Goal: Task Accomplishment & Management: Manage account settings

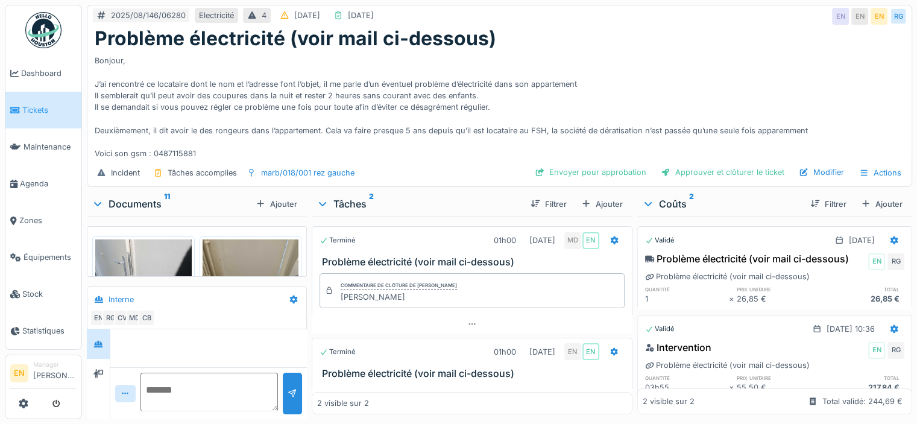
scroll to position [222, 0]
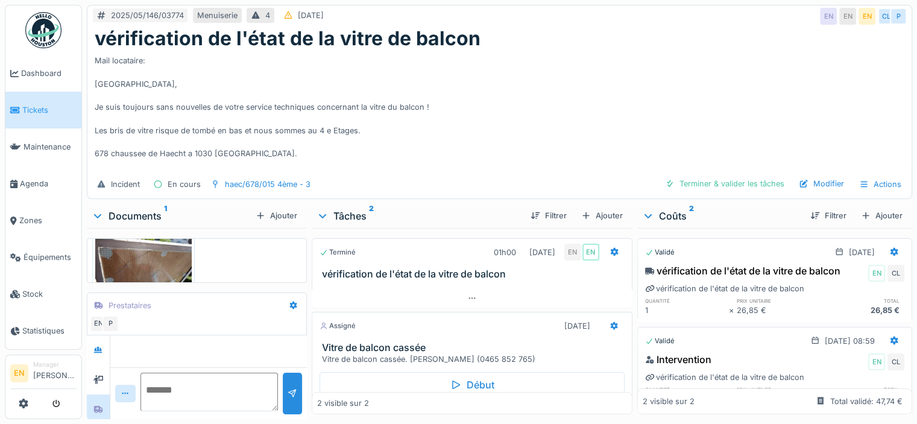
scroll to position [96, 0]
click at [543, 178] on div "Incident En cours haec/678/015 4ème - 3 Terminer & valider les tâches Modifier …" at bounding box center [499, 184] width 824 height 27
click at [530, 136] on div "Mail locataire: Bonjour, Je suis toujours sans nouvelles de votre service techn…" at bounding box center [500, 110] width 810 height 121
click at [543, 72] on div "Mail locataire: Bonjour, Je suis toujours sans nouvelles de votre service techn…" at bounding box center [500, 110] width 810 height 121
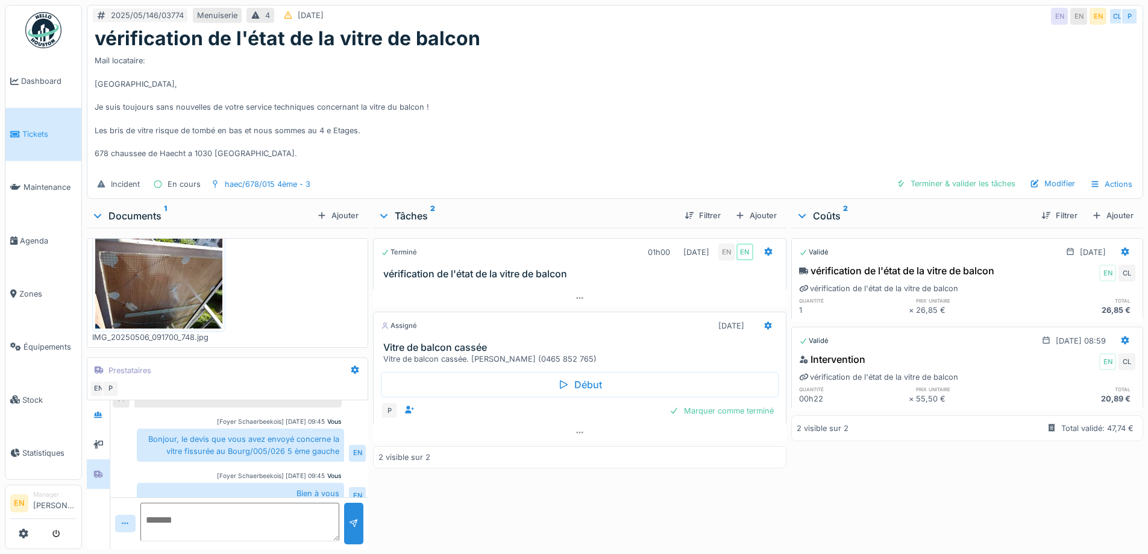
click at [749, 102] on div "Mail locataire: Bonjour, Je suis toujours sans nouvelles de votre service techn…" at bounding box center [615, 110] width 1041 height 121
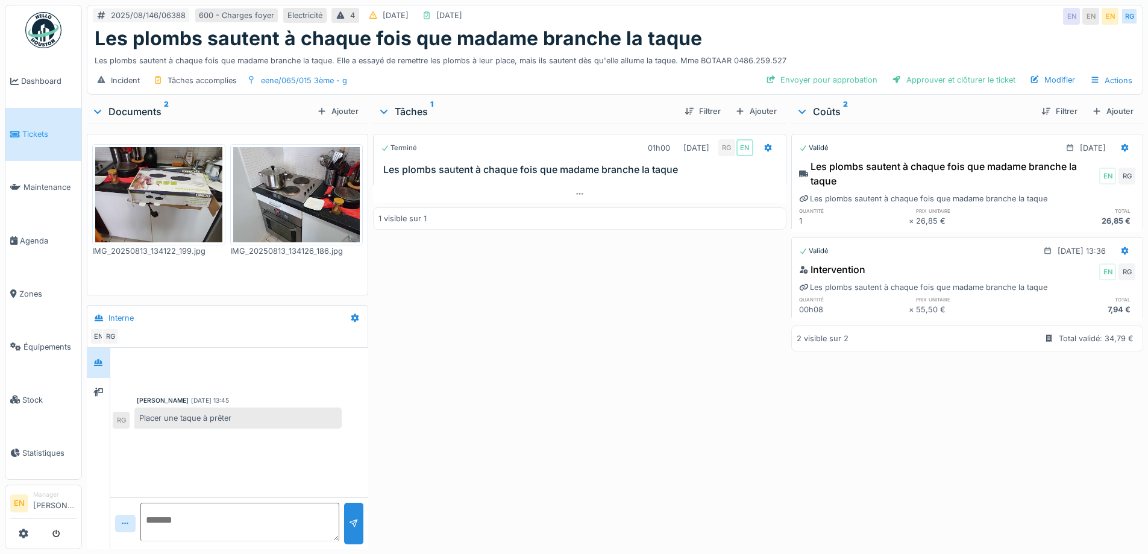
click at [523, 336] on div "Terminé 01h00 [DATE] RG EN Les plombs sautent à chaque fois que madame branche …" at bounding box center [579, 334] width 413 height 421
click at [486, 404] on div "Terminé 01h00 [DATE] RG EN Les plombs sautent à chaque fois que madame branche …" at bounding box center [579, 334] width 413 height 421
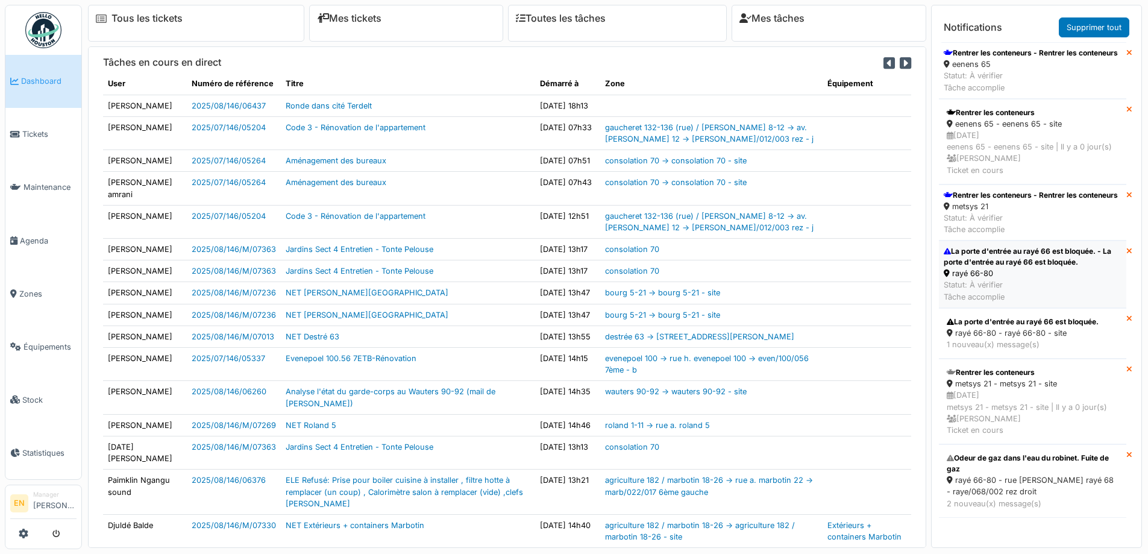
scroll to position [8, 0]
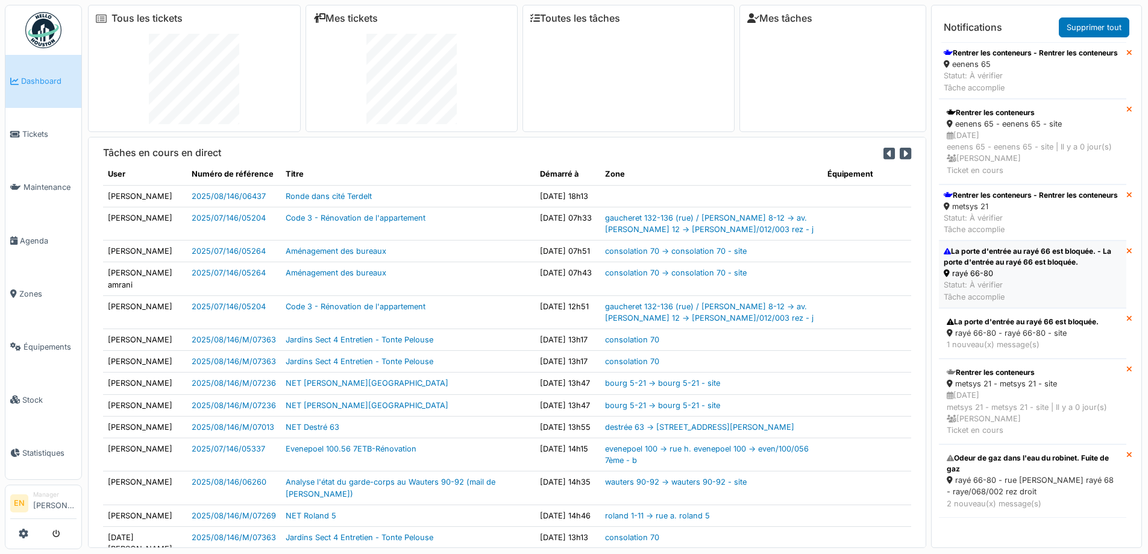
click at [1005, 268] on div "La porte d'entrée au rayé 66 est bloquée. - La porte d'entrée au rayé 66 est bl…" at bounding box center [1033, 257] width 178 height 22
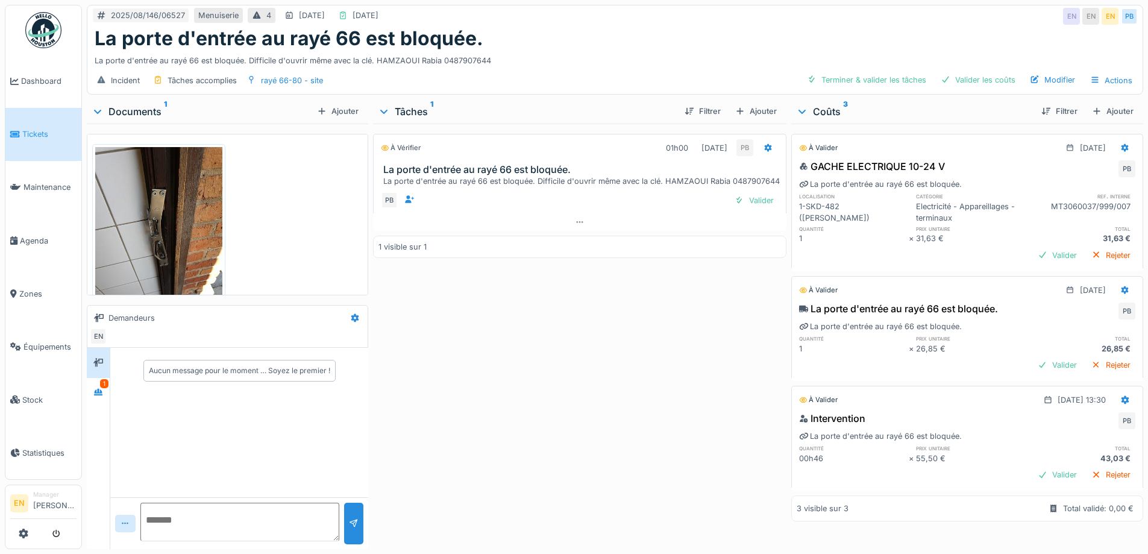
scroll to position [9, 0]
click at [95, 389] on icon at bounding box center [98, 392] width 8 height 7
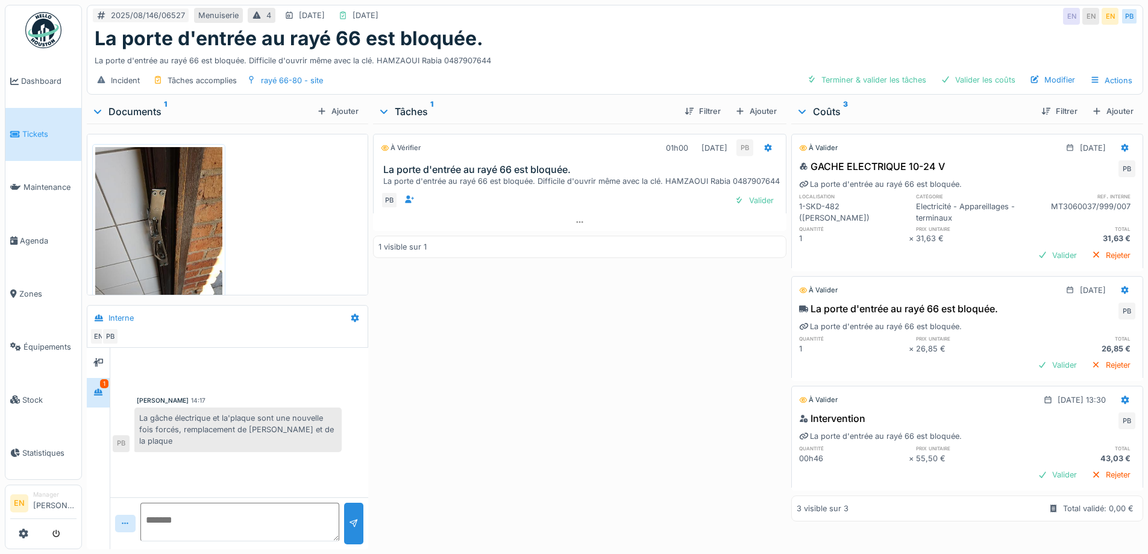
click at [468, 414] on div "À vérifier 01h00 19/08/2025 PB La porte d'entrée au rayé 66 est bloquée. La por…" at bounding box center [579, 334] width 413 height 421
click at [468, 412] on div "À vérifier 01h00 19/08/2025 PB La porte d'entrée au rayé 66 est bloquée. La por…" at bounding box center [579, 334] width 413 height 421
click at [536, 454] on div "À vérifier 01h00 19/08/2025 PB La porte d'entrée au rayé 66 est bloquée. La por…" at bounding box center [579, 334] width 413 height 421
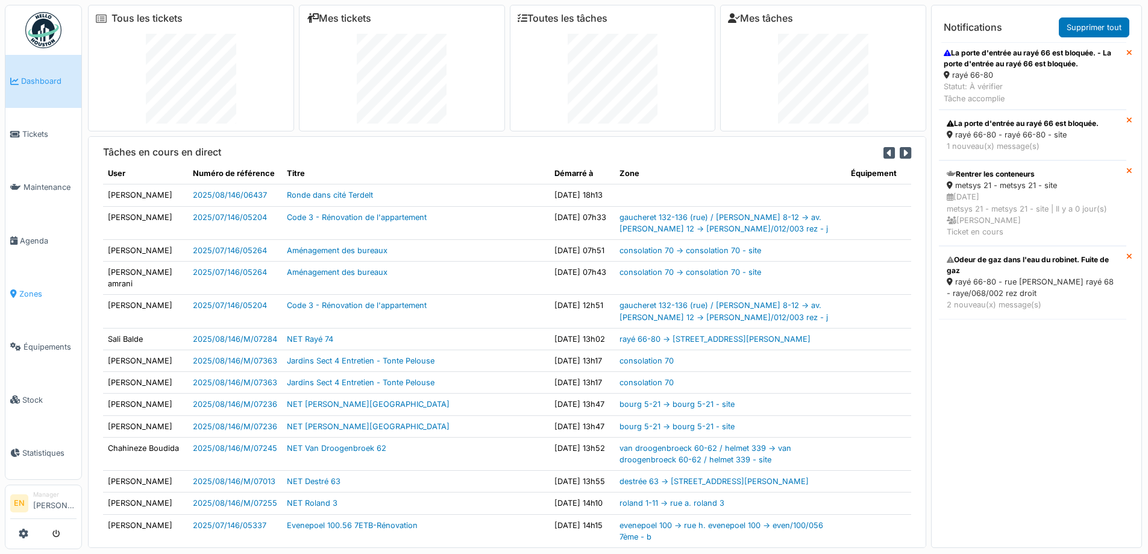
click at [32, 288] on span "Zones" at bounding box center [47, 293] width 57 height 11
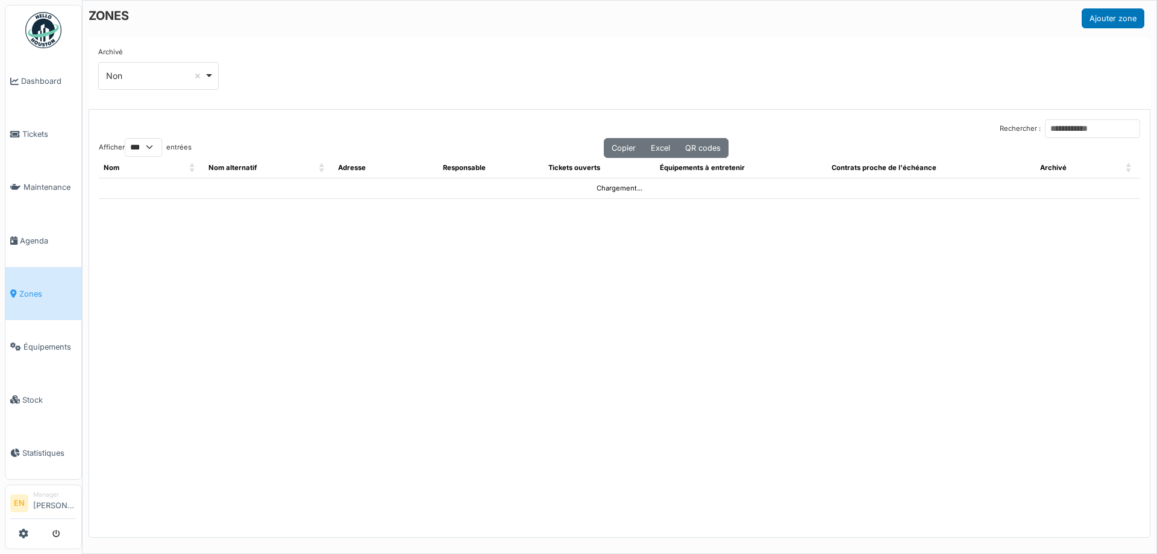
select select "***"
click at [1045, 128] on input "Rechercher :" at bounding box center [1092, 128] width 95 height 19
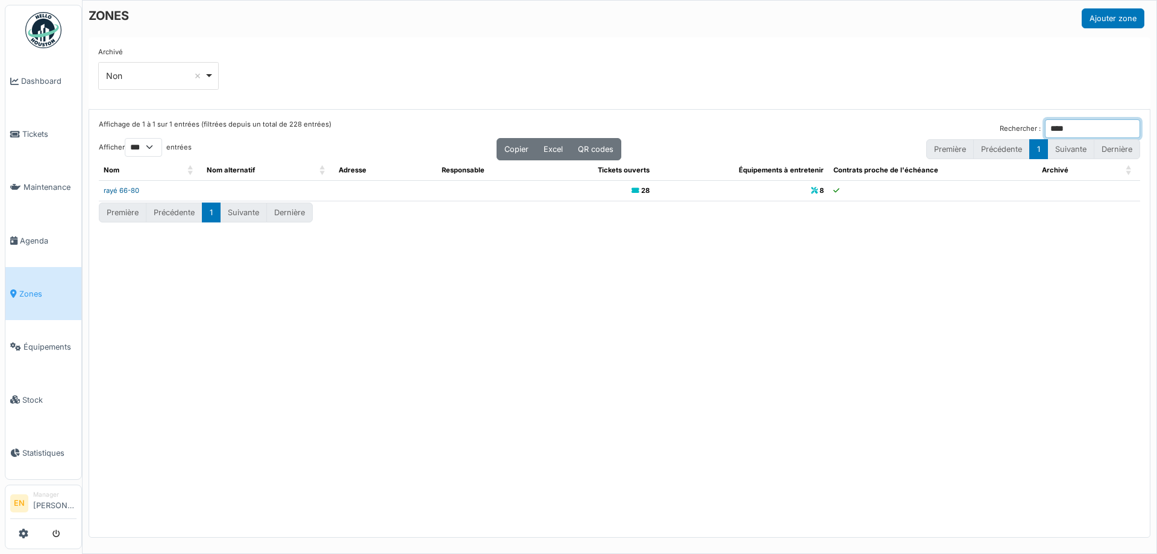
type input "****"
click at [127, 190] on link "rayé 66-80" at bounding box center [122, 190] width 36 height 8
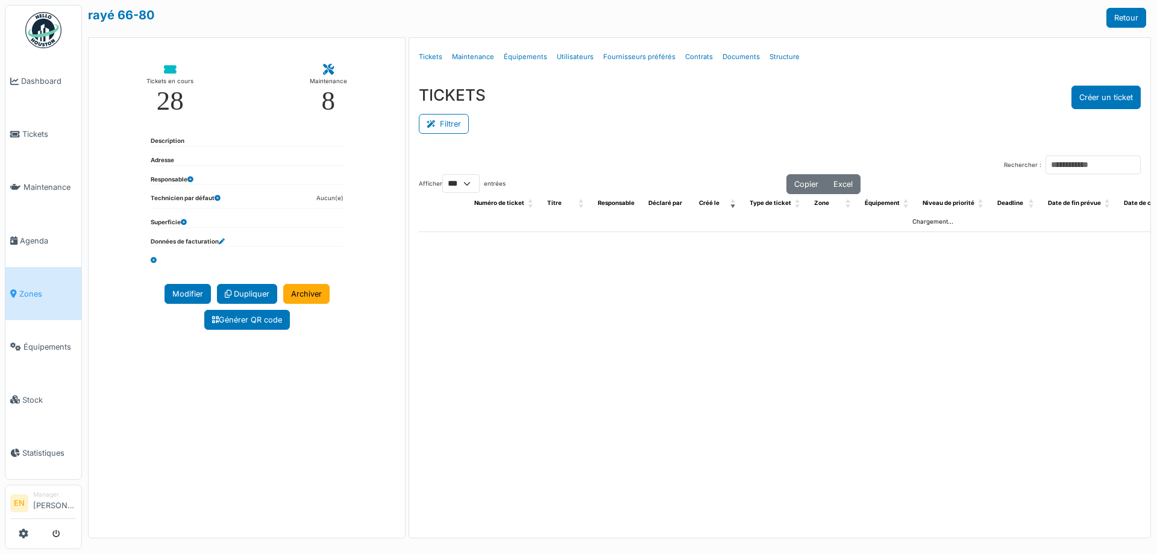
select select "***"
click at [778, 60] on link "Structure" at bounding box center [785, 57] width 40 height 28
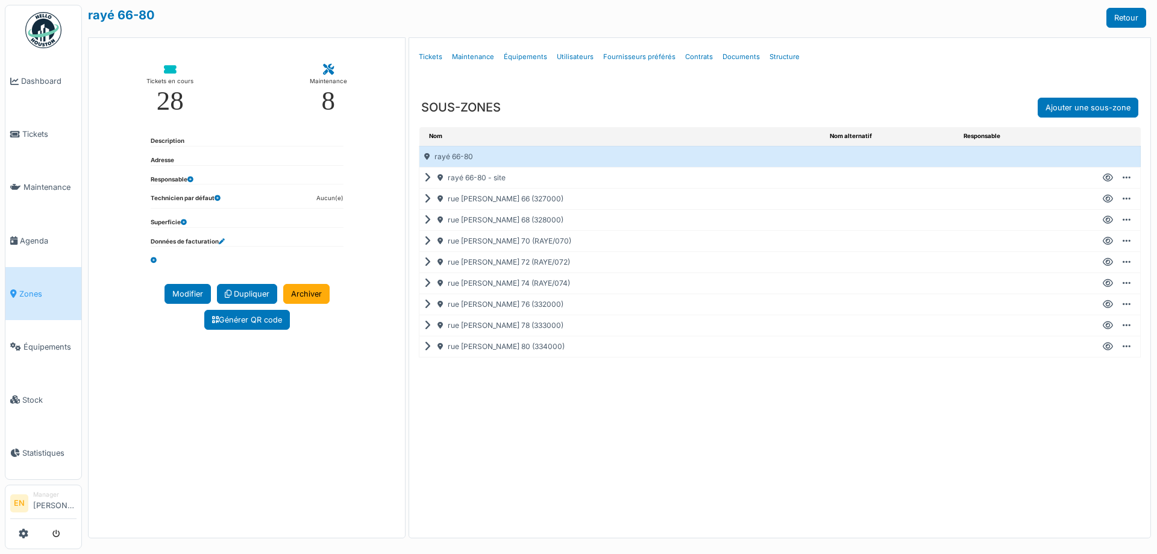
click at [1107, 200] on icon at bounding box center [1108, 199] width 10 height 1
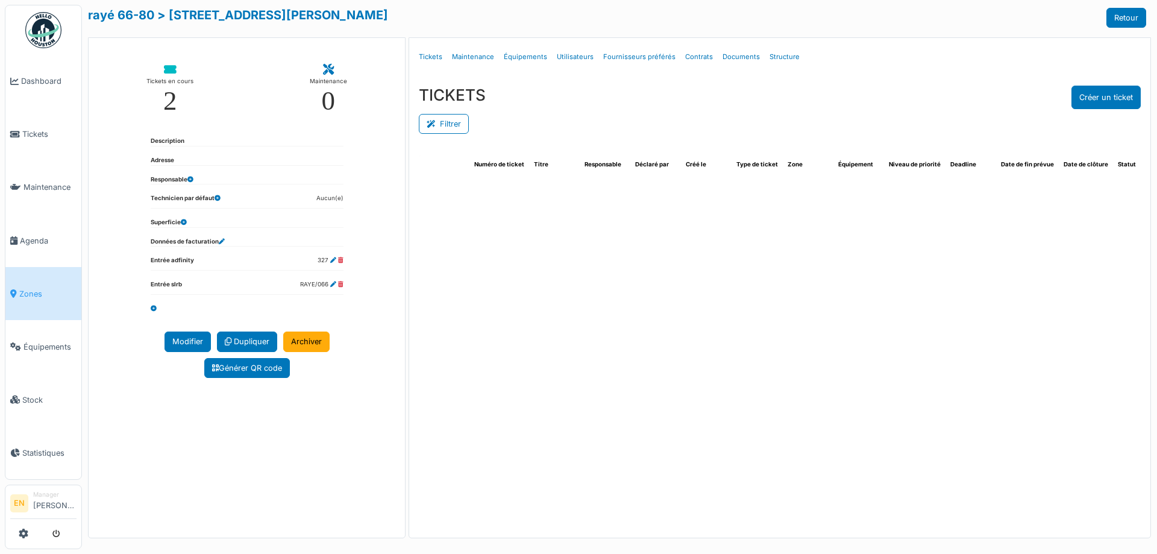
select select "***"
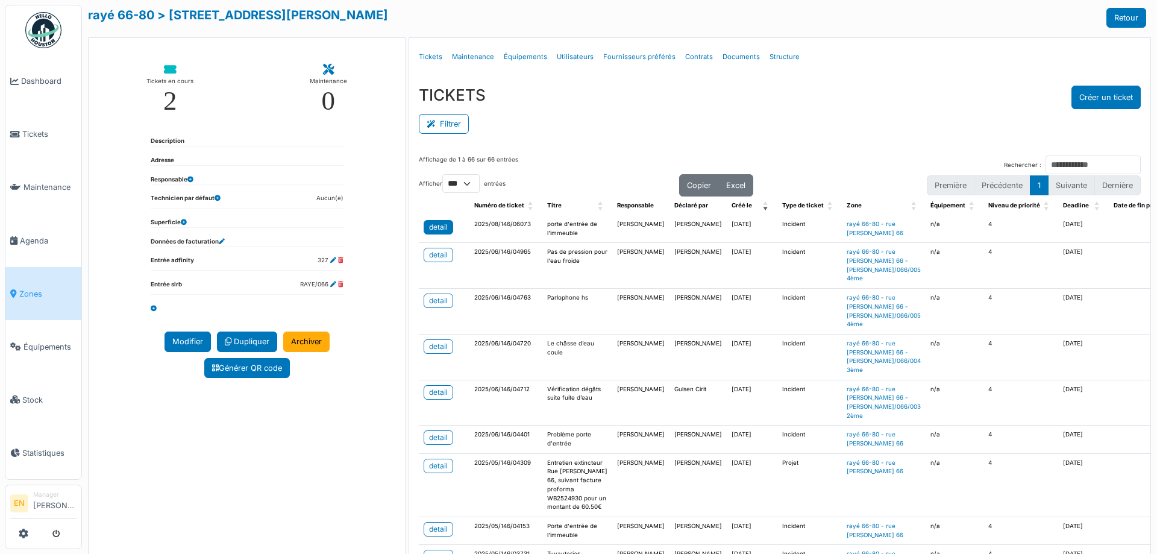
click at [439, 229] on div "detail" at bounding box center [438, 227] width 19 height 11
click at [823, 101] on div "TICKETS Créer un ticket" at bounding box center [780, 98] width 722 height 24
click at [435, 224] on div "detail" at bounding box center [438, 227] width 19 height 11
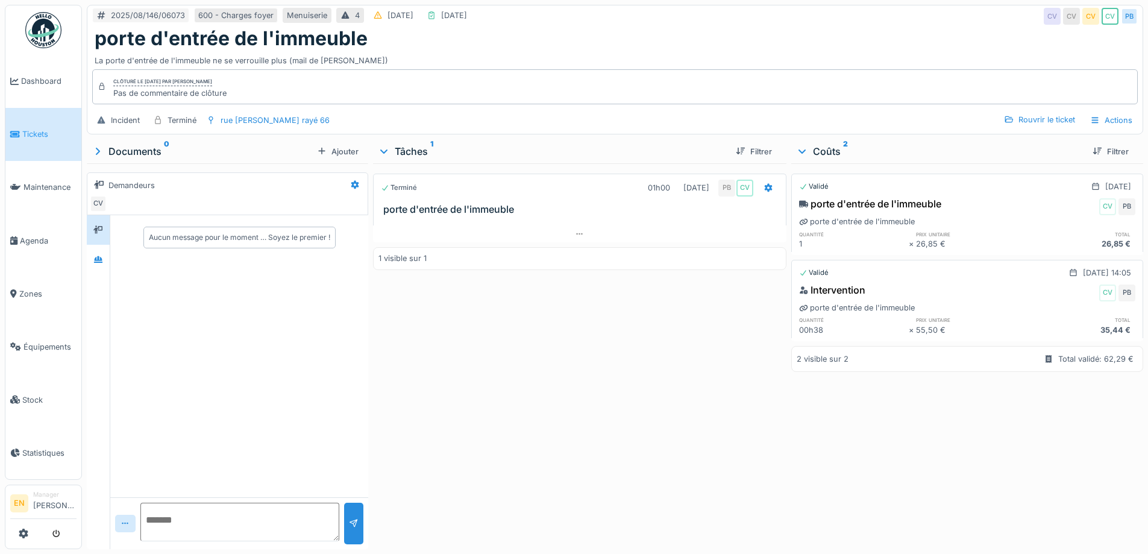
click at [641, 383] on div "Terminé 01h00 [DATE] PB CV porte d'entrée de l'immeuble 1 visible sur 1" at bounding box center [579, 353] width 413 height 381
click at [620, 397] on div "Terminé 01h00 31/07/2025 PB CV porte d'entrée de l'immeuble 1 visible sur 1" at bounding box center [579, 353] width 413 height 381
click at [627, 77] on div "Clôturé le jeudi 31 juillet 2025 par Charlotte Verstappen Pas de commentaire de…" at bounding box center [615, 86] width 1046 height 35
click at [579, 234] on icon at bounding box center [580, 234] width 10 height 8
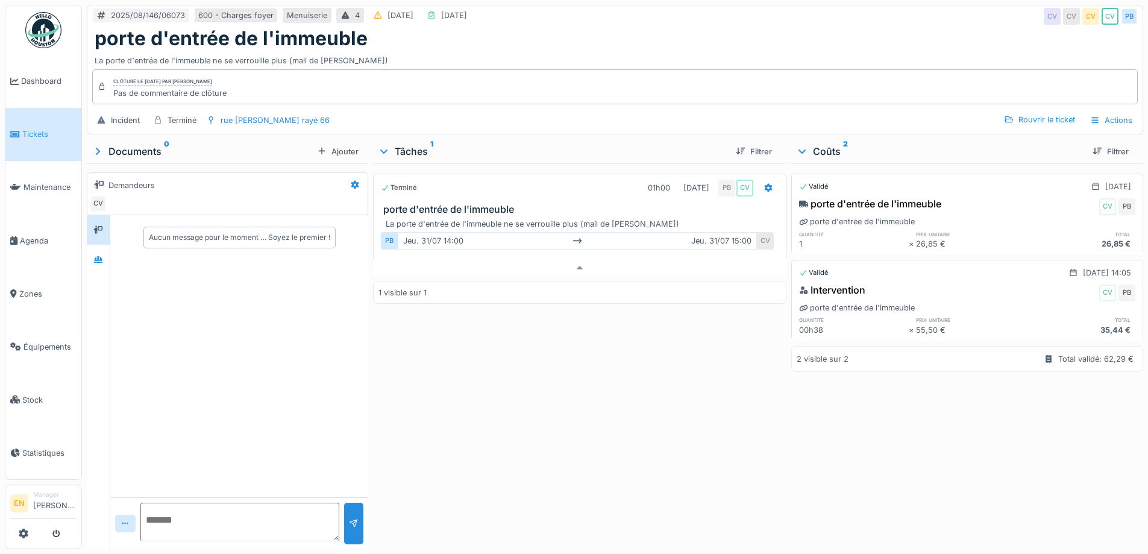
click at [547, 368] on div "Terminé 01h00 [DATE] PB CV porte d'entrée de l'immeuble La porte d'entrée de l'…" at bounding box center [579, 353] width 413 height 381
click at [618, 388] on div "Terminé 01h00 31/07/2025 PB CV porte d'entrée de l'immeuble La porte d'entrée d…" at bounding box center [579, 353] width 413 height 381
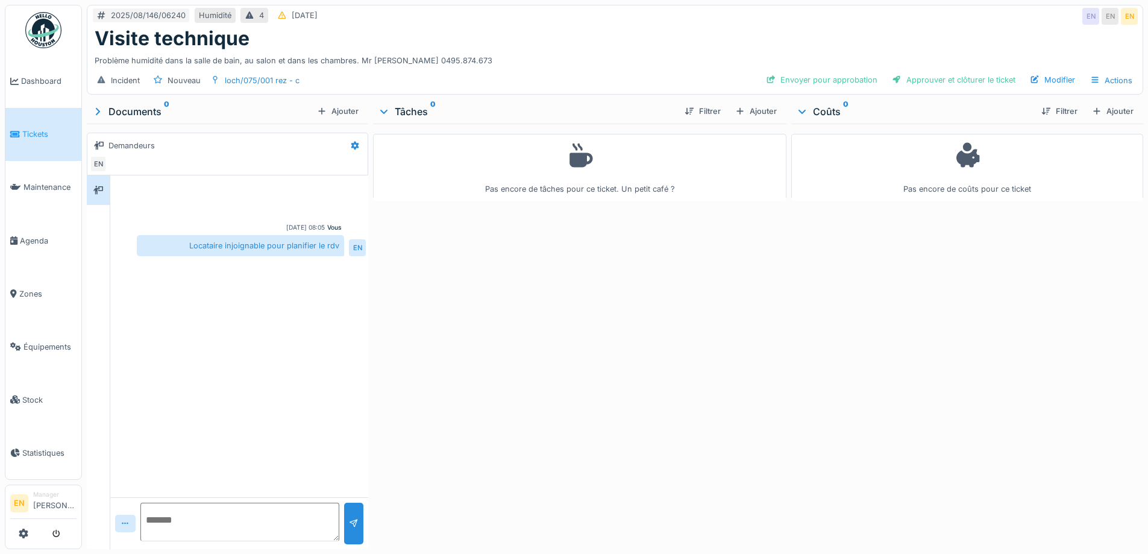
click at [521, 332] on div "Pas encore de tâches pour ce ticket. Un petit café ?" at bounding box center [579, 334] width 413 height 421
click at [713, 322] on div "Pas encore de tâches pour ce ticket. Un petit café ?" at bounding box center [579, 334] width 413 height 421
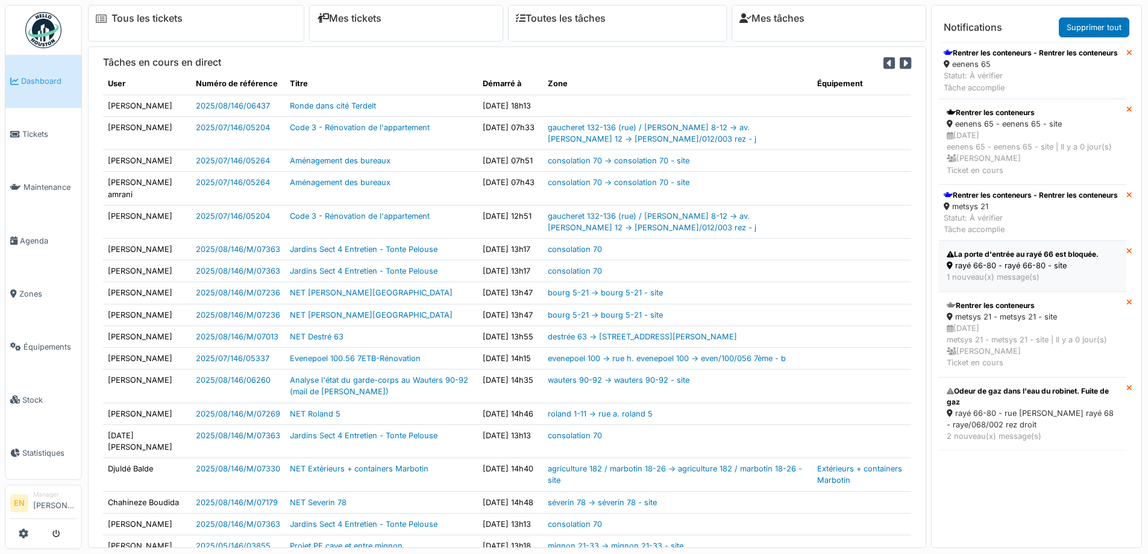
click at [1006, 271] on div "rayé 66-80 - rayé 66-80 - site" at bounding box center [1033, 265] width 172 height 11
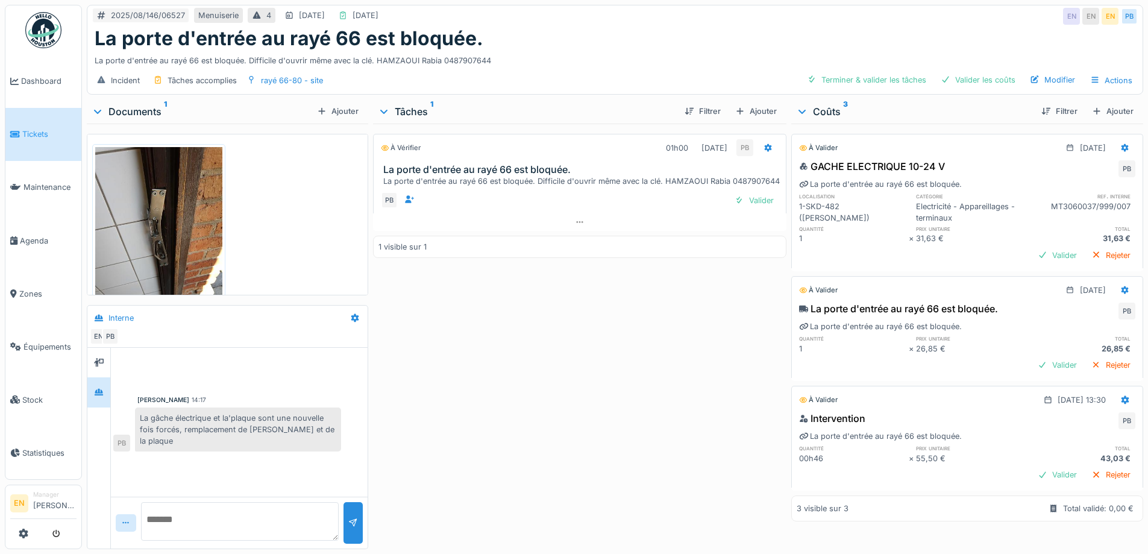
click at [464, 403] on div "À vérifier 01h00 19/08/2025 PB La porte d'entrée au rayé 66 est bloquée. La por…" at bounding box center [579, 334] width 413 height 421
click at [295, 448] on div "La gâche électrique et la'plaque sont une nouvelle fois forcés, remplacement de…" at bounding box center [238, 430] width 206 height 45
click at [612, 413] on div "À vérifier 01h00 19/08/2025 PB La porte d'entrée au rayé 66 est bloquée. La por…" at bounding box center [579, 334] width 413 height 421
click at [753, 209] on div "Valider" at bounding box center [754, 200] width 49 height 16
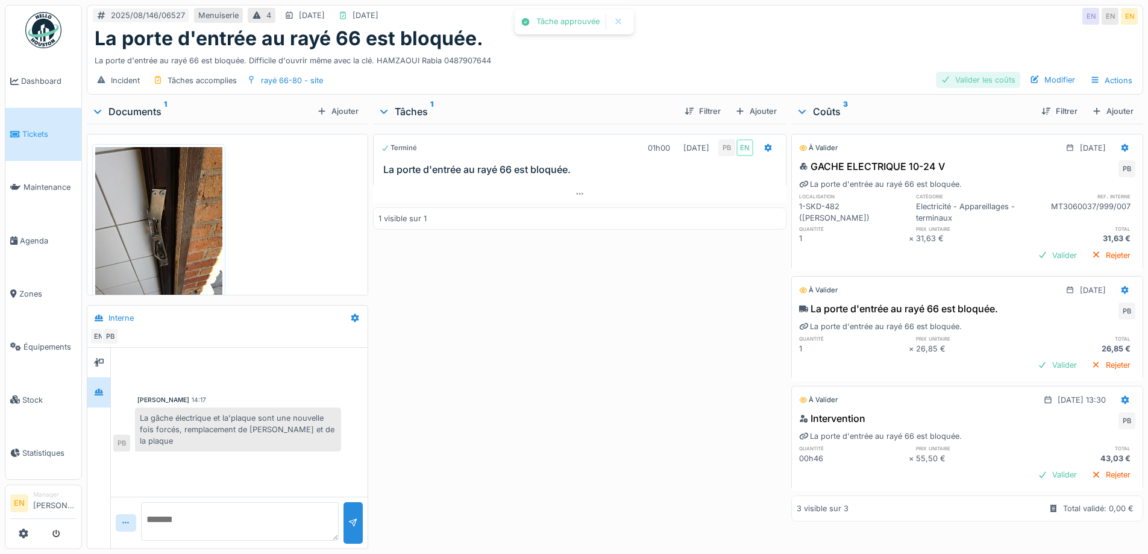
click at [968, 86] on div "Valider les coûts" at bounding box center [978, 80] width 84 height 16
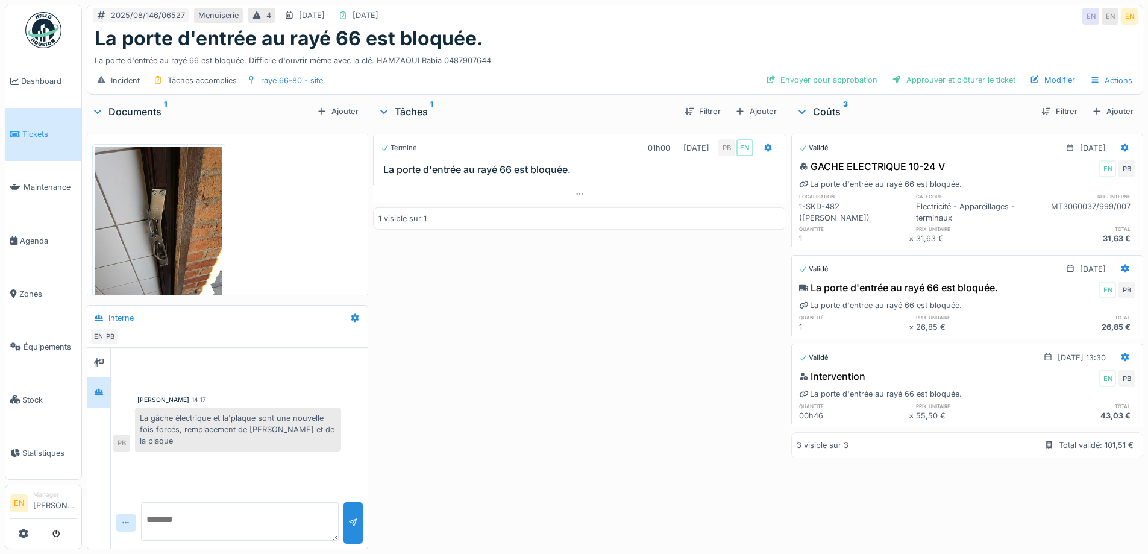
click at [650, 288] on div "Terminé 01h00 19/08/2025 PB EN La porte d'entrée au rayé 66 est bloquée. 1 visi…" at bounding box center [579, 334] width 413 height 421
click at [537, 391] on div "Terminé 01h00 19/08/2025 PB EN La porte d'entrée au rayé 66 est bloquée. 1 visi…" at bounding box center [579, 334] width 413 height 421
click at [480, 404] on div "Terminé 01h00 19/08/2025 PB EN La porte d'entrée au rayé 66 est bloquée. 1 visi…" at bounding box center [579, 334] width 413 height 421
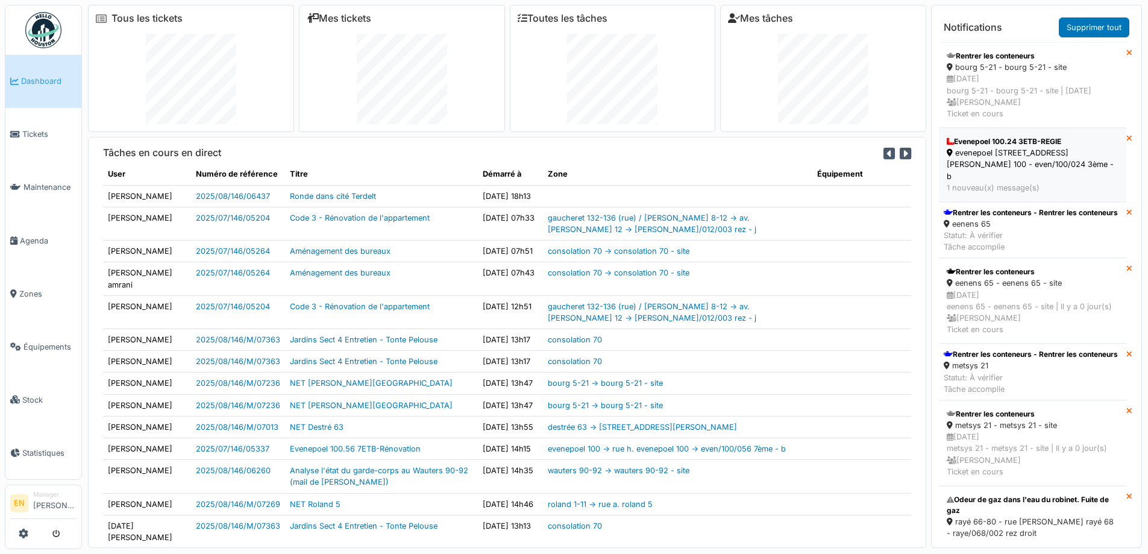
click at [1014, 168] on div "evenepoel 100 - rue h. evenepoel 100 - even/100/024 3ème - b" at bounding box center [1033, 164] width 172 height 35
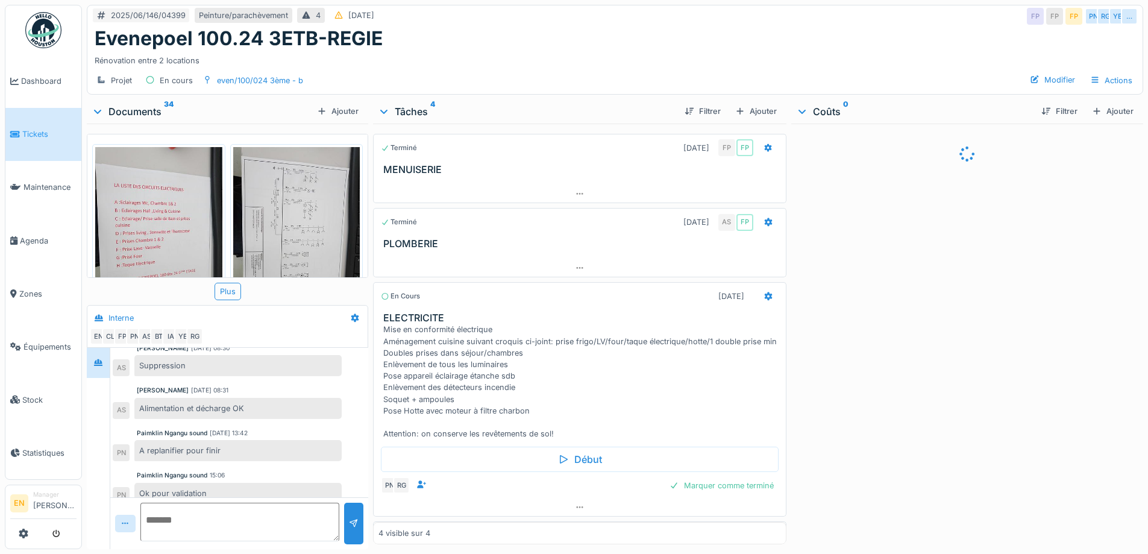
scroll to position [9, 0]
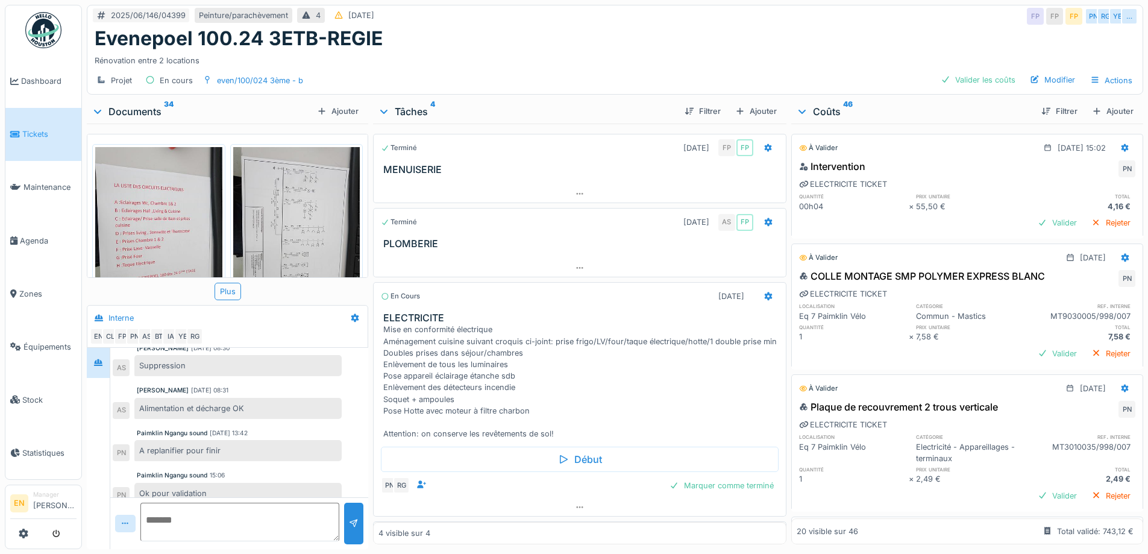
click at [48, 33] on img at bounding box center [43, 30] width 36 height 36
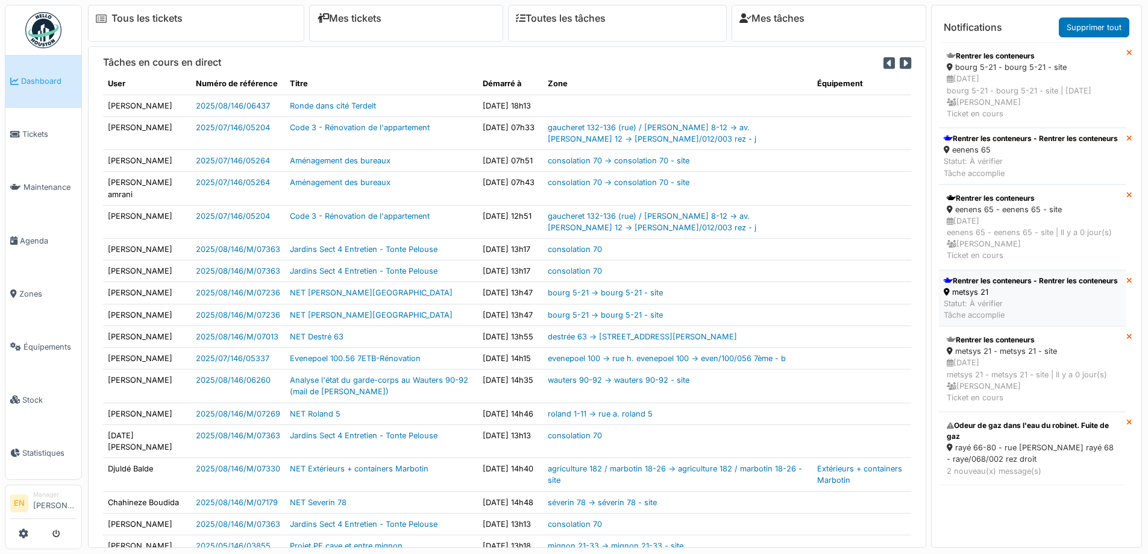
scroll to position [13, 0]
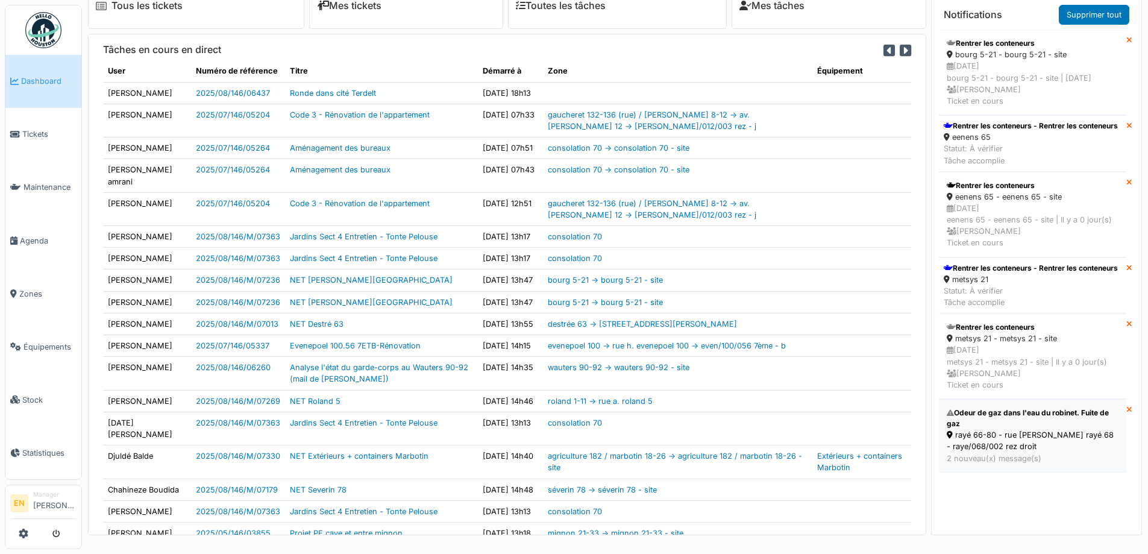
click at [978, 429] on div "Odeur de gaz dans l'eau du robinet. Fuite de gaz" at bounding box center [1033, 419] width 172 height 22
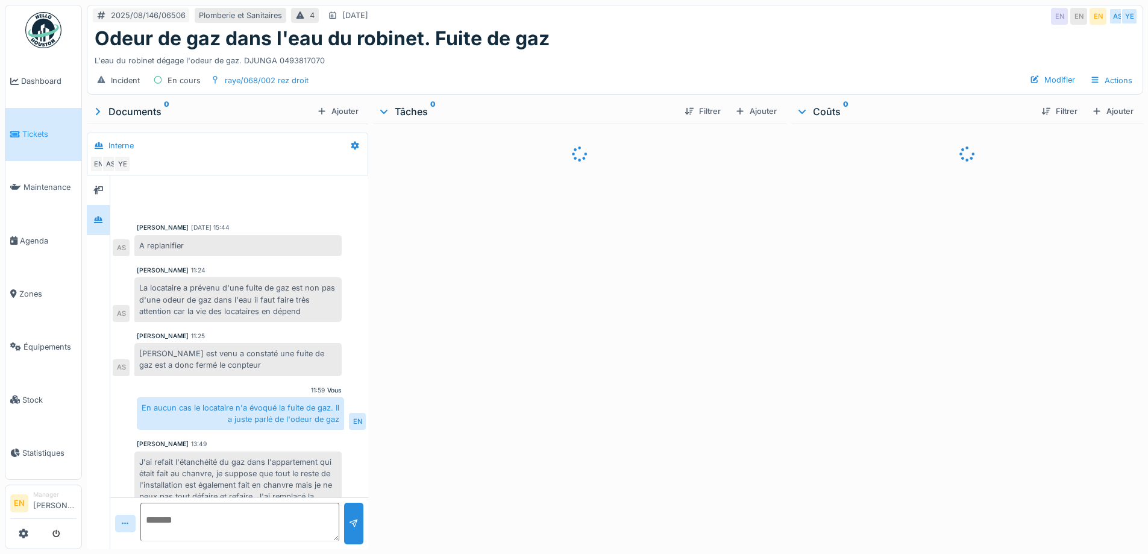
scroll to position [127, 0]
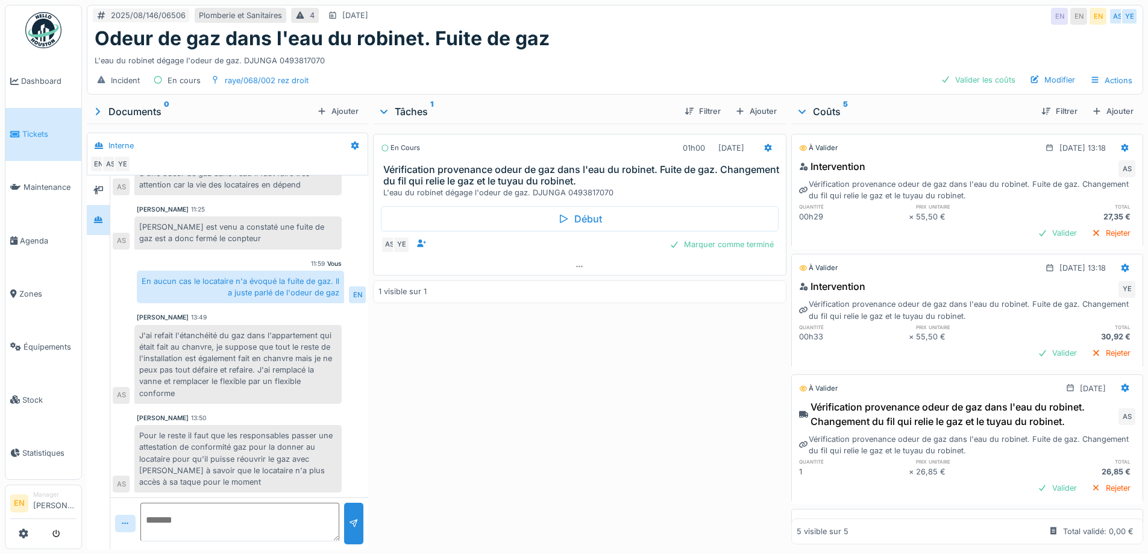
click at [612, 434] on div "En cours 01h00 [DATE] Vérification provenance odeur de gaz dans l'eau du robine…" at bounding box center [579, 334] width 413 height 421
click at [548, 444] on div "En cours 01h00 [DATE] Vérification provenance odeur de gaz dans l'eau du robine…" at bounding box center [579, 334] width 413 height 421
click at [482, 455] on div "En cours 01h00 [DATE] Vérification provenance odeur de gaz dans l'eau du robine…" at bounding box center [579, 334] width 413 height 421
click at [641, 50] on div "L'eau du robinet dégage l'odeur de gaz. DJUNGA 0493817070" at bounding box center [615, 58] width 1041 height 16
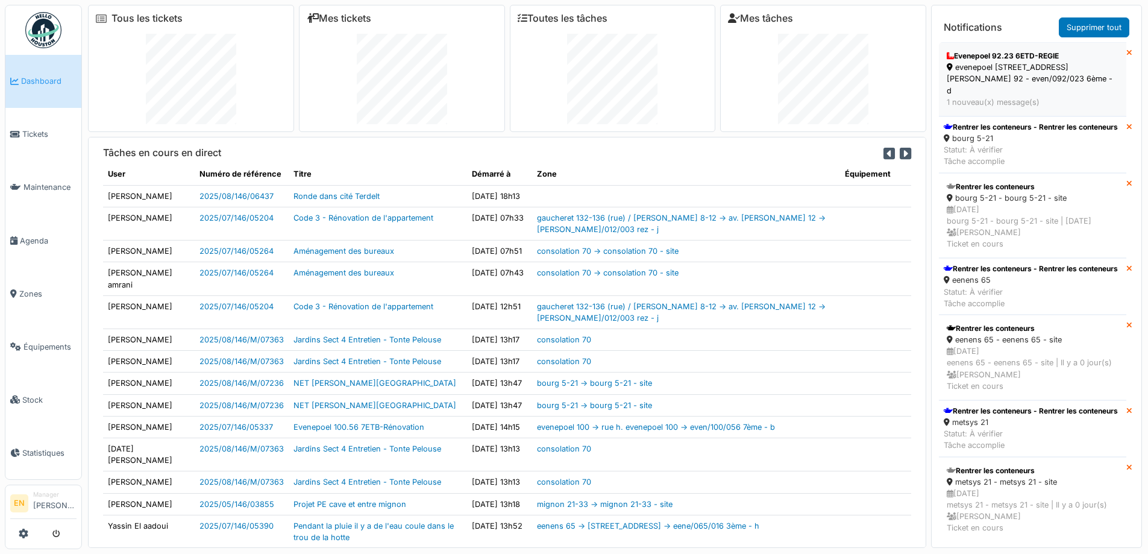
click at [985, 63] on div "evenepoel [STREET_ADDRESS][PERSON_NAME] 92 - even/092/023 6ème - d" at bounding box center [1033, 78] width 172 height 35
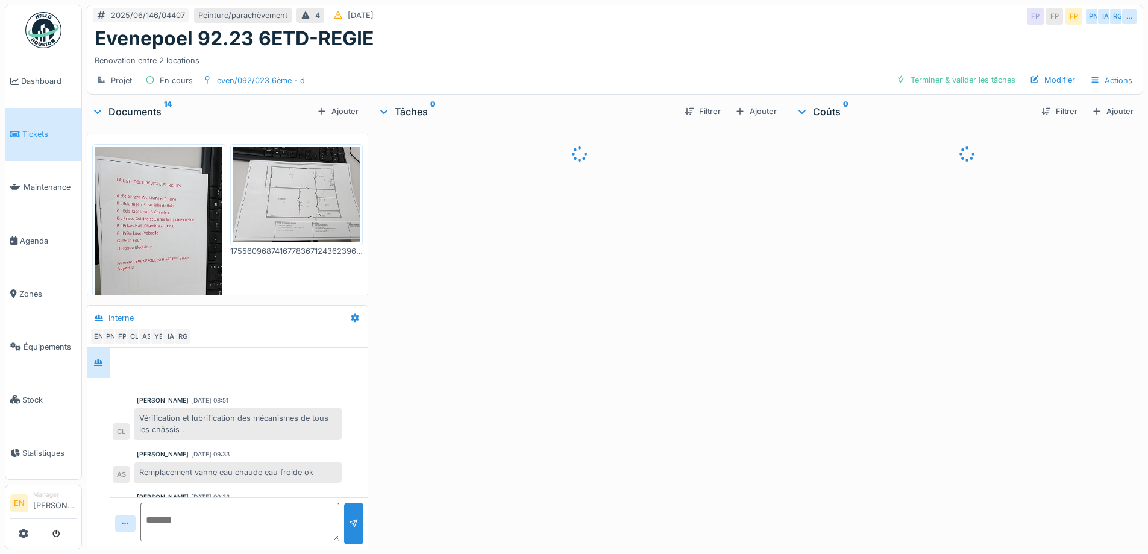
scroll to position [226, 0]
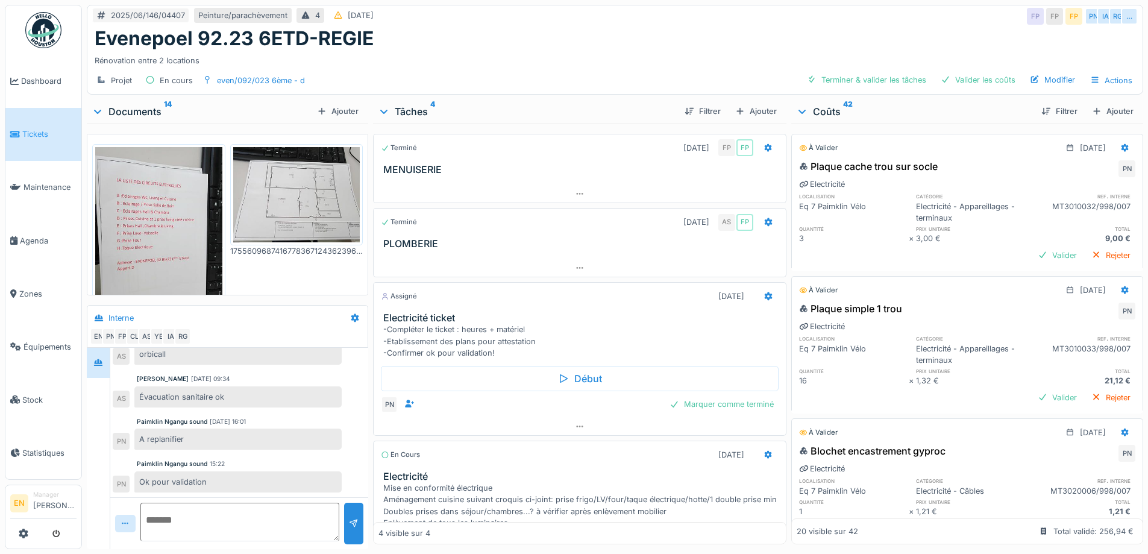
click at [52, 27] on img at bounding box center [43, 30] width 36 height 36
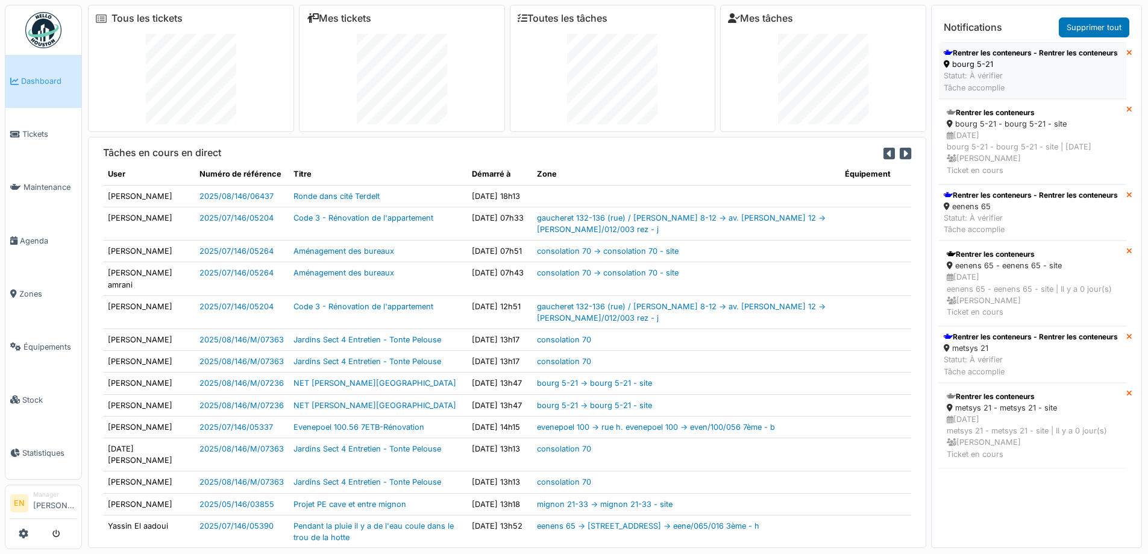
click at [995, 55] on div "Rentrer les conteneurs - Rentrer les conteneurs" at bounding box center [1031, 53] width 174 height 11
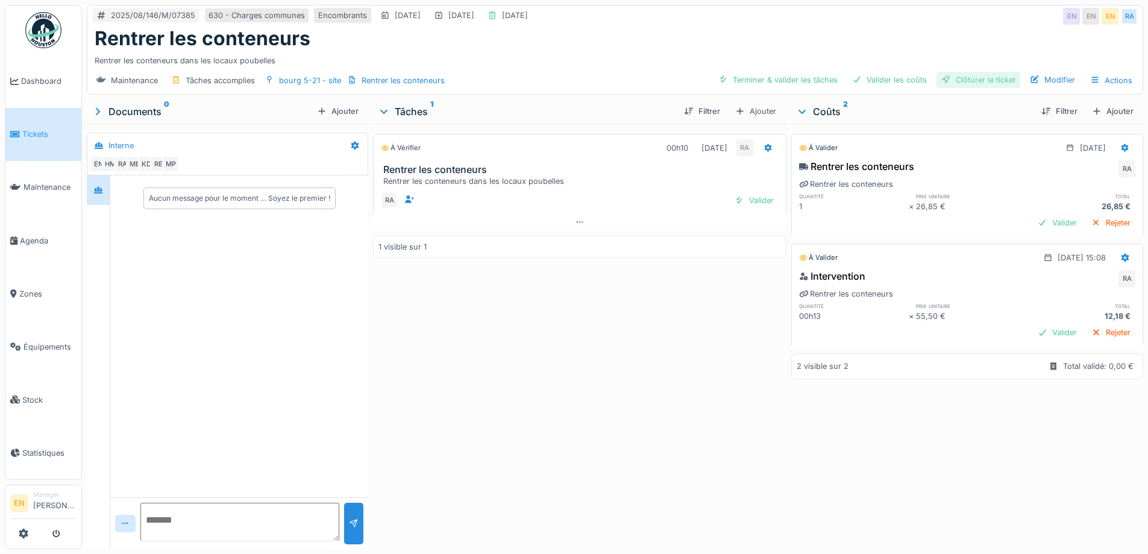
click at [962, 79] on div "Clôturer le ticket" at bounding box center [979, 80] width 84 height 16
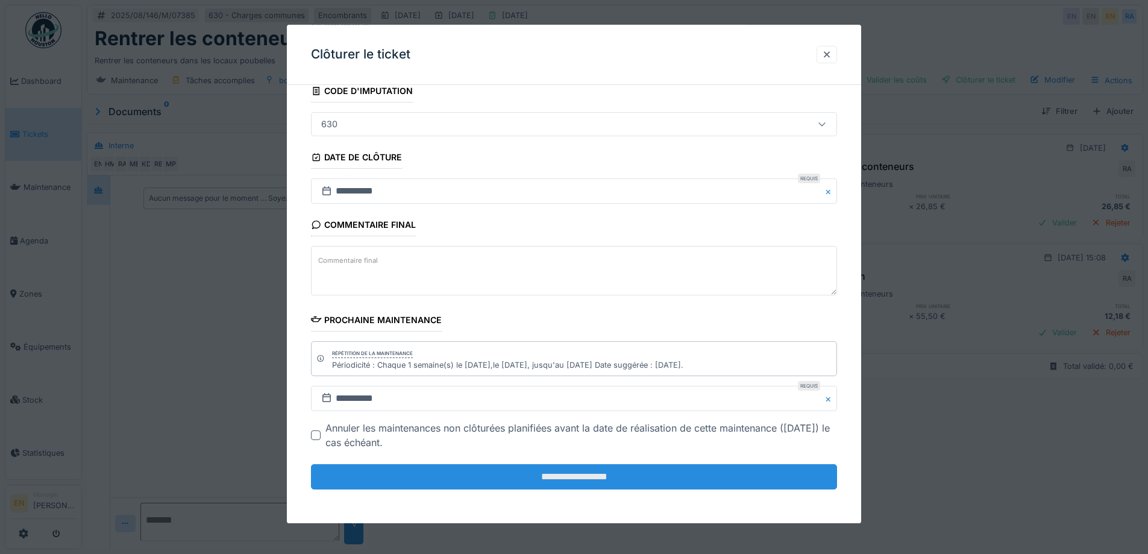
scroll to position [9, 0]
click at [573, 479] on input "**********" at bounding box center [574, 476] width 526 height 25
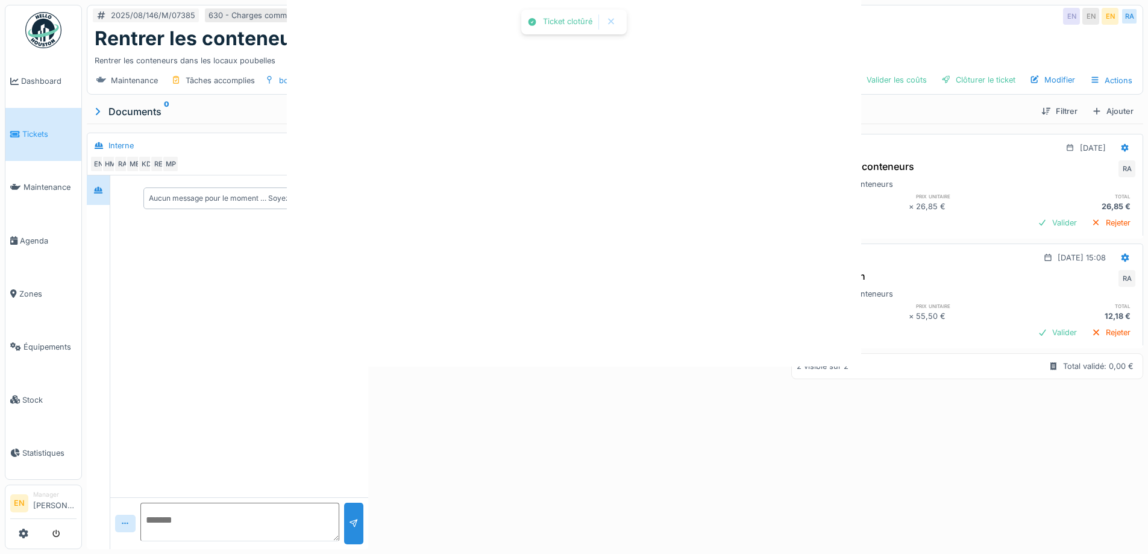
scroll to position [0, 0]
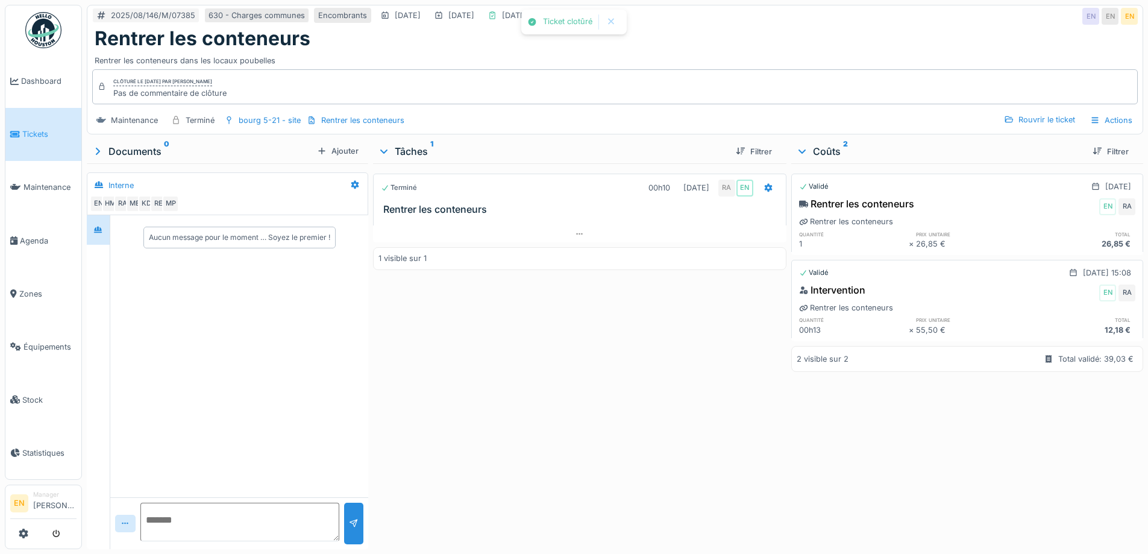
drag, startPoint x: 573, startPoint y: 400, endPoint x: 567, endPoint y: 400, distance: 6.1
click at [571, 400] on div "Terminé 00h10 19/08/2025 RA EN Rentrer les conteneurs 1 visible sur 1" at bounding box center [579, 353] width 413 height 381
click at [43, 27] on img at bounding box center [43, 30] width 36 height 36
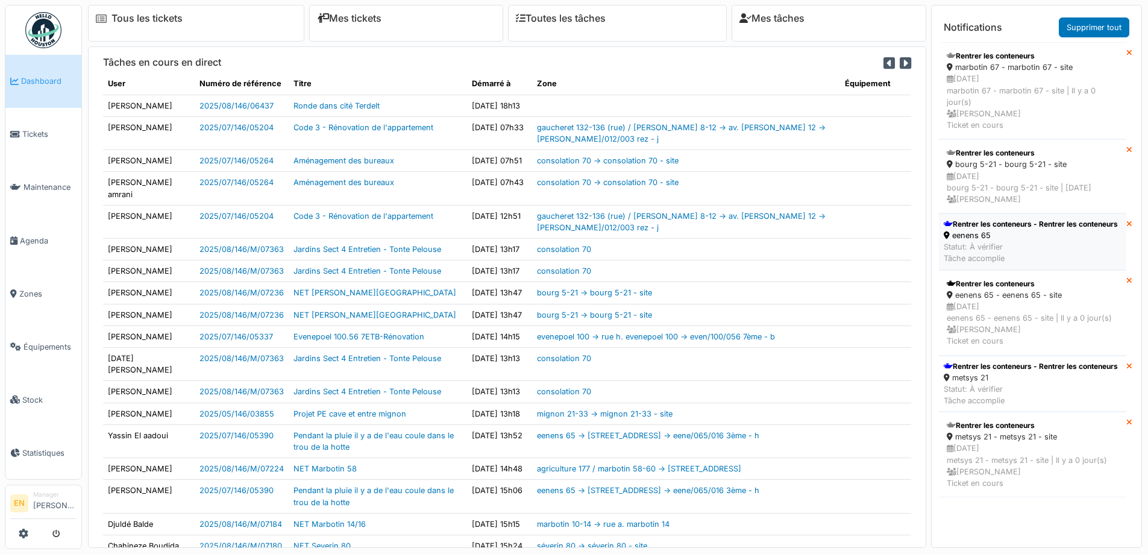
click at [999, 230] on div "Rentrer les conteneurs - Rentrer les conteneurs" at bounding box center [1031, 224] width 174 height 11
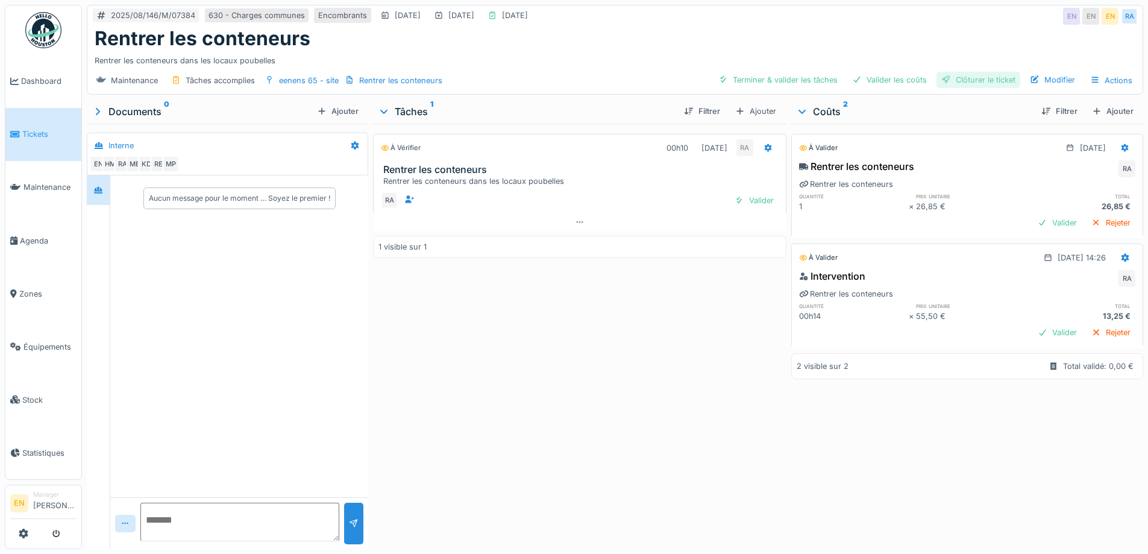
click at [981, 80] on div "Clôturer le ticket" at bounding box center [979, 80] width 84 height 16
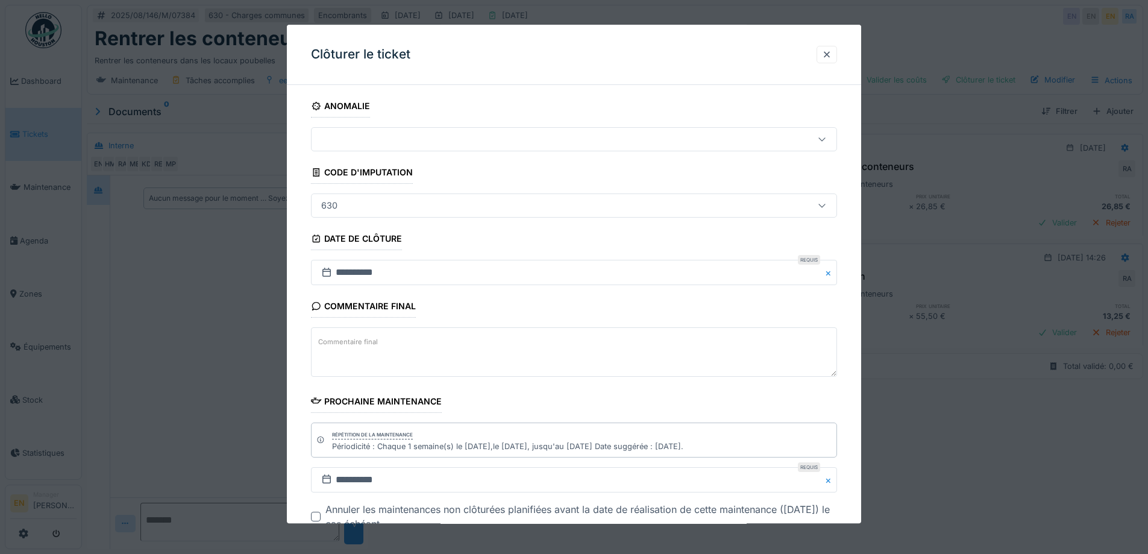
scroll to position [81, 0]
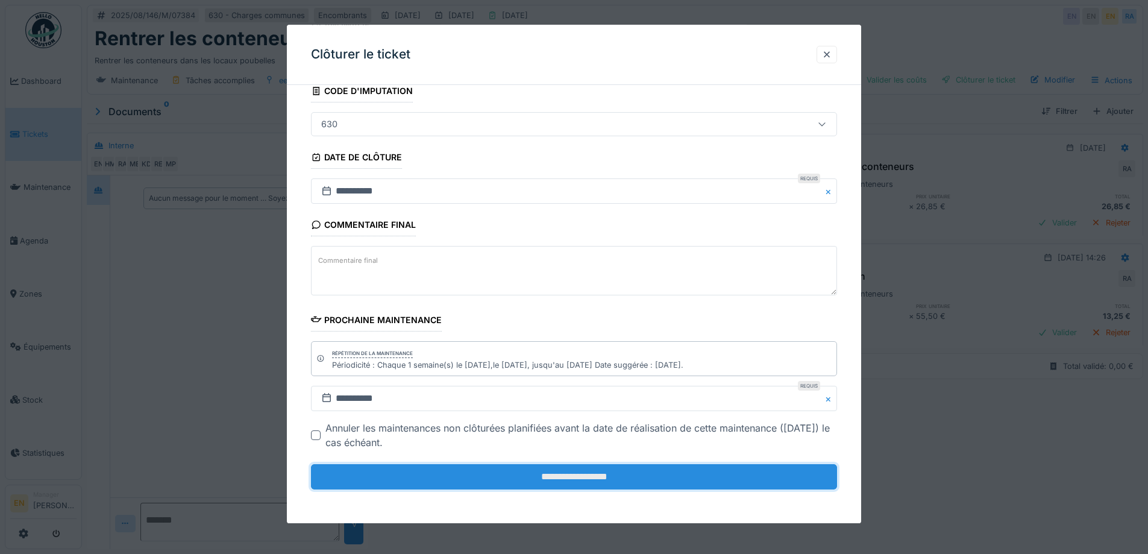
click at [581, 476] on input "**********" at bounding box center [574, 476] width 526 height 25
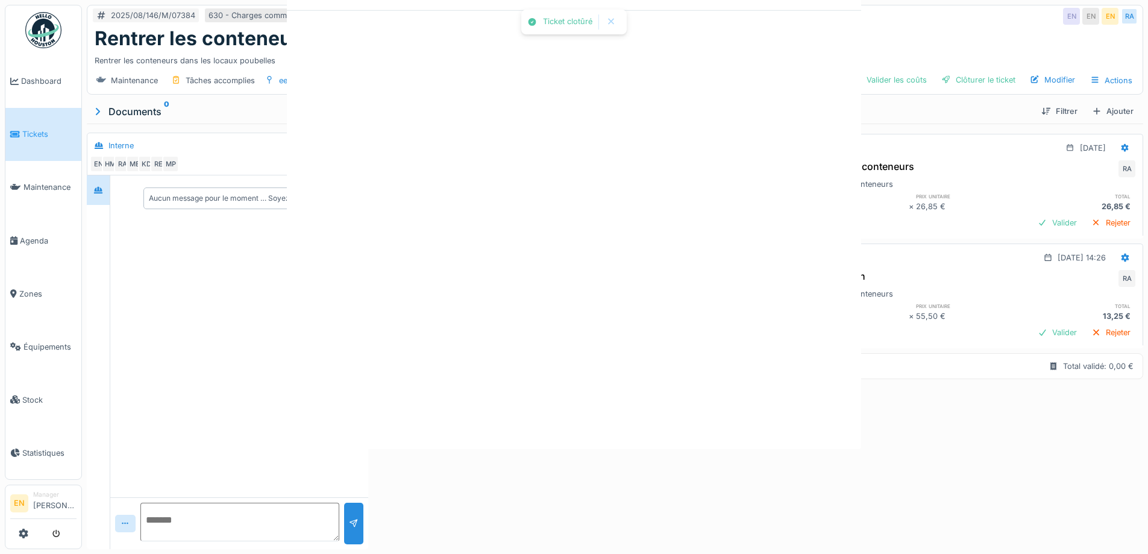
scroll to position [0, 0]
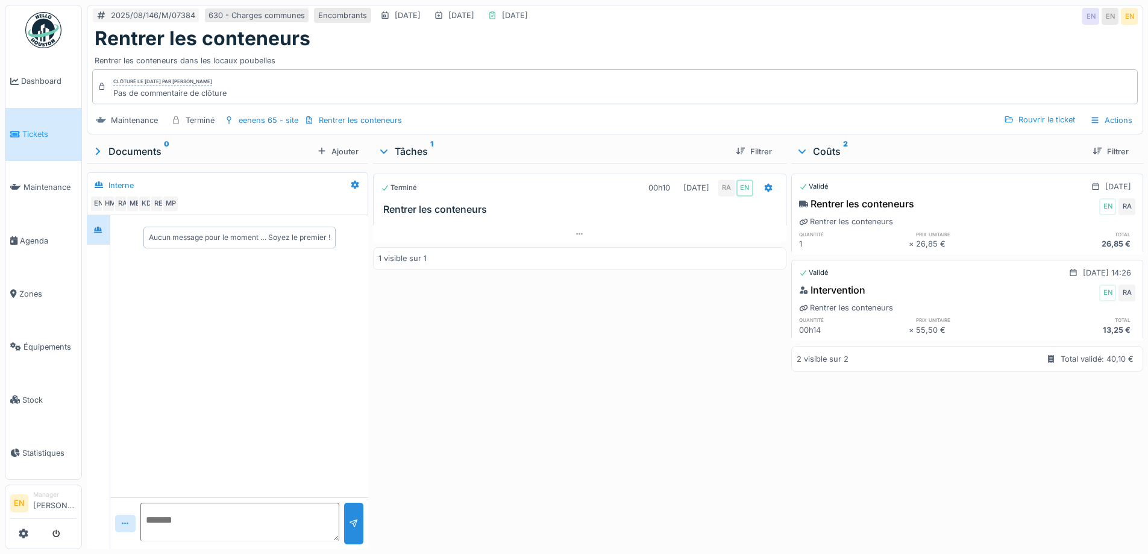
click at [52, 36] on img at bounding box center [43, 30] width 36 height 36
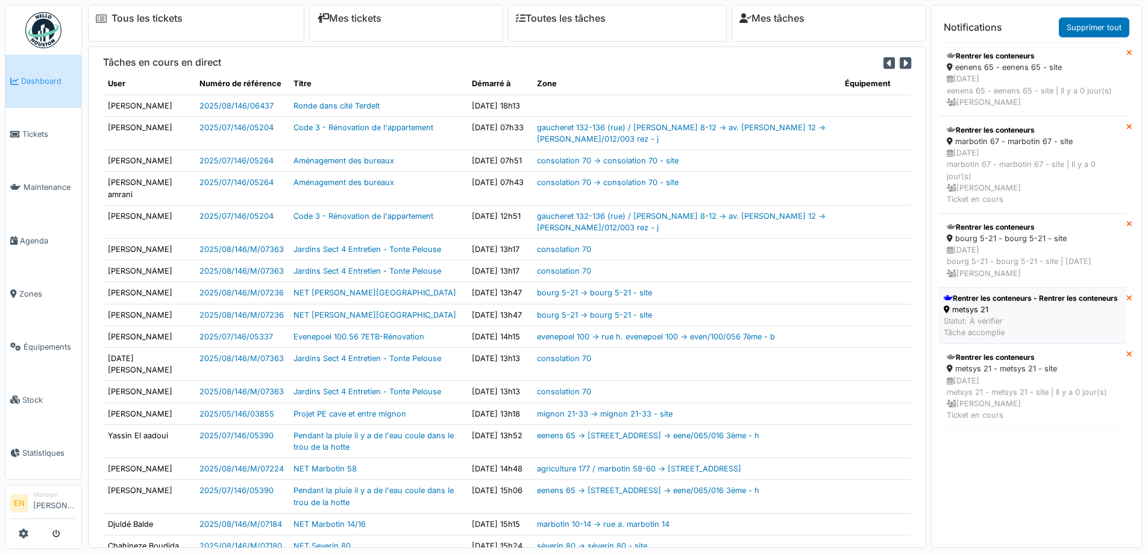
click at [990, 304] on div "Rentrer les conteneurs - Rentrer les conteneurs" at bounding box center [1031, 298] width 174 height 11
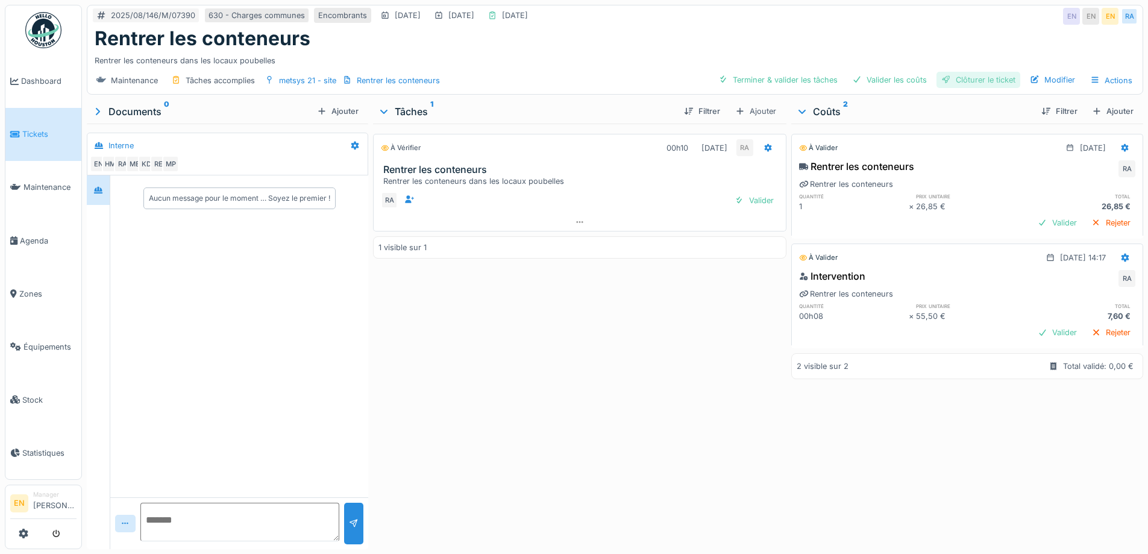
click at [969, 80] on div "Clôturer le ticket" at bounding box center [979, 80] width 84 height 16
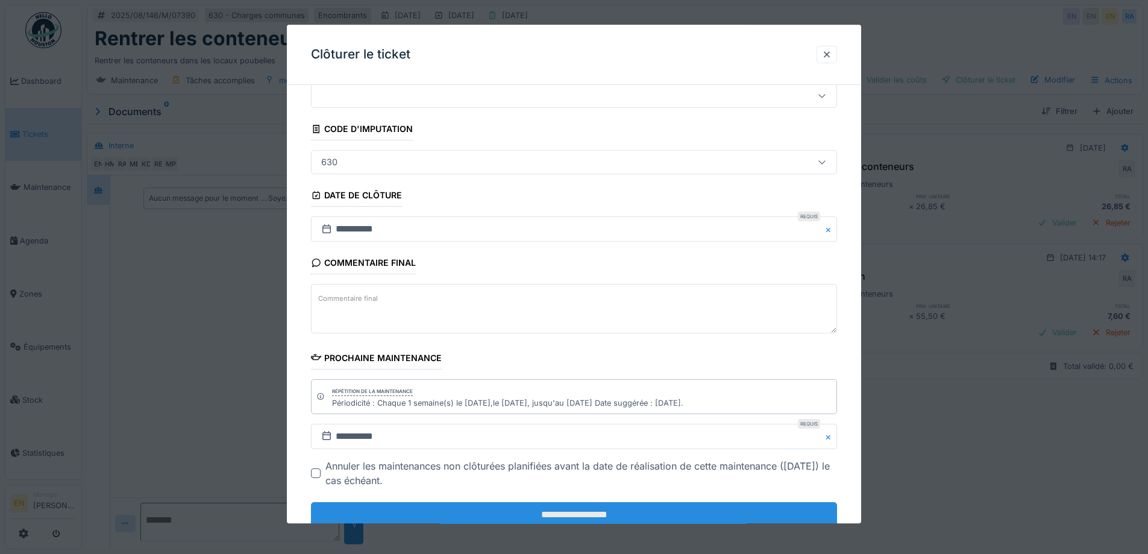
scroll to position [81, 0]
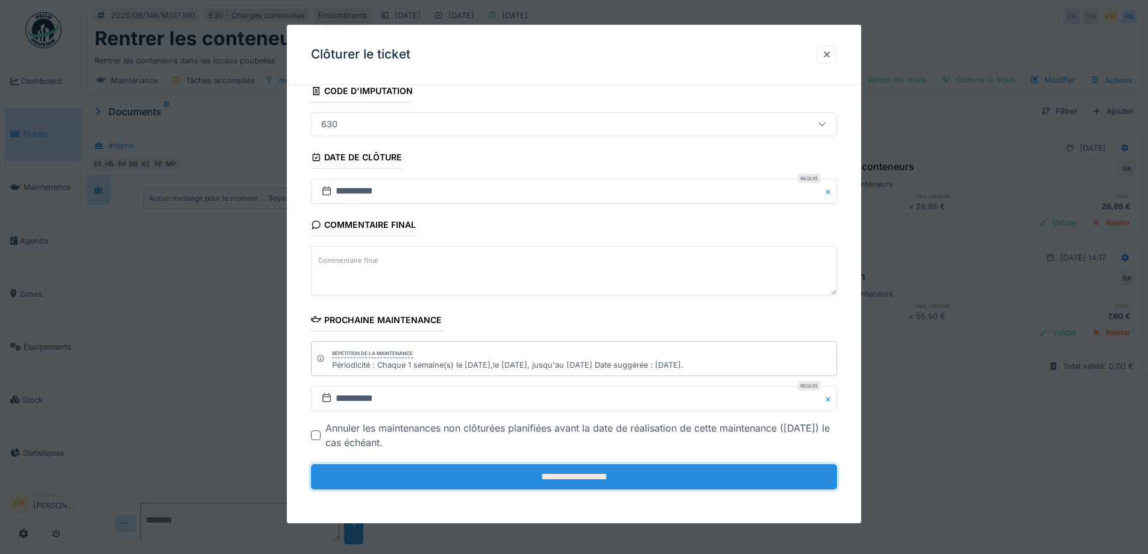
click at [578, 484] on input "**********" at bounding box center [574, 476] width 526 height 25
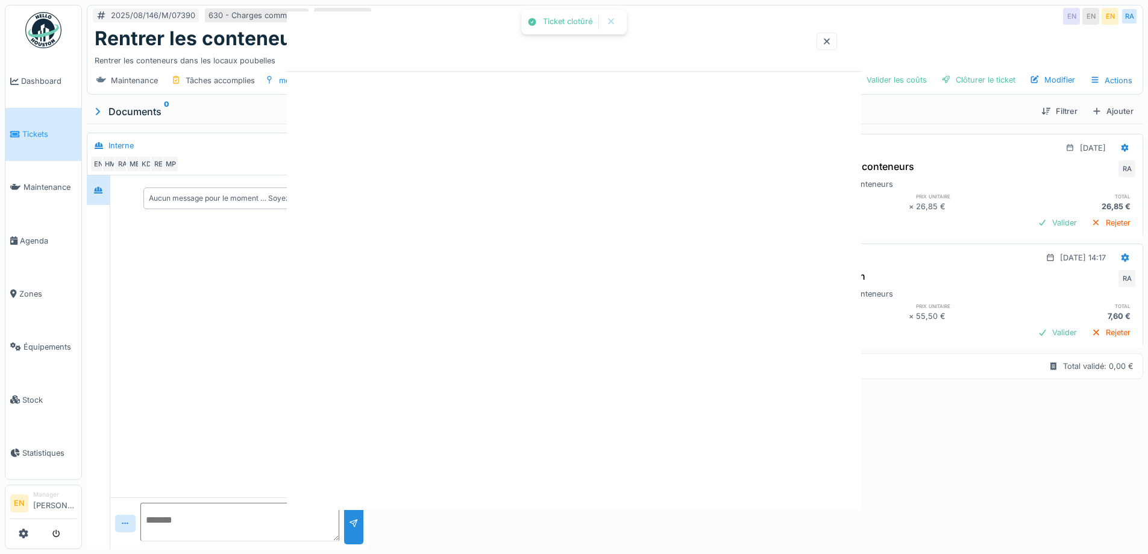
scroll to position [0, 0]
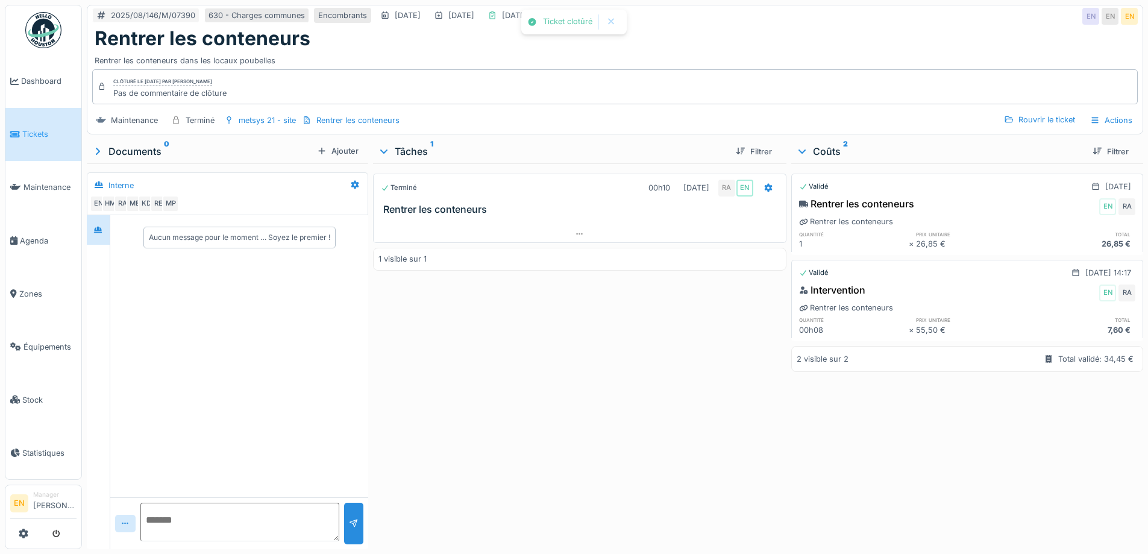
click at [626, 415] on div "Terminé 00h10 19/08/2025 RA EN Rentrer les conteneurs 1 visible sur 1" at bounding box center [579, 353] width 413 height 381
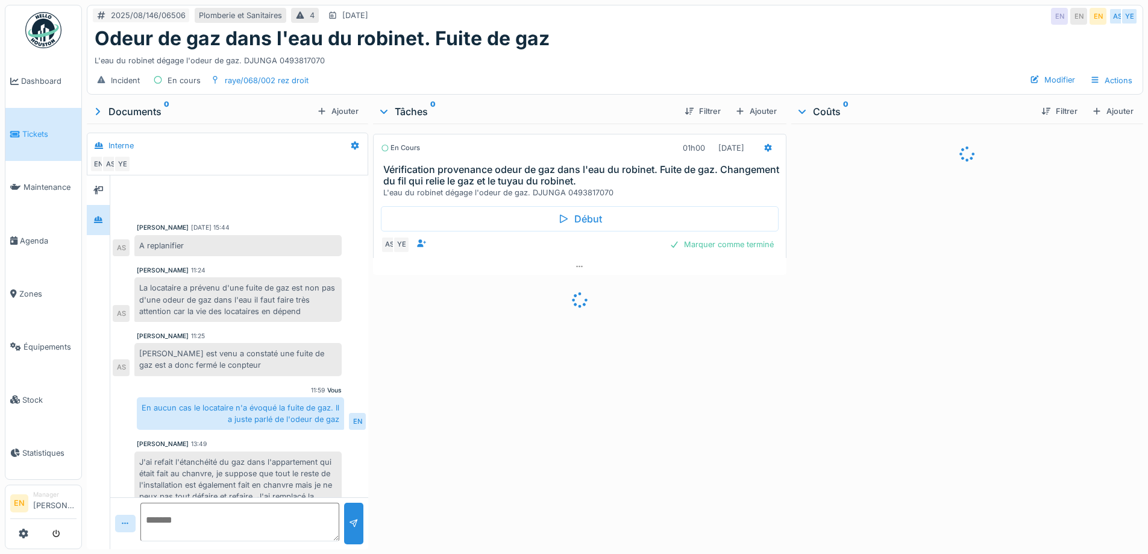
scroll to position [127, 0]
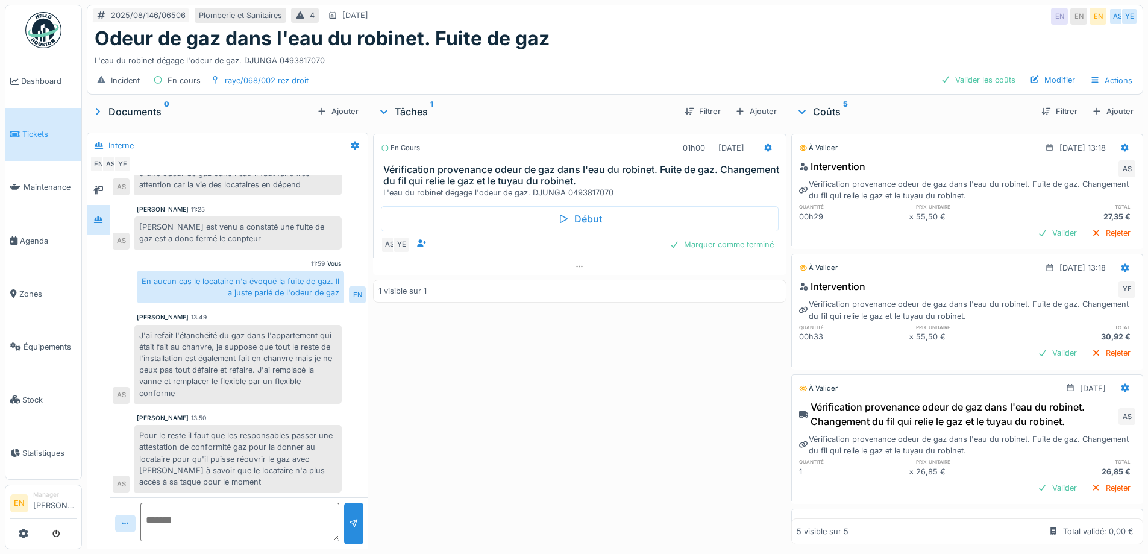
click at [709, 4] on div "2025/08/146/06506 Plomberie et Sanitaires 4 [DATE] EN EN EN AS YE Odeur de gaz …" at bounding box center [615, 277] width 1066 height 554
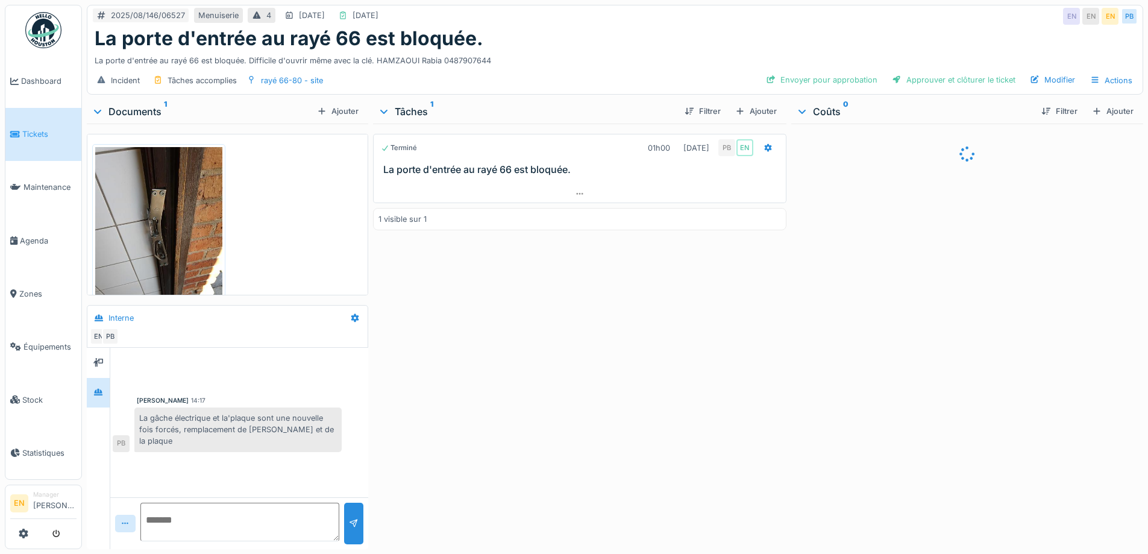
click at [626, 311] on div "Terminé 01h00 19/08/2025 PB EN La porte d'entrée au rayé 66 est bloquée. 1 visi…" at bounding box center [579, 334] width 413 height 421
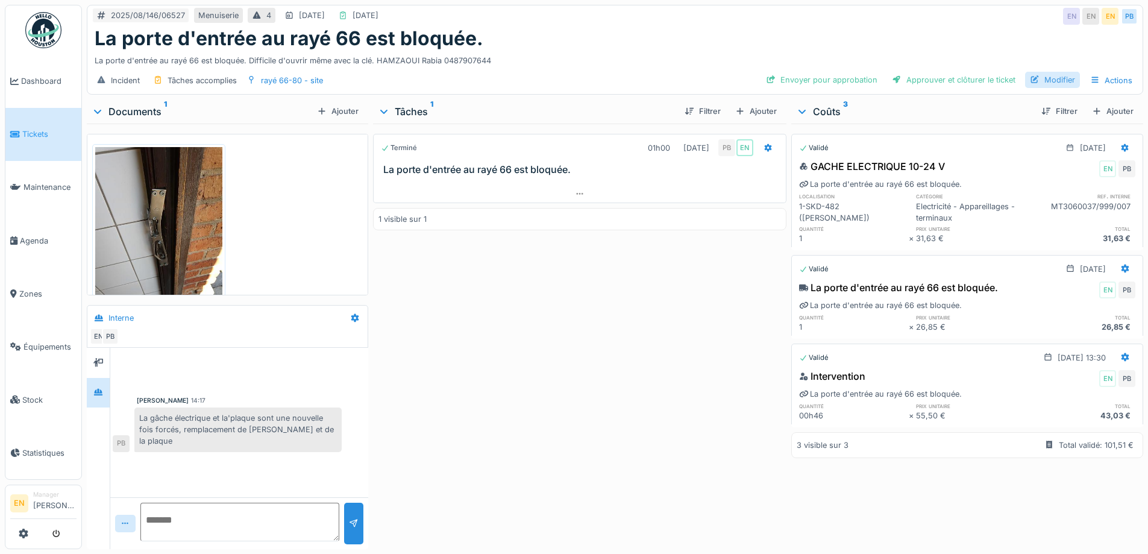
click at [1056, 83] on div "Modifier" at bounding box center [1052, 80] width 55 height 16
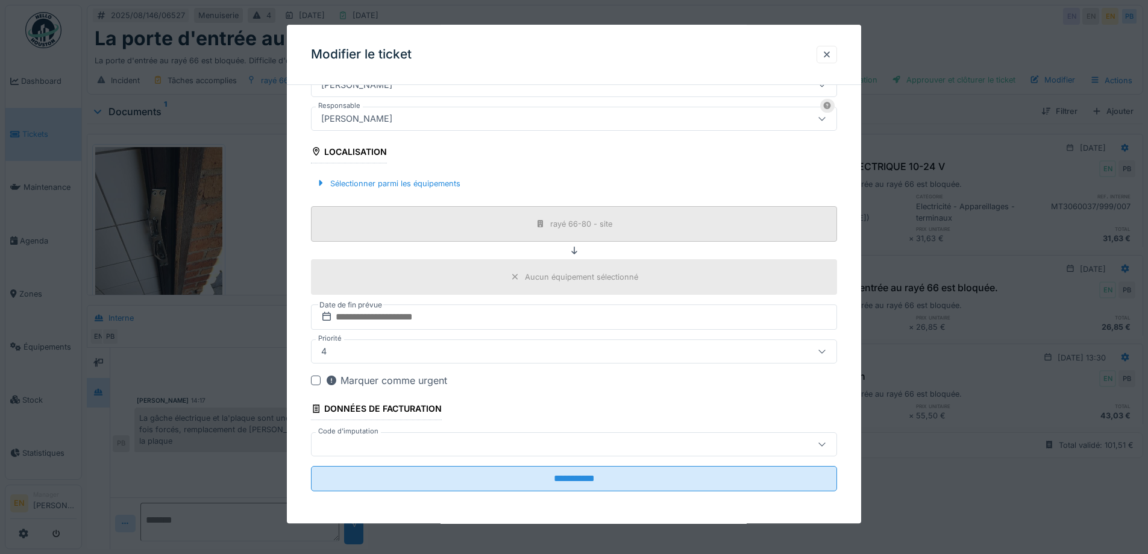
scroll to position [291, 0]
click at [470, 121] on div "[PERSON_NAME]" at bounding box center [543, 116] width 454 height 13
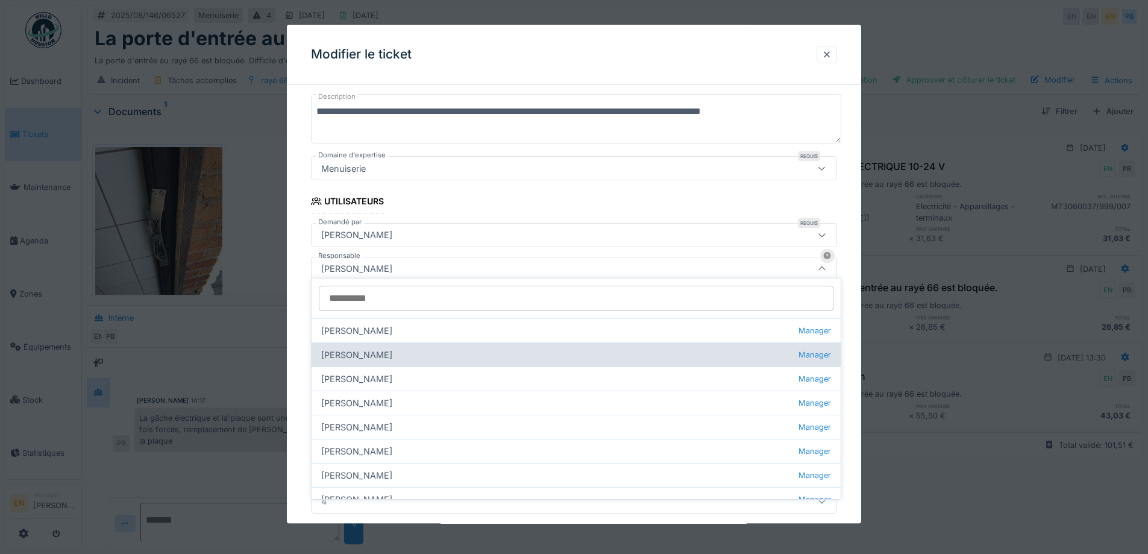
scroll to position [134, 0]
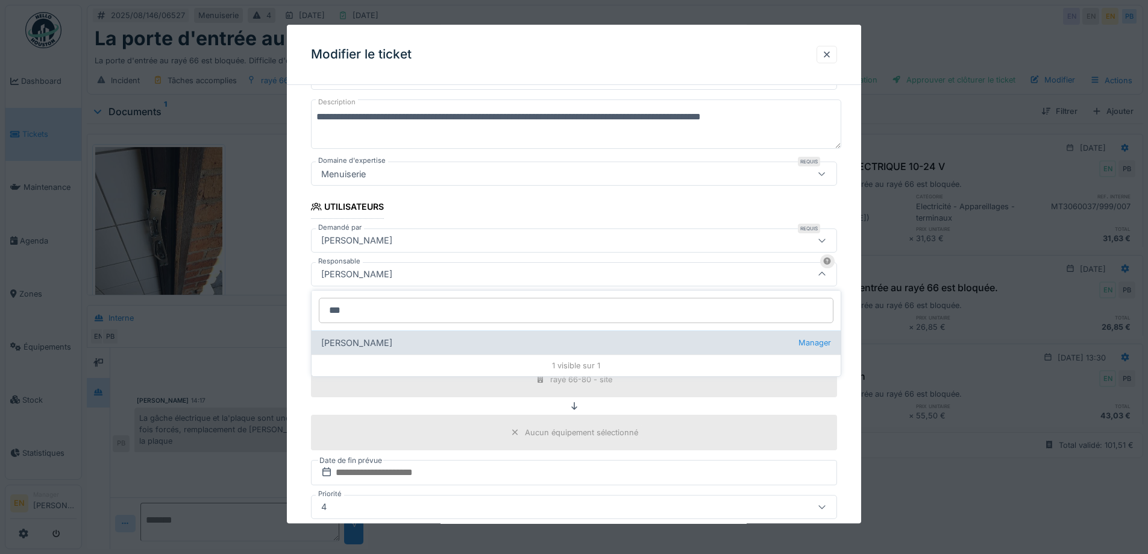
type input "***"
click at [407, 344] on div "Christian Bassette Manager" at bounding box center [576, 342] width 529 height 24
type input "****"
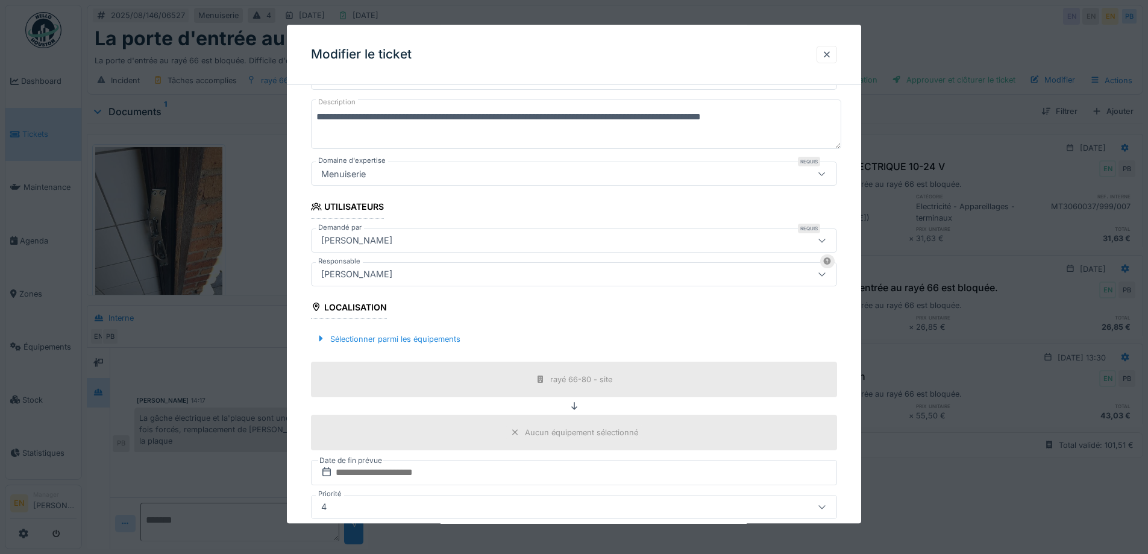
scroll to position [291, 0]
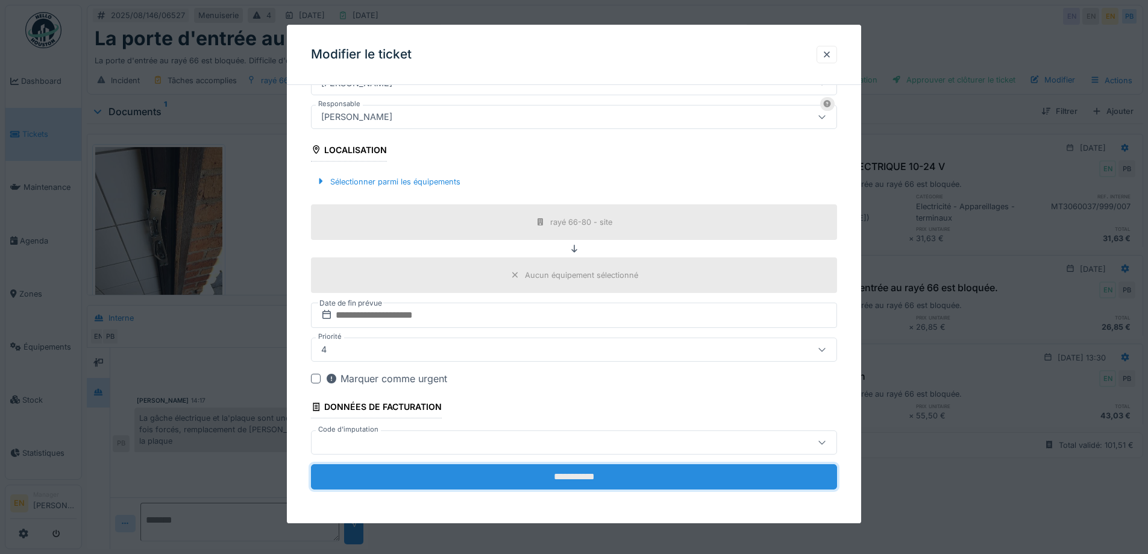
click at [563, 474] on input "**********" at bounding box center [574, 476] width 526 height 25
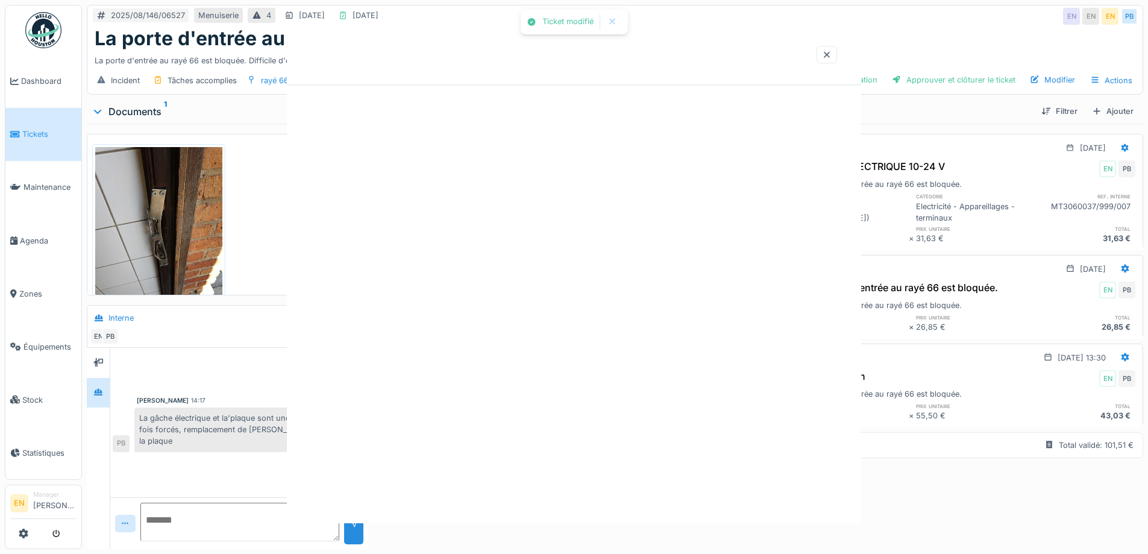
scroll to position [0, 0]
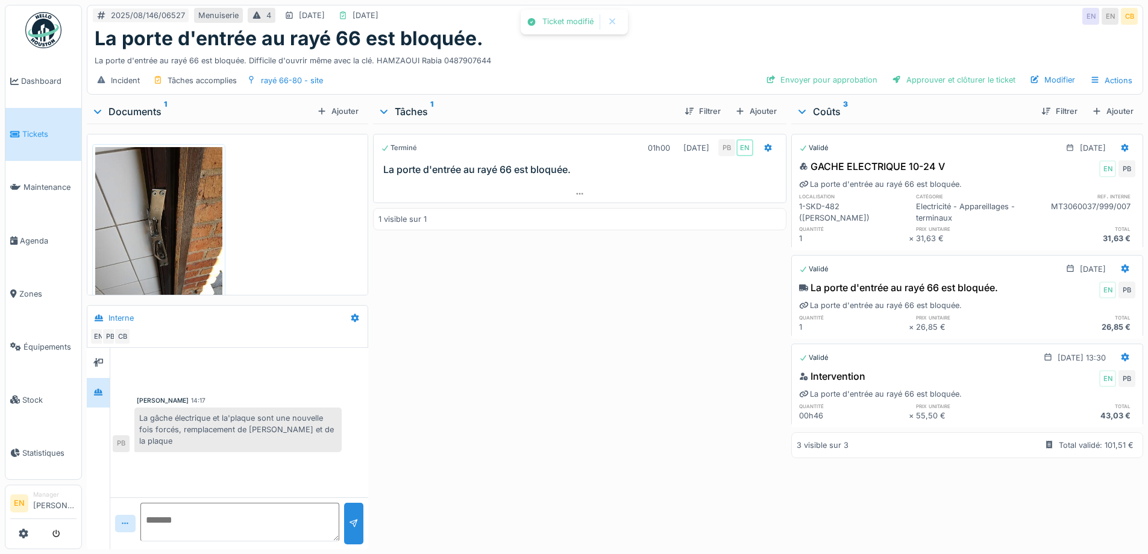
click at [585, 406] on div "Terminé 01h00 19/08/2025 PB EN La porte d'entrée au rayé 66 est bloquée. 1 visi…" at bounding box center [579, 334] width 413 height 421
click at [911, 30] on div "La porte d'entrée au rayé 66 est bloquée." at bounding box center [615, 38] width 1041 height 23
click at [826, 80] on div "Envoyer pour approbation" at bounding box center [821, 80] width 121 height 16
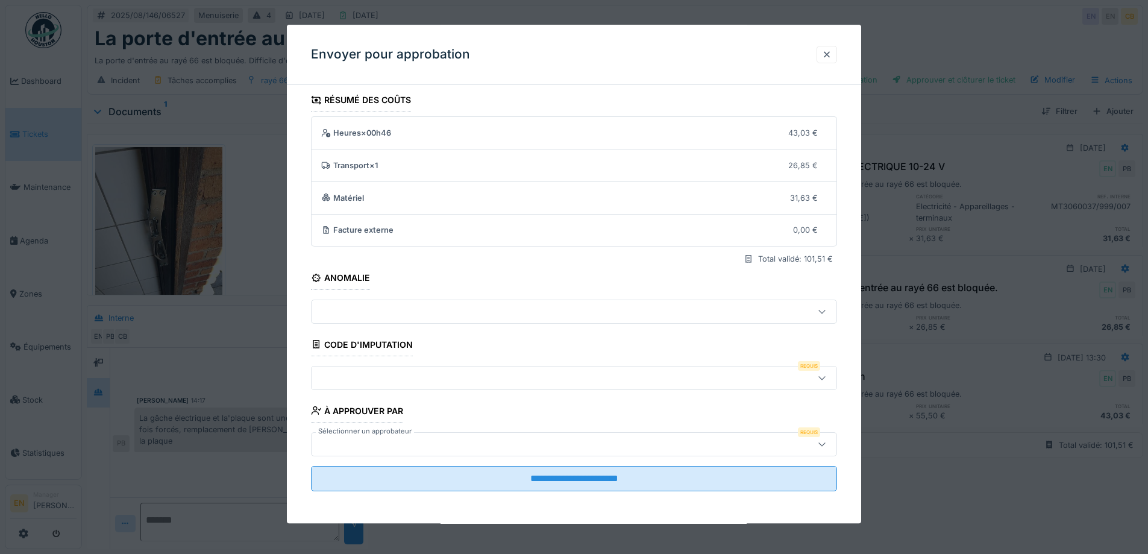
scroll to position [8, 0]
click at [538, 375] on div at bounding box center [543, 376] width 454 height 13
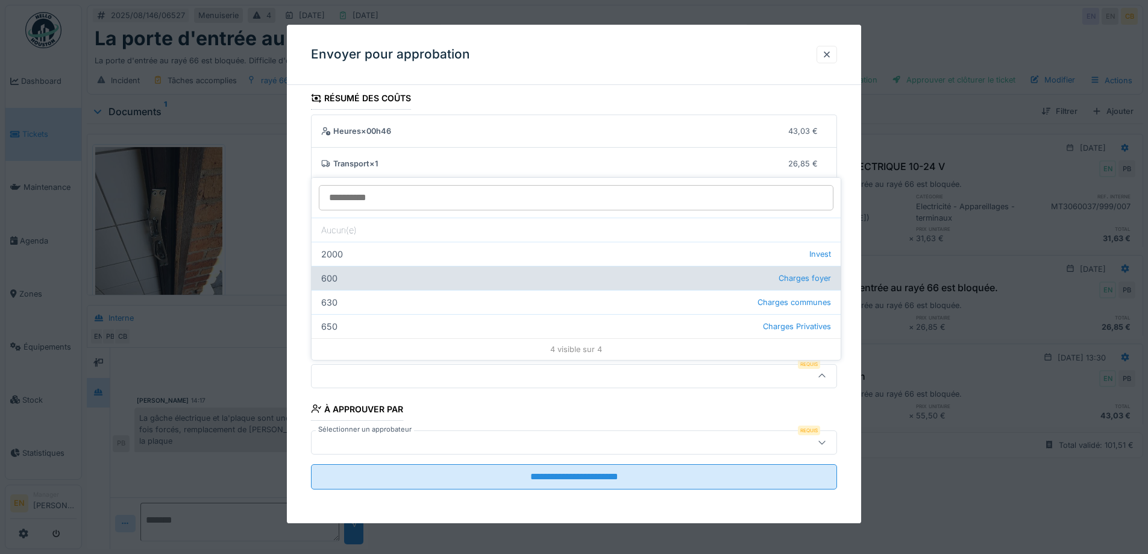
click at [341, 276] on div "600 Charges foyer" at bounding box center [576, 278] width 529 height 24
type input "***"
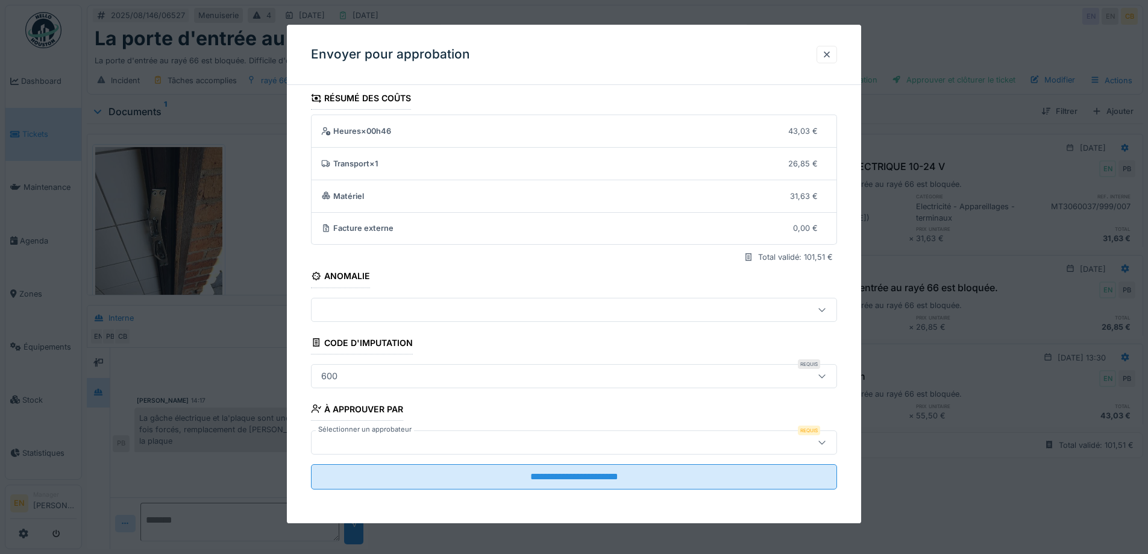
click at [484, 444] on div at bounding box center [543, 442] width 454 height 13
click at [832, 55] on div at bounding box center [827, 54] width 10 height 11
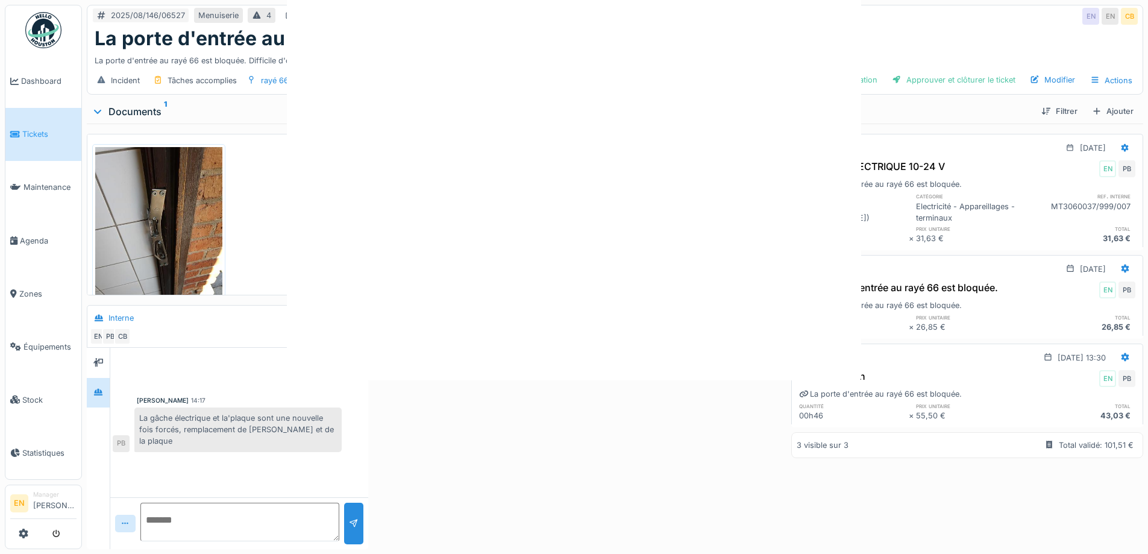
scroll to position [0, 0]
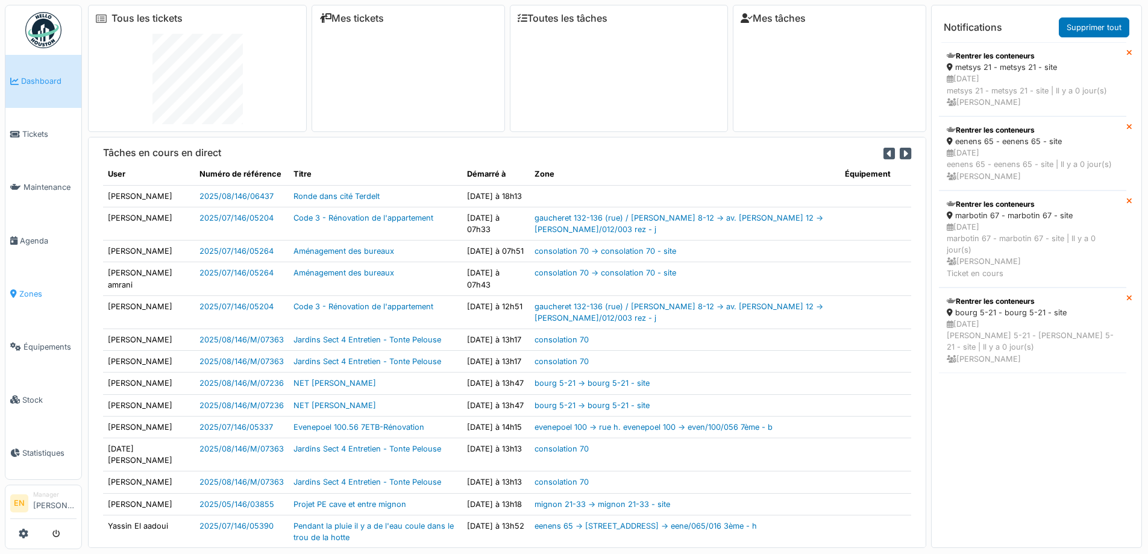
click at [31, 292] on span "Zones" at bounding box center [47, 293] width 57 height 11
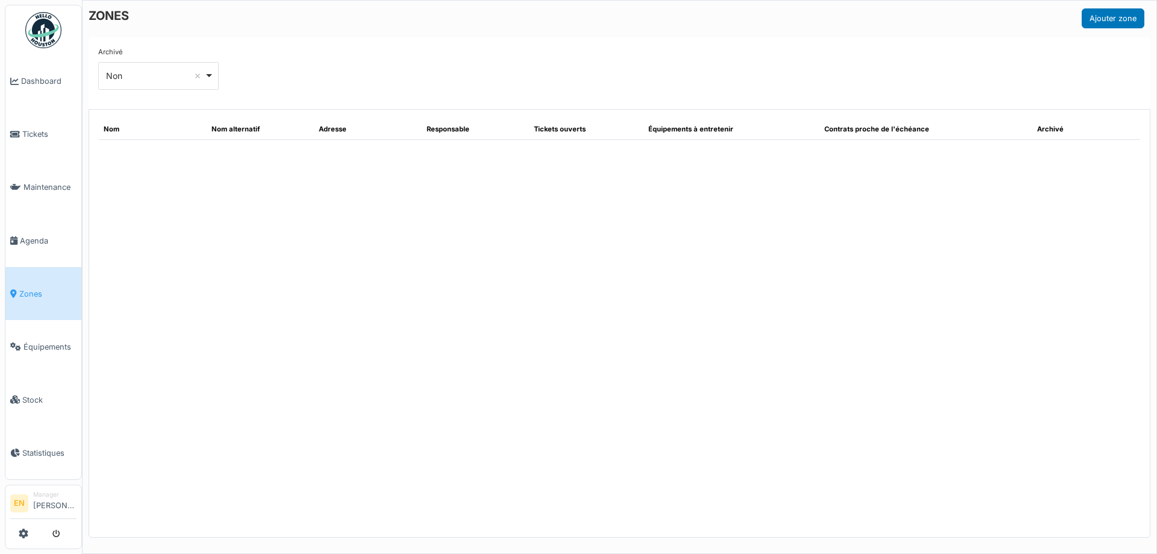
select select "***"
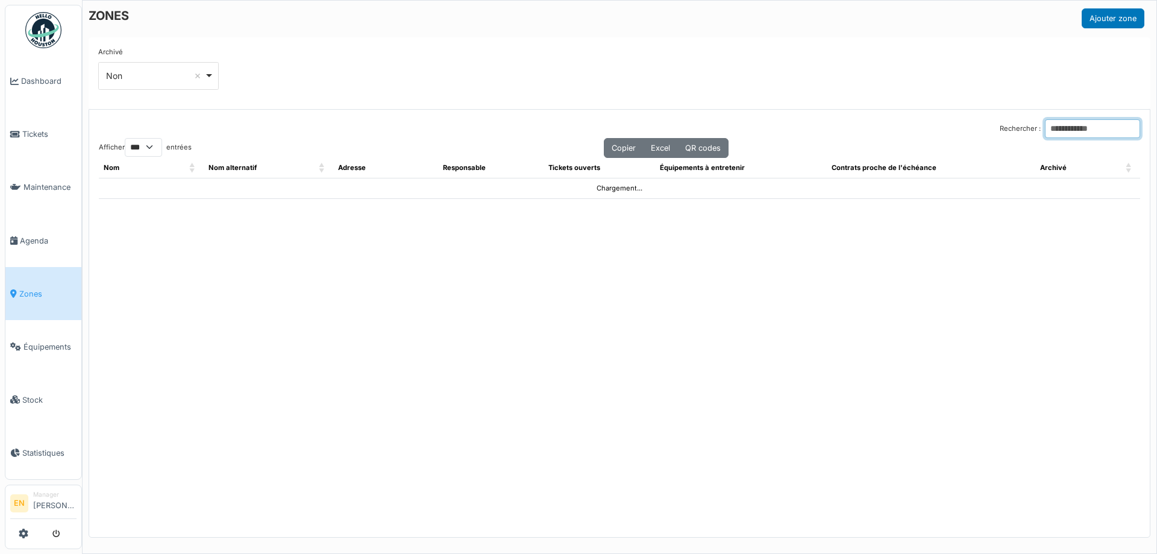
click at [1054, 130] on input "Rechercher :" at bounding box center [1092, 128] width 95 height 19
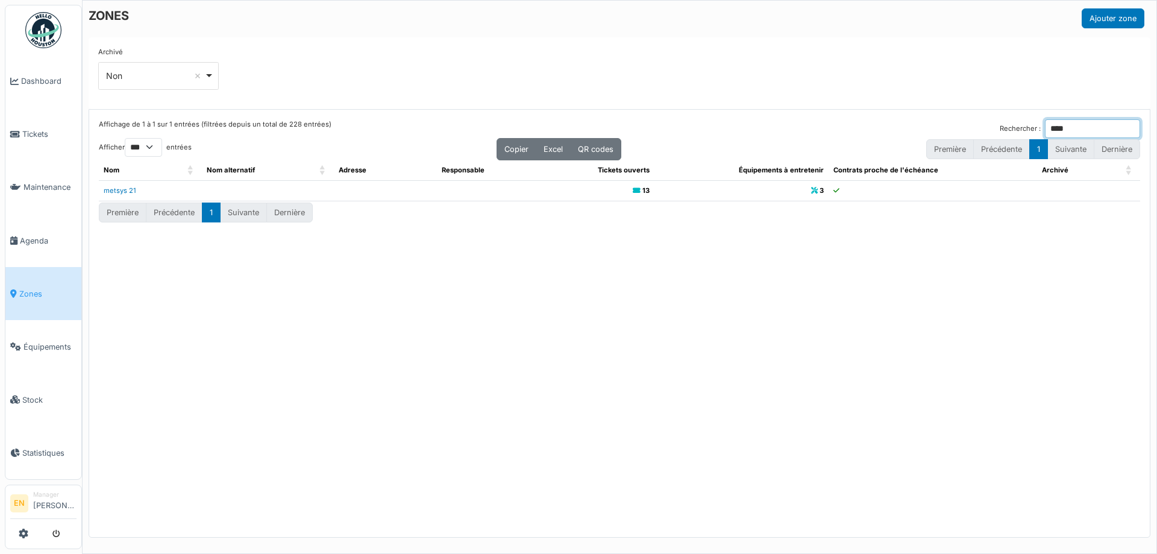
type input "****"
click at [124, 190] on link "metsys 21" at bounding box center [120, 190] width 33 height 8
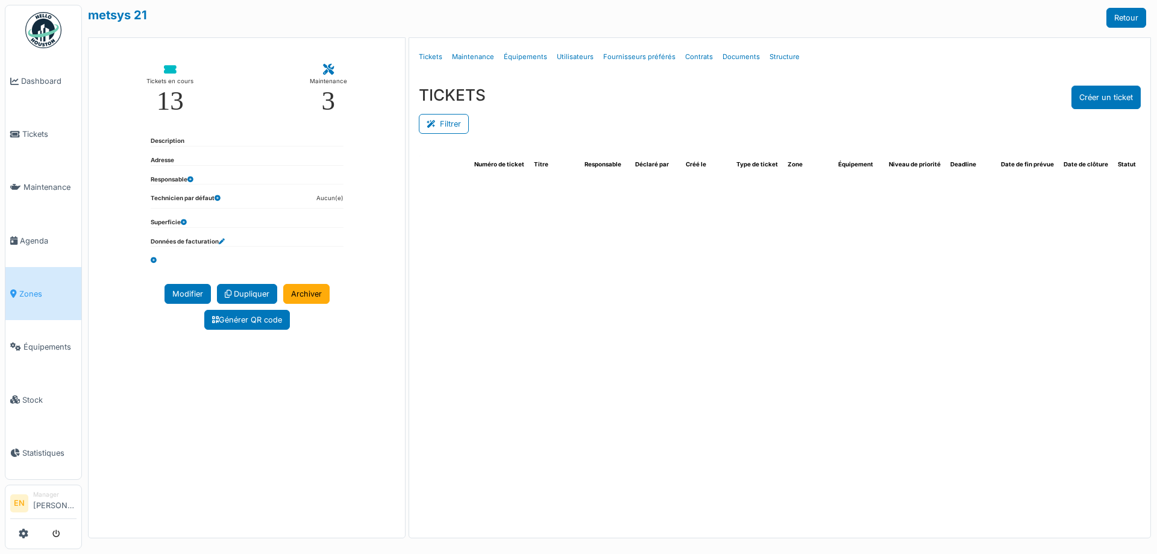
select select "***"
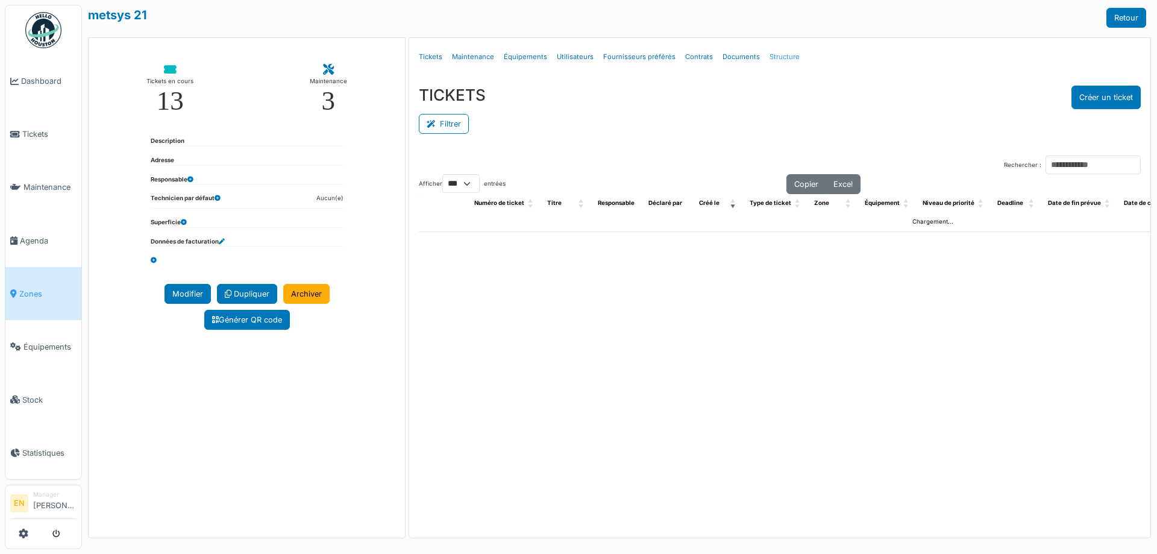
click at [782, 57] on link "Structure" at bounding box center [785, 57] width 40 height 28
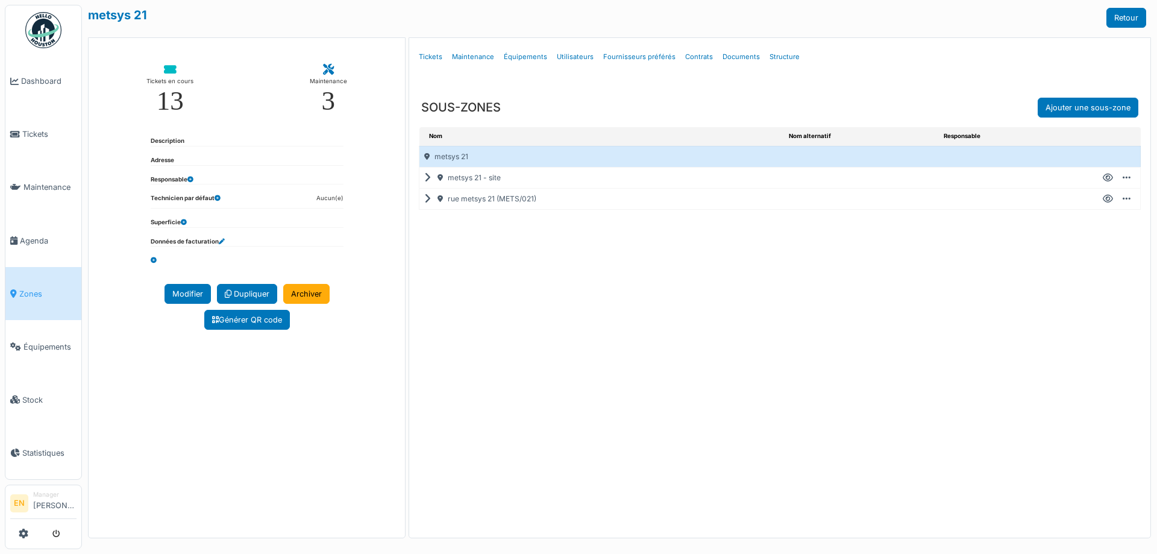
click at [1107, 178] on icon at bounding box center [1108, 178] width 10 height 1
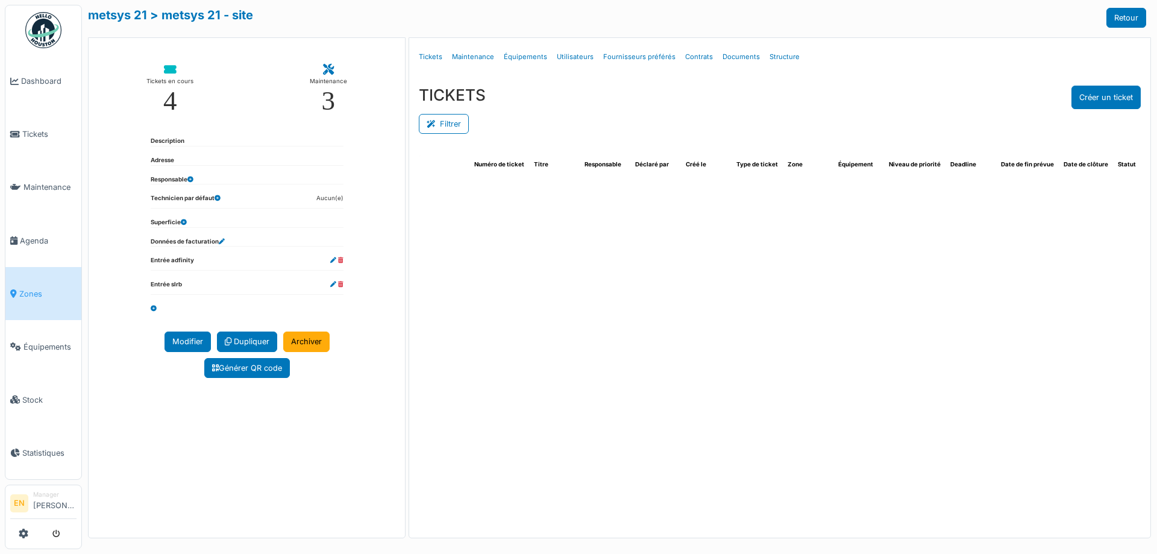
select select "***"
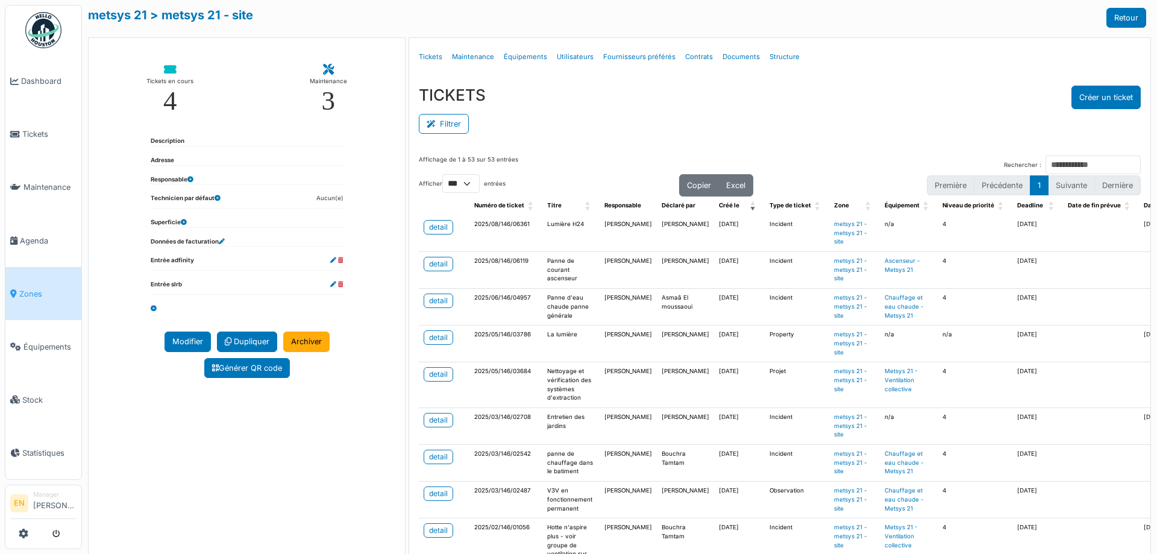
click at [691, 112] on div "Filtrer" at bounding box center [780, 122] width 722 height 27
click at [1097, 102] on button "Créer un ticket" at bounding box center [1106, 98] width 69 height 24
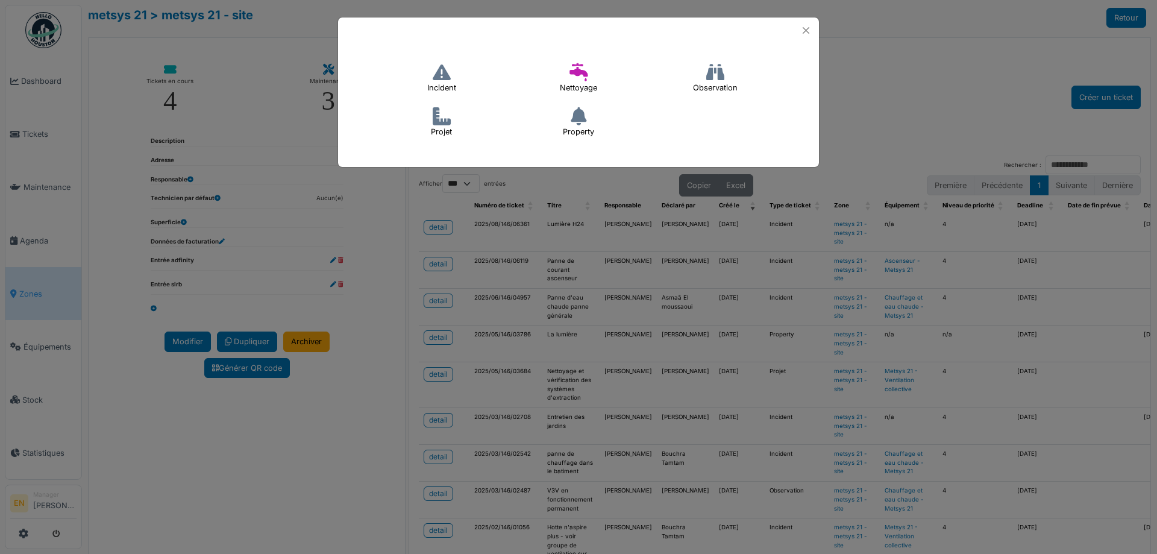
click at [450, 77] on icon at bounding box center [442, 72] width 18 height 18
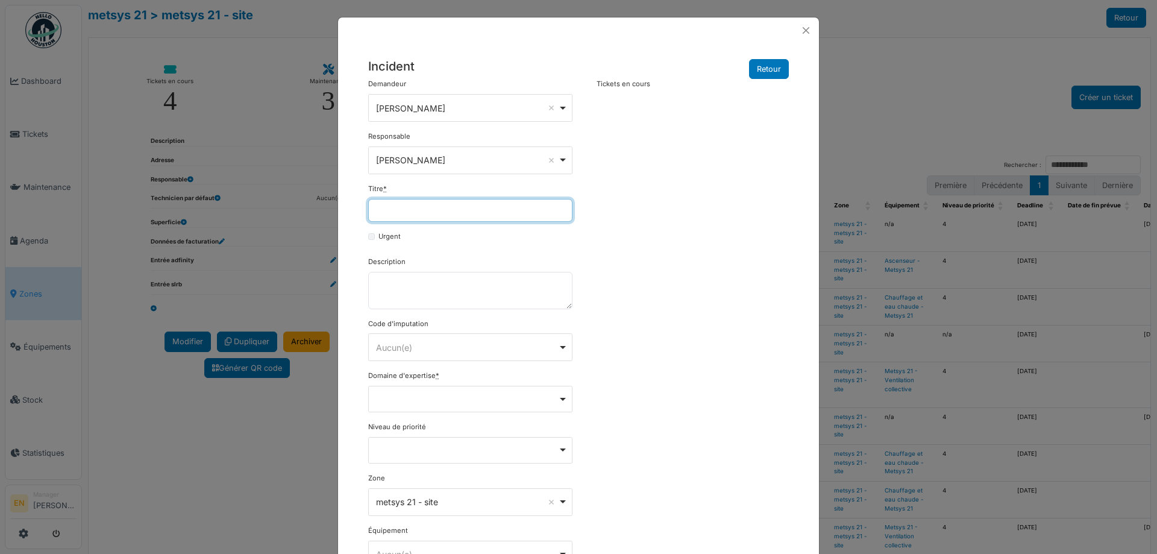
drag, startPoint x: 469, startPoint y: 208, endPoint x: 462, endPoint y: 203, distance: 8.7
click at [469, 208] on input "Titre *" at bounding box center [470, 210] width 204 height 23
drag, startPoint x: 467, startPoint y: 210, endPoint x: 331, endPoint y: 215, distance: 136.3
click at [331, 215] on div "**********" at bounding box center [578, 277] width 1157 height 554
type input "**********"
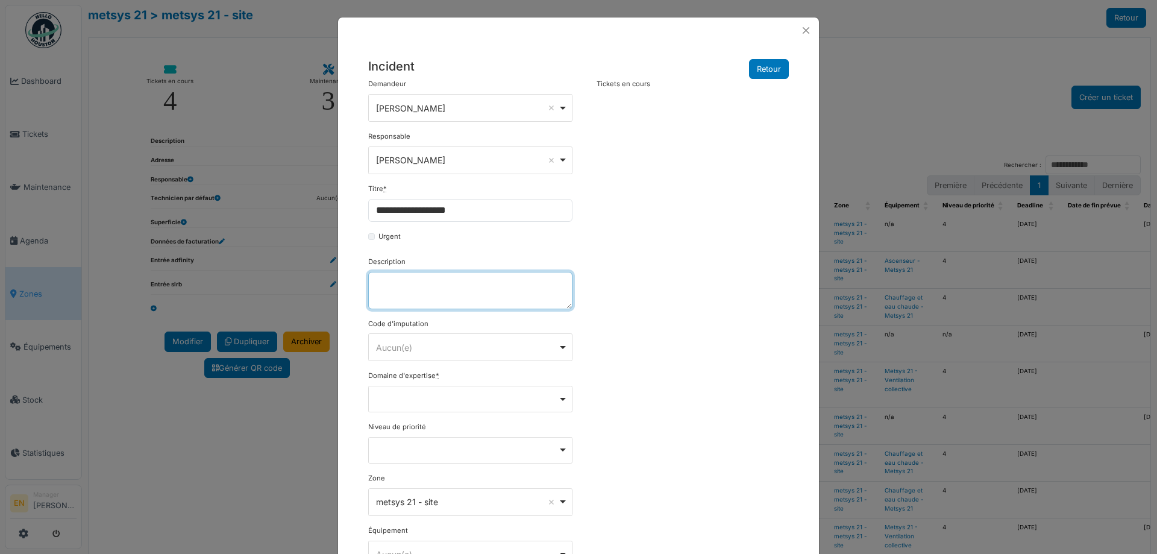
click at [486, 294] on textarea "Description" at bounding box center [470, 290] width 204 height 37
paste textarea "**********"
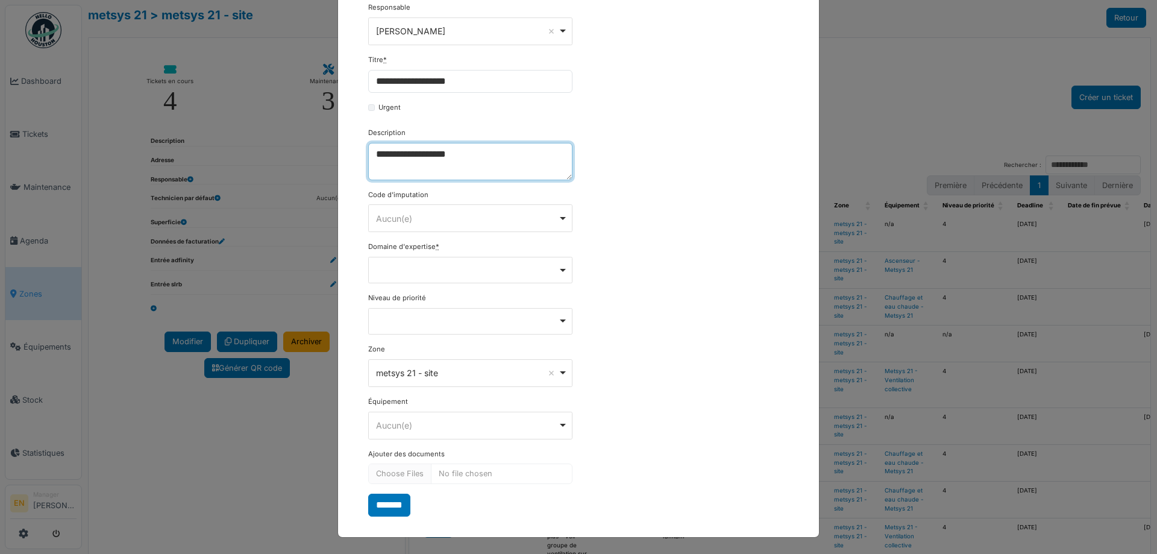
scroll to position [130, 0]
type textarea "**********"
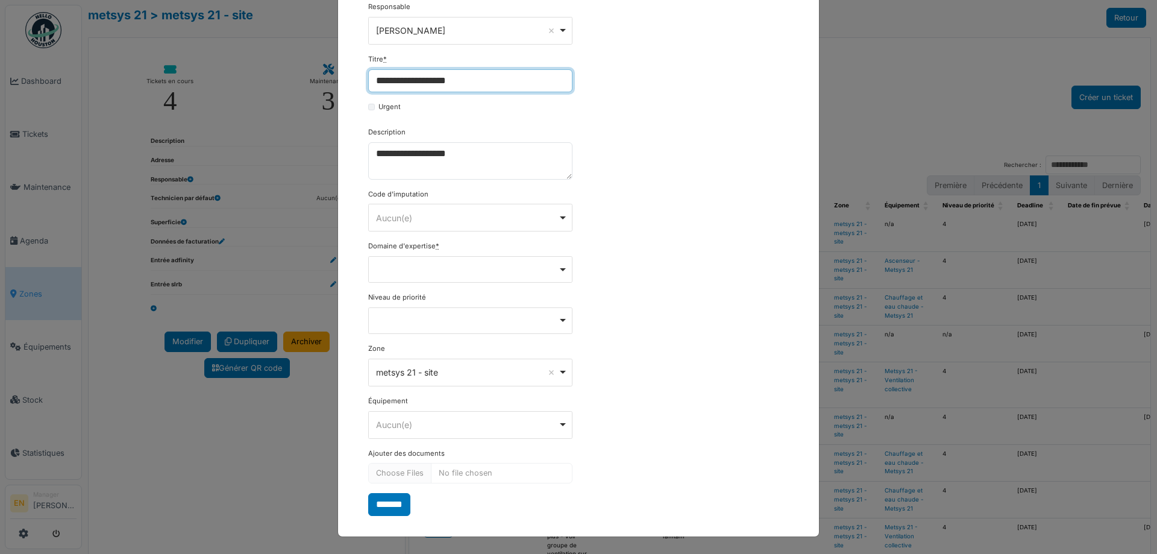
drag, startPoint x: 473, startPoint y: 84, endPoint x: 462, endPoint y: 83, distance: 10.9
click at [462, 83] on input "**********" at bounding box center [470, 80] width 204 height 23
click at [483, 86] on input "**********" at bounding box center [470, 80] width 204 height 23
drag, startPoint x: 674, startPoint y: 196, endPoint x: 493, endPoint y: 432, distance: 297.9
click at [674, 200] on div "**********" at bounding box center [578, 232] width 433 height 566
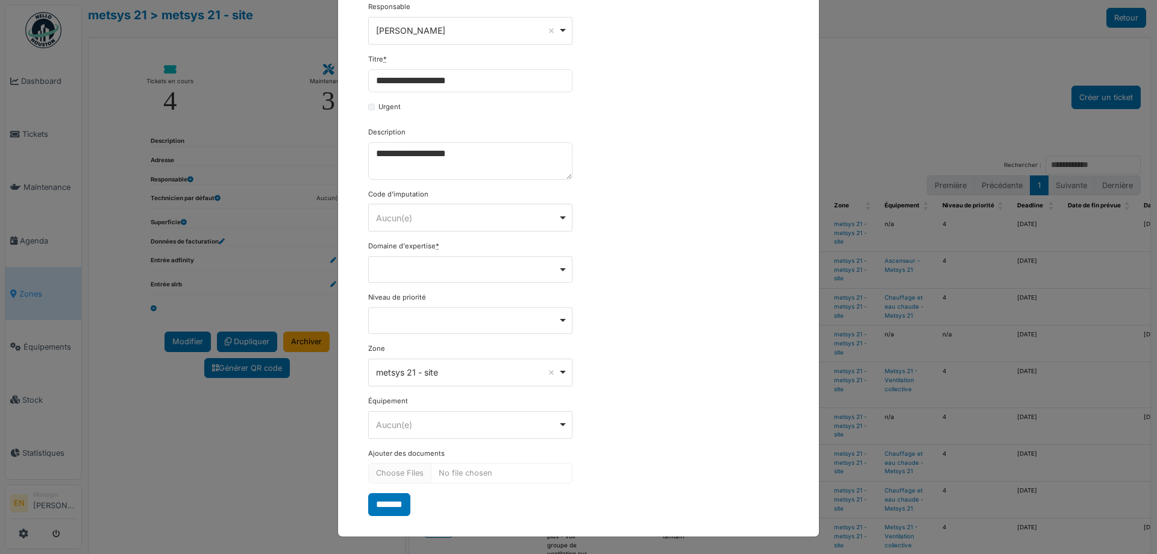
click at [558, 270] on div "Remove item" at bounding box center [471, 268] width 194 height 5
select select "***"
click at [631, 367] on div "**********" at bounding box center [578, 232] width 433 height 567
click at [380, 508] on input "*******" at bounding box center [389, 505] width 42 height 23
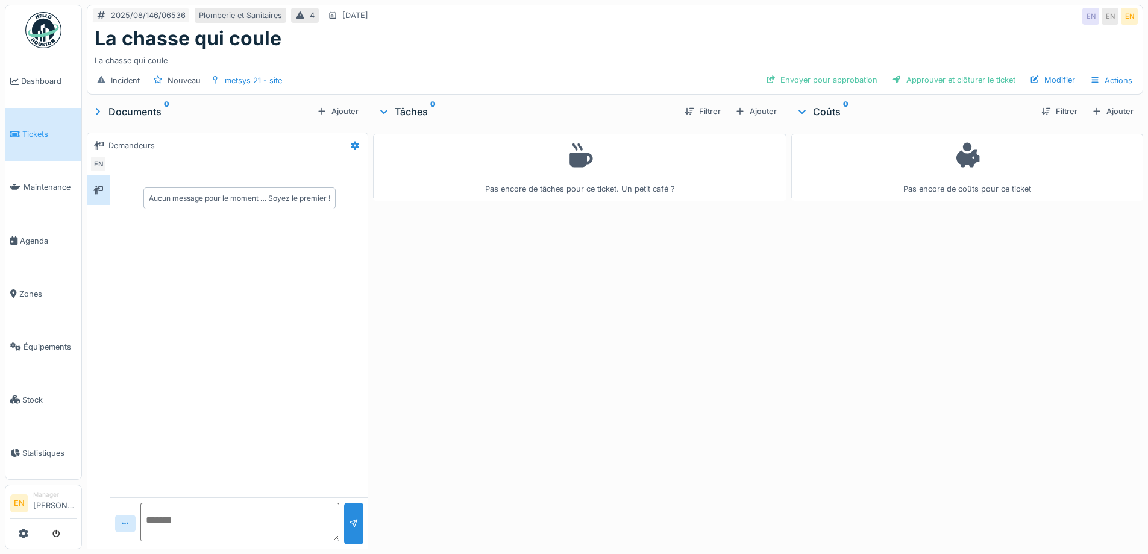
click at [510, 382] on div "Pas encore de tâches pour ce ticket. Un petit café ?" at bounding box center [579, 334] width 413 height 421
click at [758, 114] on div "Ajouter" at bounding box center [756, 111] width 51 height 16
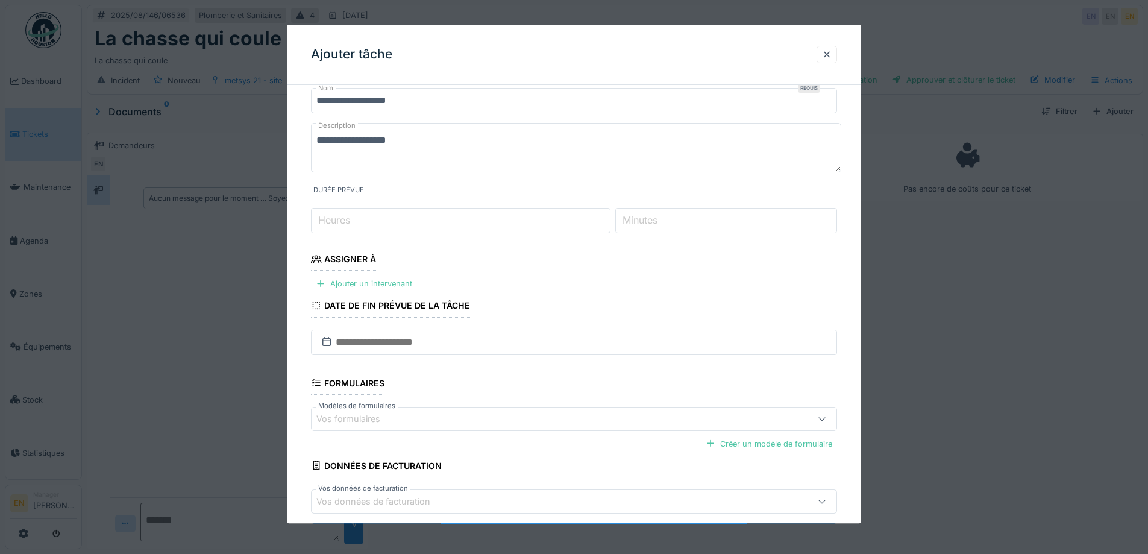
scroll to position [60, 0]
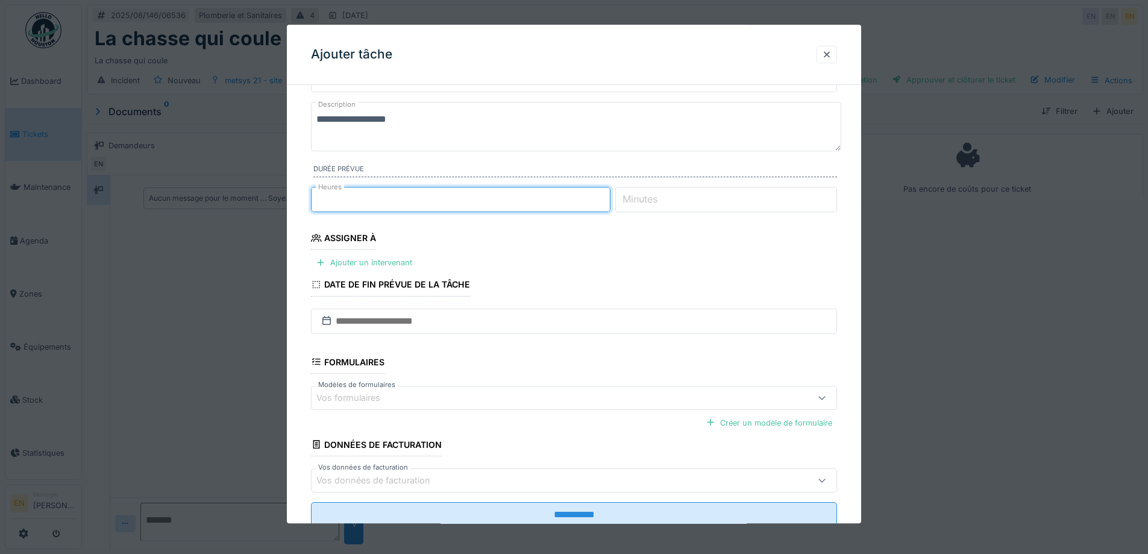
type input "*"
click at [609, 197] on input "*" at bounding box center [461, 199] width 300 height 25
click at [374, 263] on div "Ajouter un intervenant" at bounding box center [364, 263] width 106 height 16
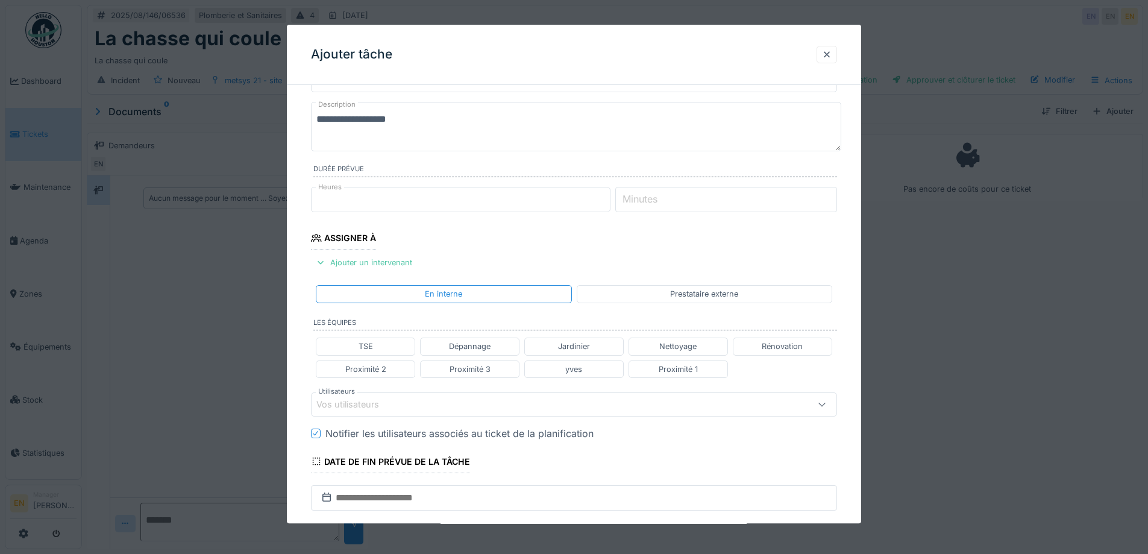
click at [392, 411] on div "Vos utilisateurs" at bounding box center [574, 404] width 526 height 24
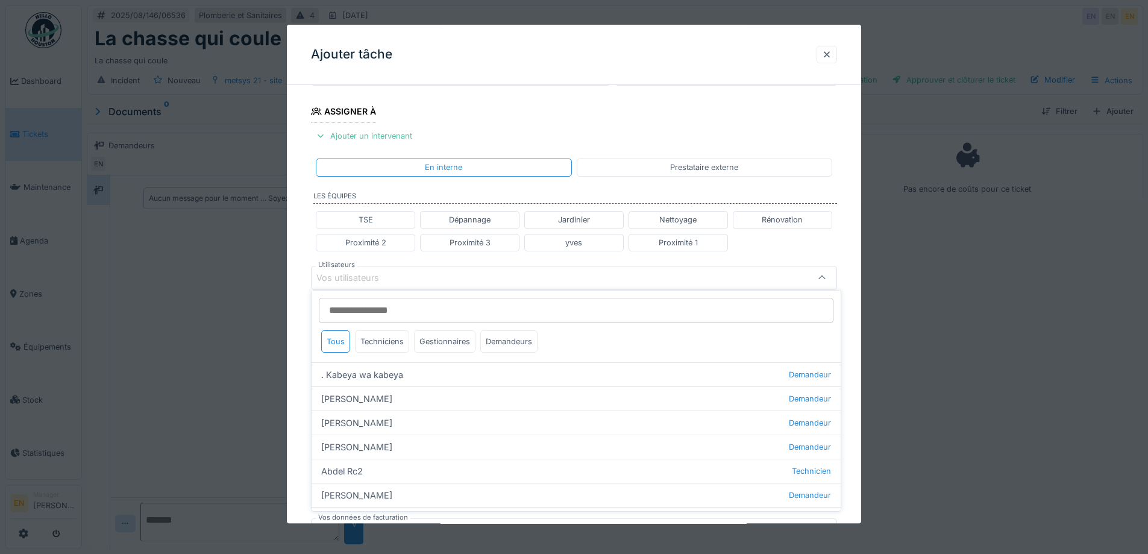
scroll to position [190, 0]
click at [394, 315] on input "Utilisateurs" at bounding box center [576, 310] width 515 height 25
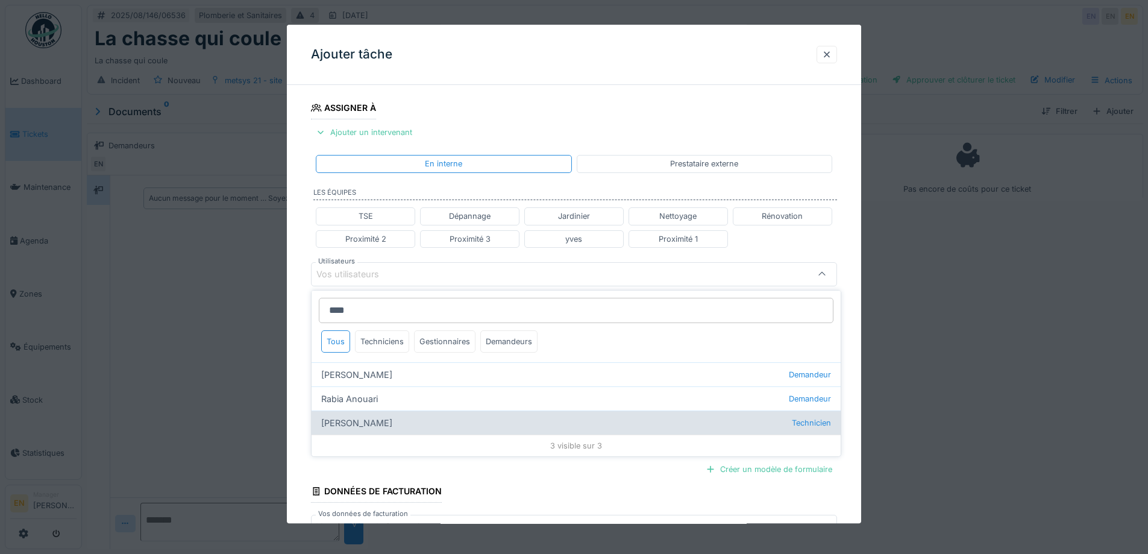
type input "****"
click at [364, 421] on div "Anouar Serifi Technicien" at bounding box center [576, 423] width 529 height 24
type input "*****"
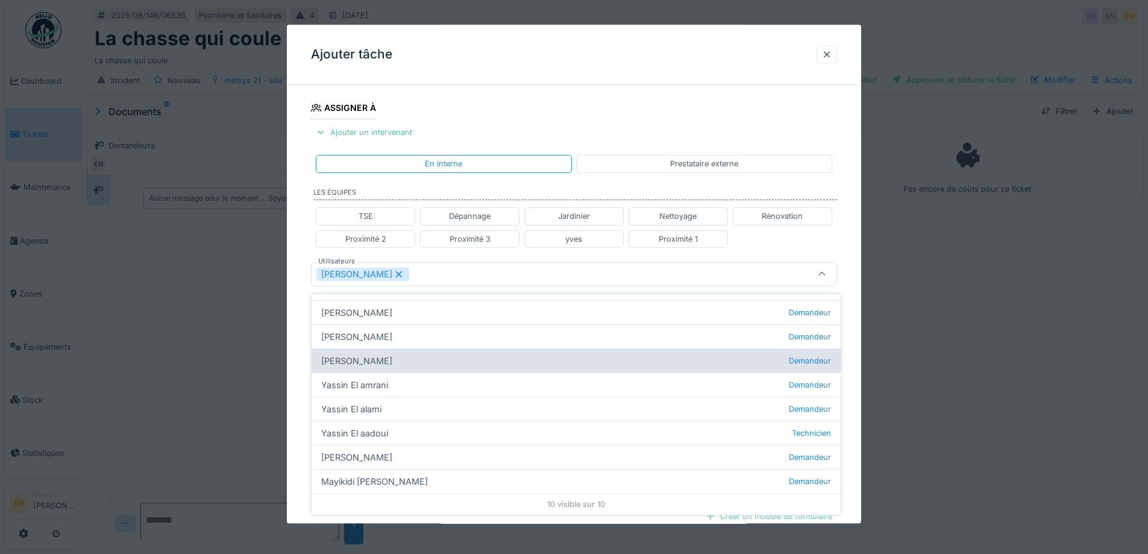
scroll to position [9, 0]
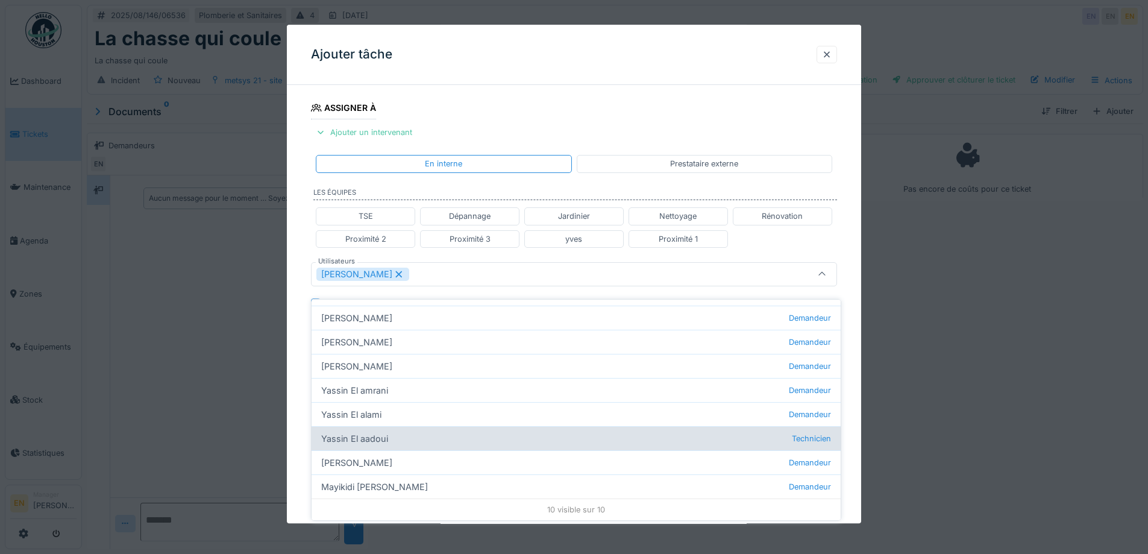
type input "****"
click at [362, 429] on div "Yassin El aadoui Technicien" at bounding box center [576, 438] width 529 height 24
type input "**********"
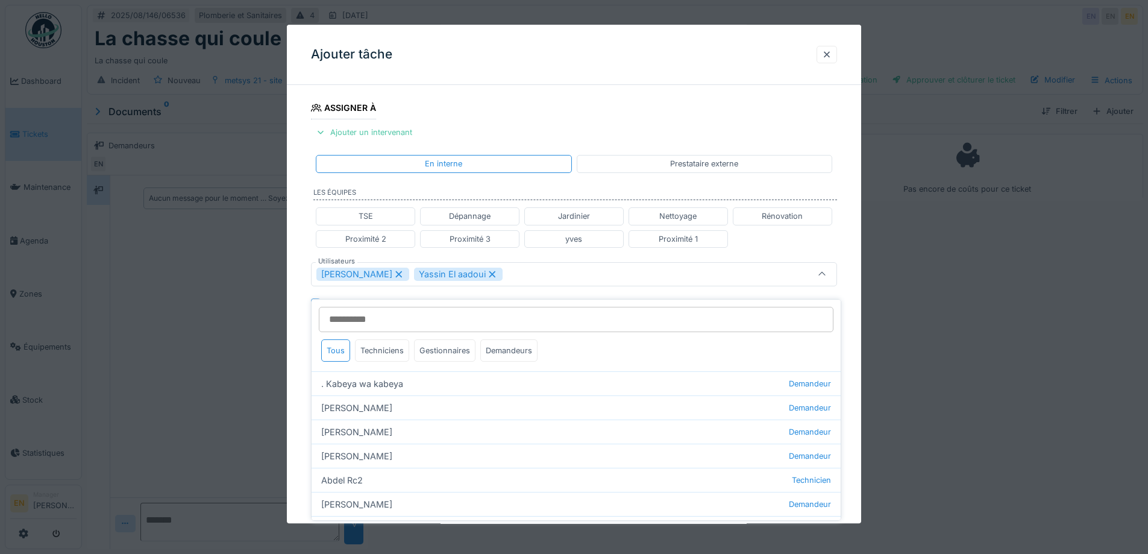
click at [848, 357] on div "**********" at bounding box center [574, 279] width 574 height 751
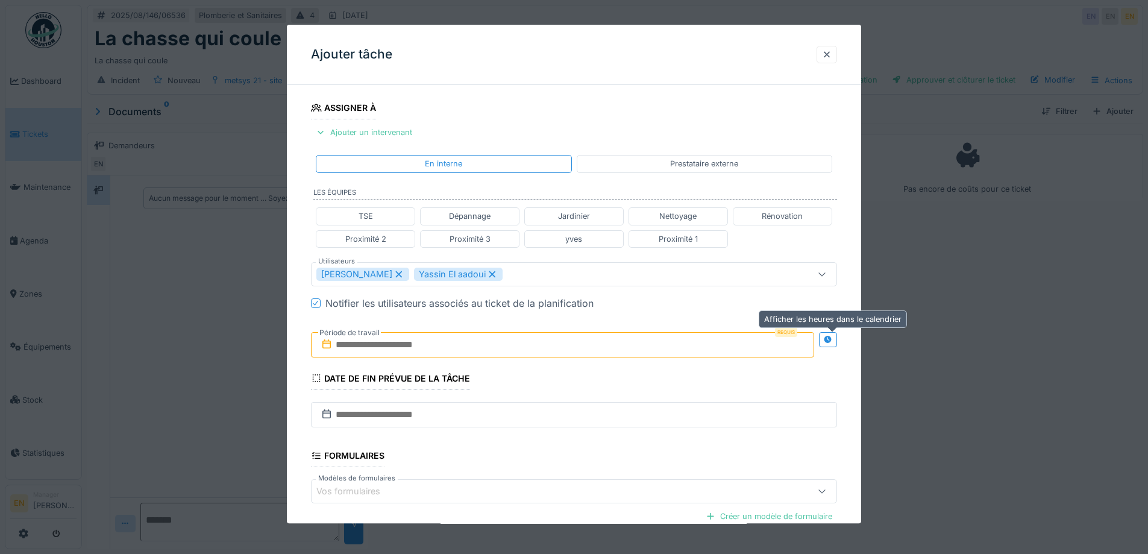
click at [837, 338] on div at bounding box center [828, 339] width 18 height 15
click at [445, 343] on input "text" at bounding box center [432, 344] width 243 height 25
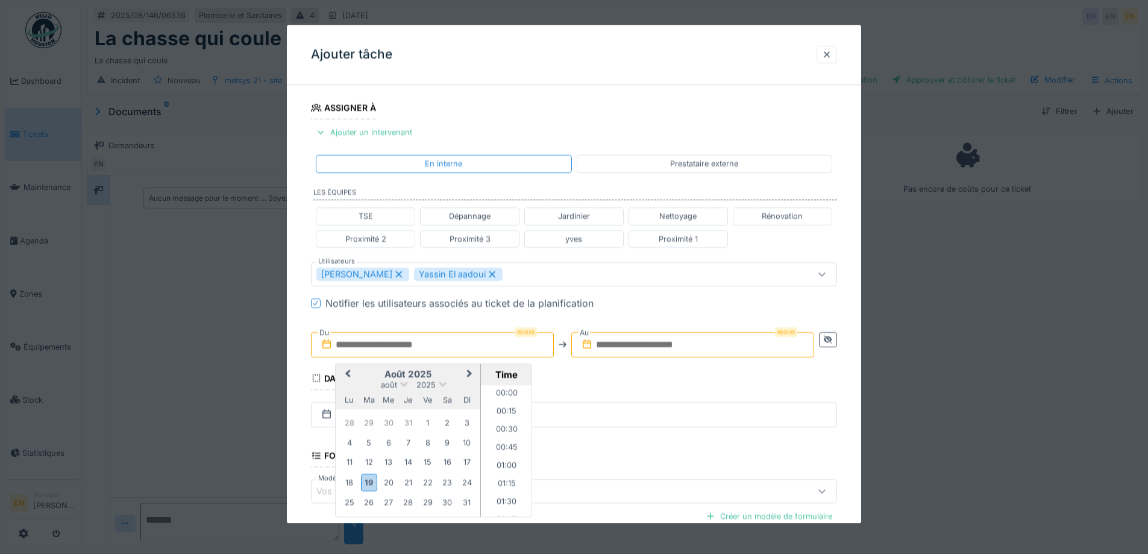
scroll to position [1065, 0]
click at [366, 483] on div "19" at bounding box center [369, 482] width 16 height 17
click at [503, 452] on li "15:30" at bounding box center [506, 451] width 51 height 18
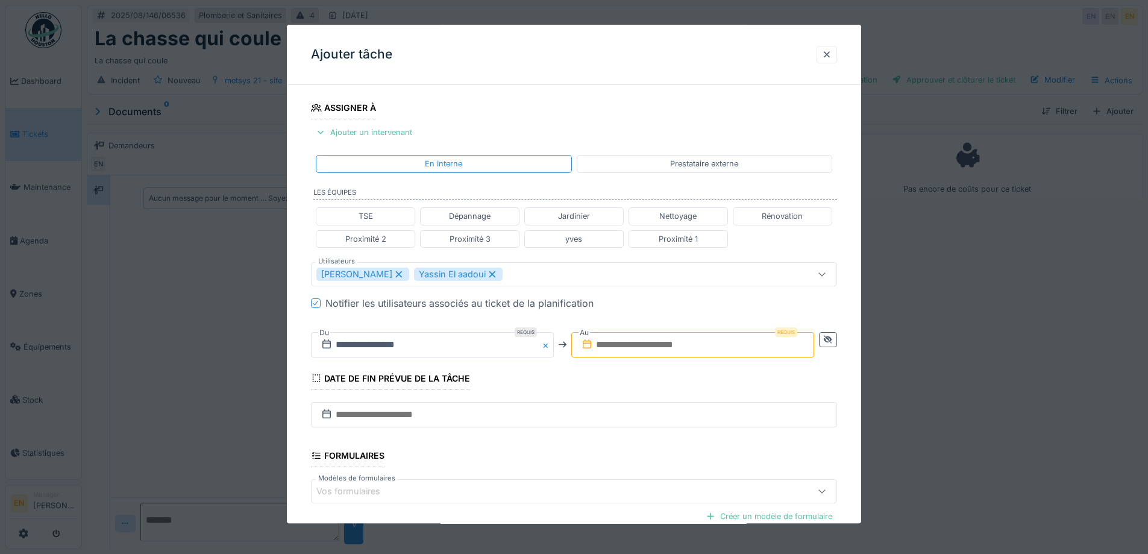
click at [683, 341] on input "text" at bounding box center [692, 344] width 243 height 25
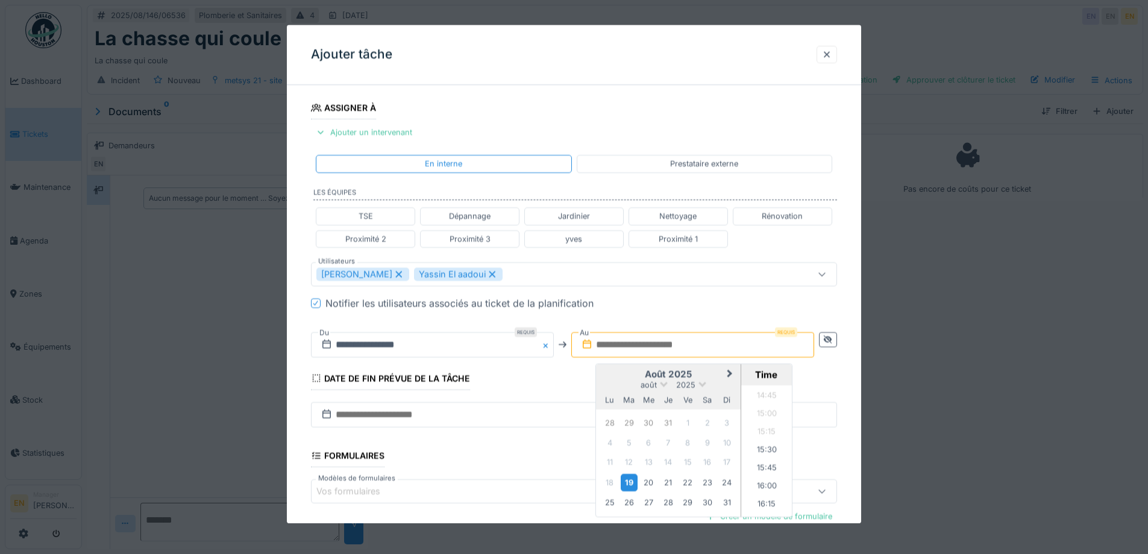
click at [626, 480] on div "19" at bounding box center [629, 482] width 16 height 17
click at [767, 488] on li "16:00" at bounding box center [766, 487] width 51 height 18
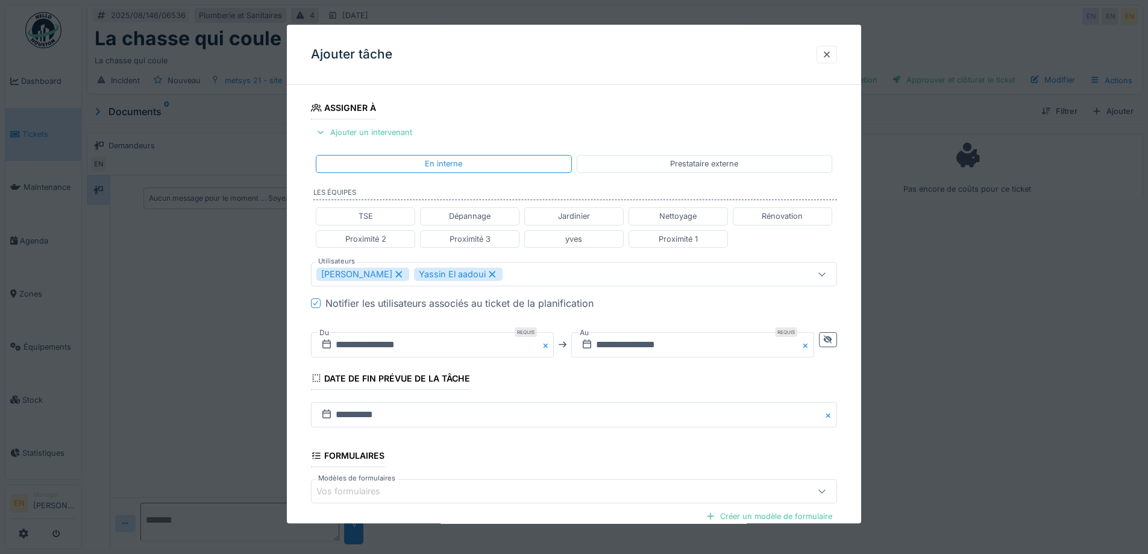
click at [851, 467] on div "**********" at bounding box center [574, 279] width 574 height 751
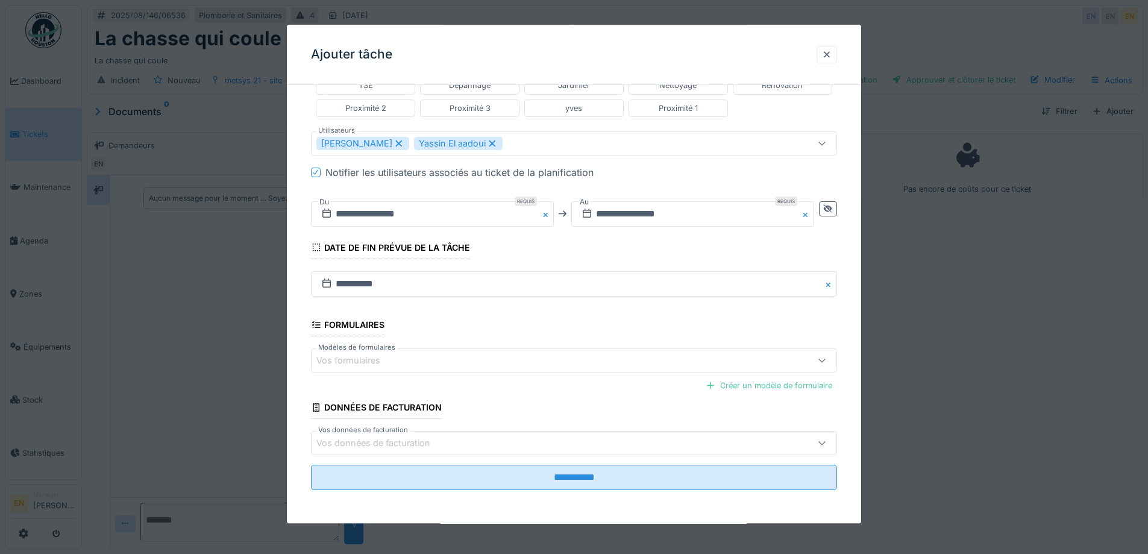
scroll to position [322, 0]
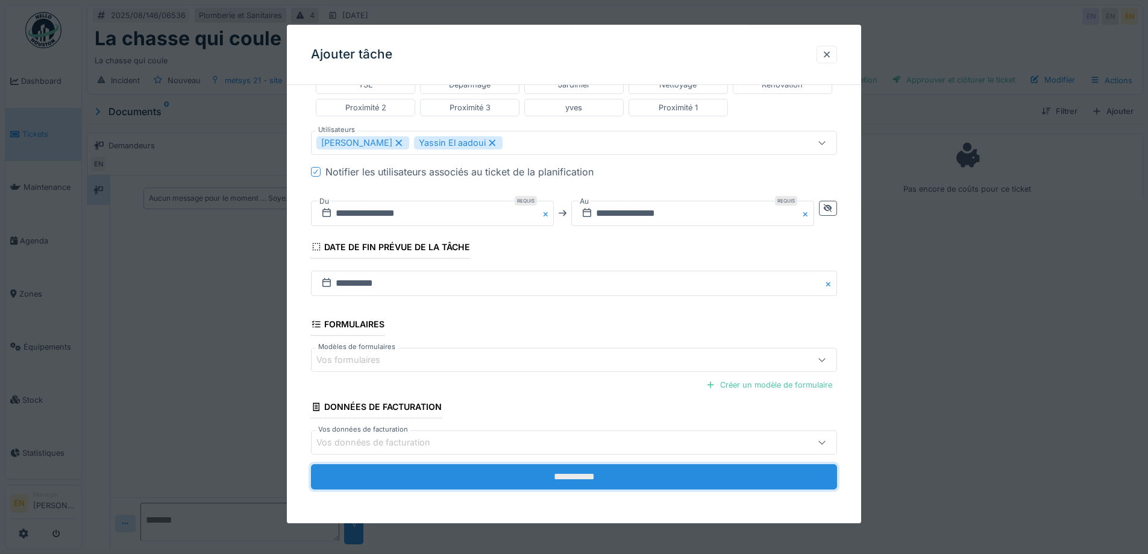
click at [598, 480] on input "**********" at bounding box center [574, 477] width 526 height 25
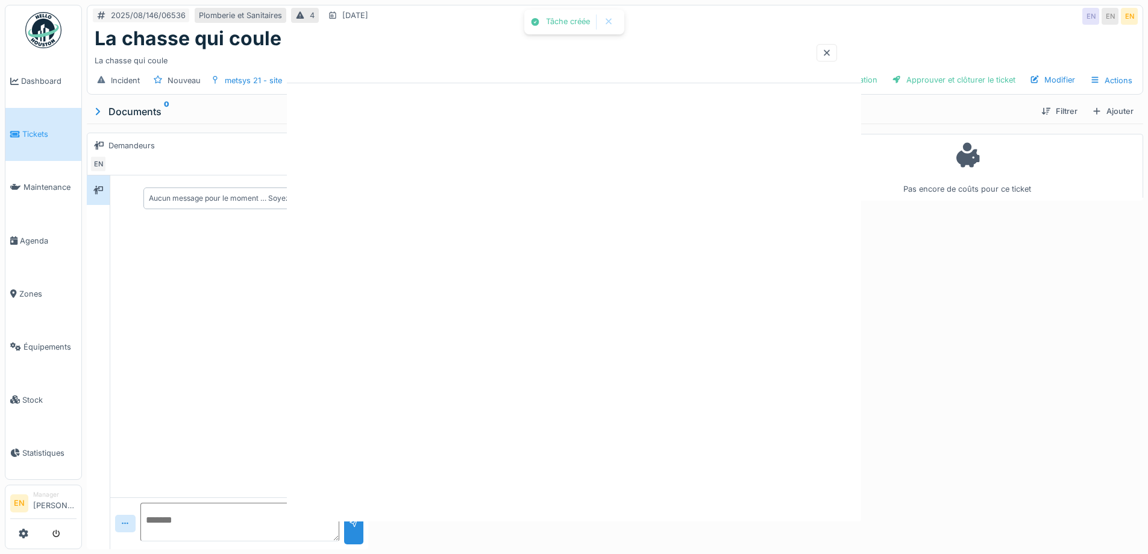
scroll to position [0, 0]
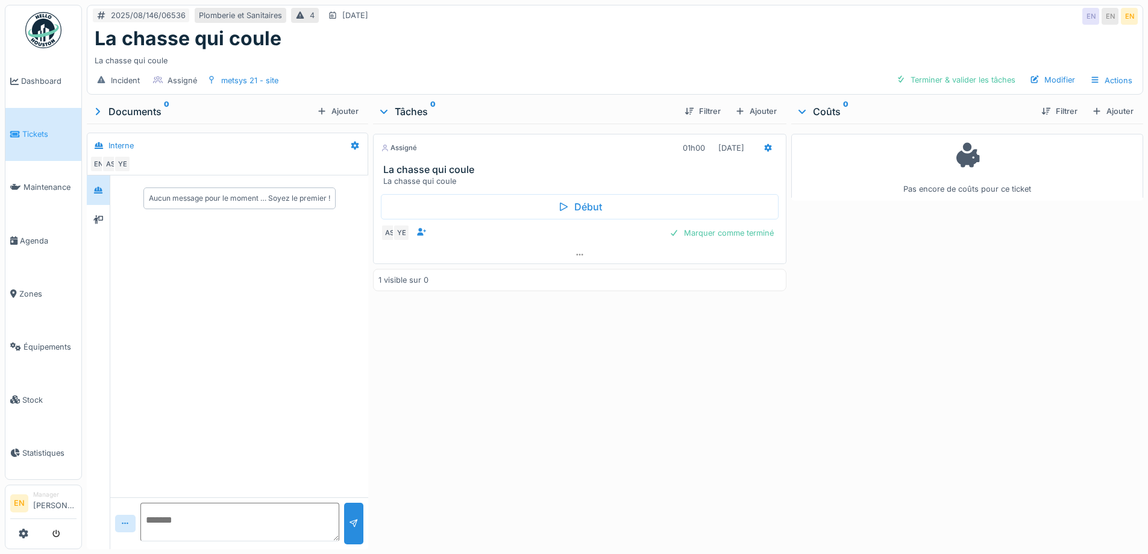
click at [620, 389] on div "Assigné 01h00 19/08/2025 La chasse qui coule La chasse qui coule Début AS YE Ma…" at bounding box center [579, 334] width 413 height 421
click at [643, 54] on div "La chasse qui coule" at bounding box center [615, 58] width 1041 height 16
click at [546, 430] on div "Assigné 01h00 19/08/2025 La chasse qui coule La chasse qui coule Début AS YE Ma…" at bounding box center [579, 334] width 413 height 421
click at [567, 55] on div "La chasse qui coule" at bounding box center [615, 58] width 1041 height 16
drag, startPoint x: 575, startPoint y: 398, endPoint x: 514, endPoint y: 358, distance: 73.6
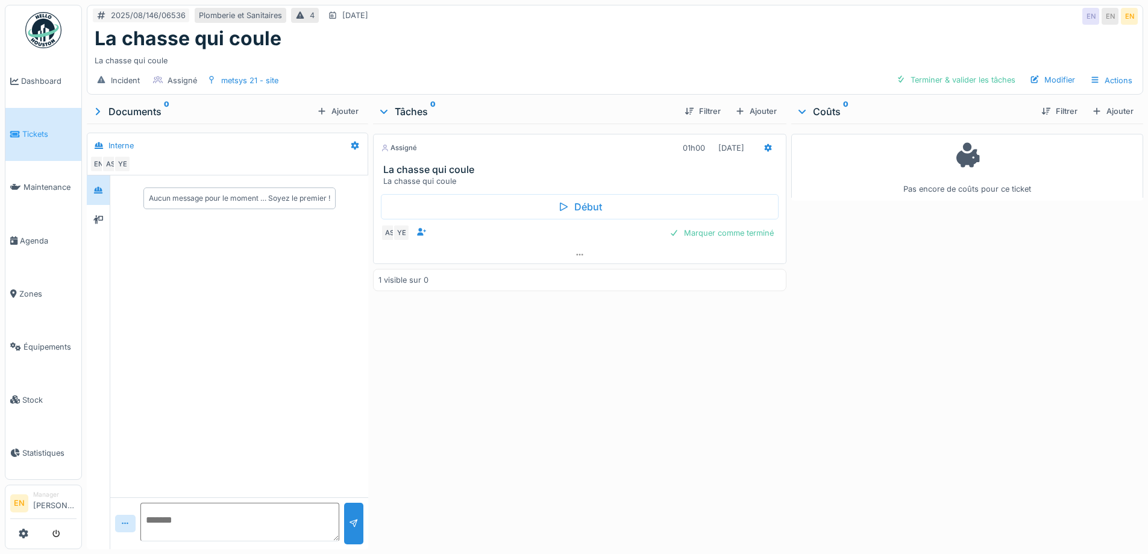
click at [524, 369] on div "Assigné 01h00 19/08/2025 La chasse qui coule La chasse qui coule Début AS YE Ma…" at bounding box center [579, 334] width 413 height 421
click at [591, 67] on div "Incident Assigné metsys 21 - site Terminer & valider les tâches Modifier Actions" at bounding box center [615, 80] width 1056 height 27
click at [561, 39] on div "La chasse qui coule" at bounding box center [615, 38] width 1041 height 23
click at [547, 376] on div "Assigné 01h00 19/08/2025 La chasse qui coule La chasse qui coule Début AS YE Ma…" at bounding box center [579, 334] width 413 height 421
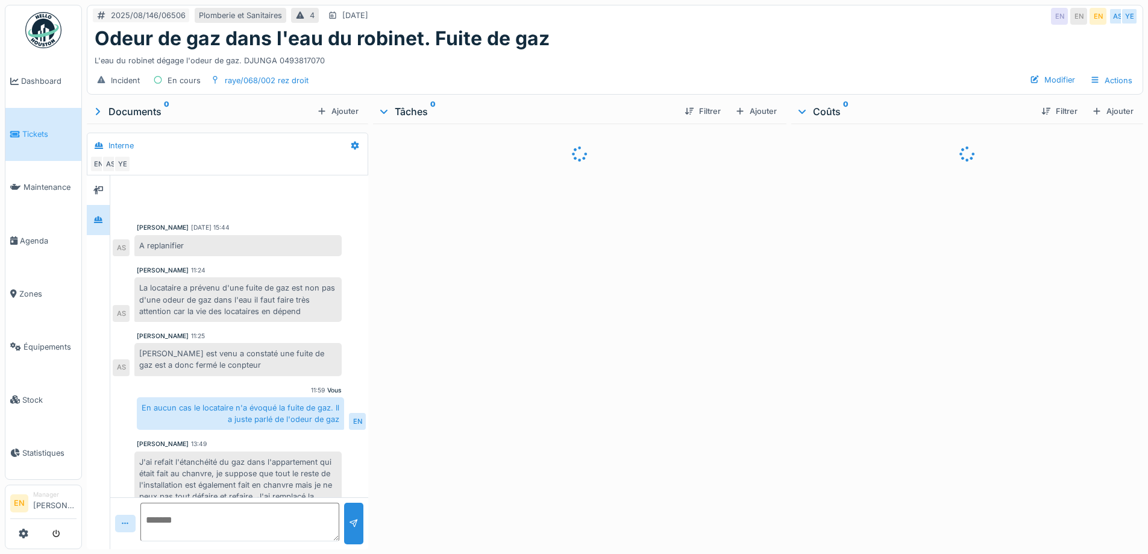
scroll to position [127, 0]
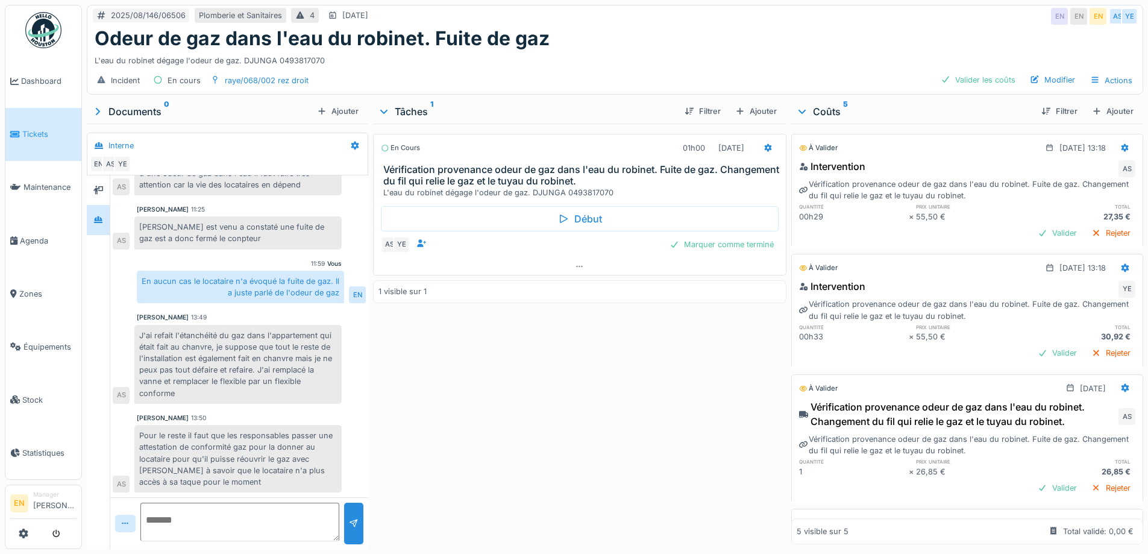
click at [594, 410] on div "En cours 01h00 [DATE] Vérification provenance odeur de gaz dans l'eau du robine…" at bounding box center [579, 334] width 413 height 421
click at [588, 412] on div "En cours 01h00 [DATE] Vérification provenance odeur de gaz dans l'eau du robine…" at bounding box center [579, 334] width 413 height 421
click at [728, 39] on div "Odeur de gaz dans l'eau du robinet. Fuite de gaz" at bounding box center [615, 38] width 1041 height 23
click at [873, 18] on div "2025/08/146/06506 [GEOGRAPHIC_DATA] et Sanitaires 4 [DATE] EN EN EN AS YE" at bounding box center [615, 16] width 1056 height 22
click at [772, 13] on div "2025/08/146/06506 [GEOGRAPHIC_DATA] et Sanitaires 4 [DATE] EN EN EN AS YE" at bounding box center [615, 16] width 1056 height 22
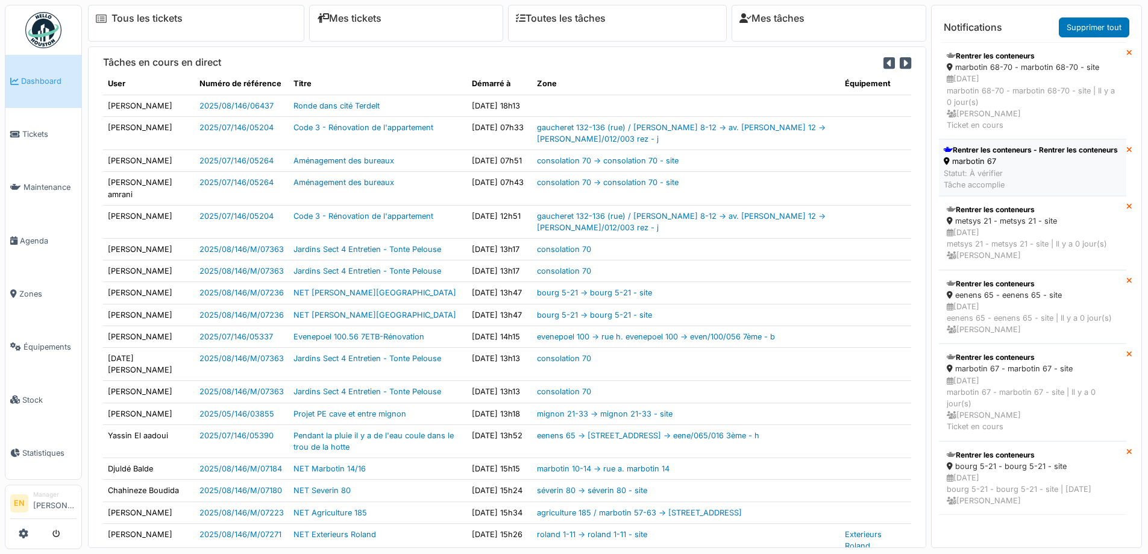
click at [980, 156] on div "Rentrer les conteneurs - Rentrer les conteneurs" at bounding box center [1031, 150] width 174 height 11
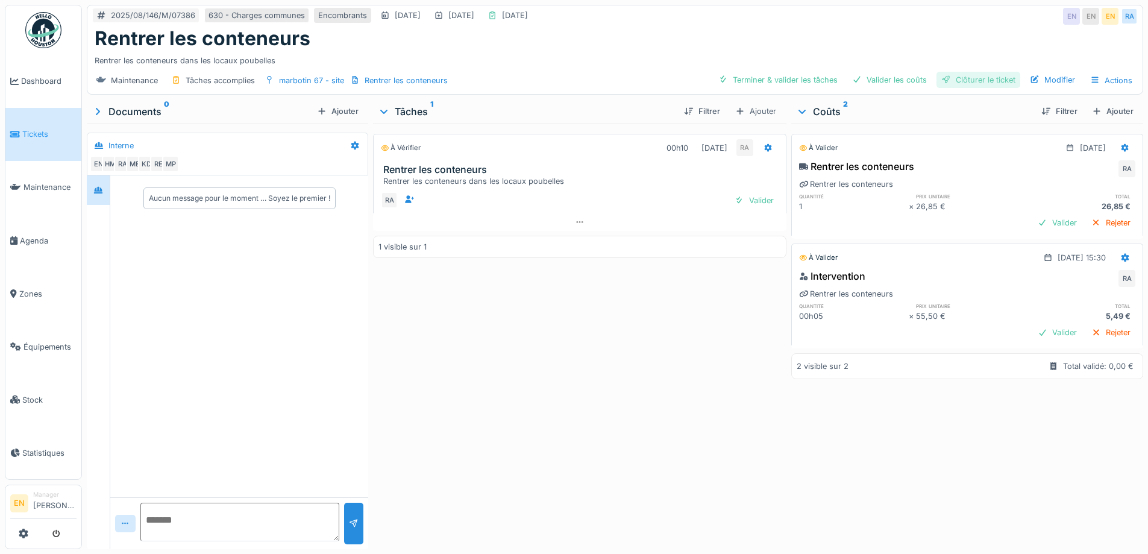
click at [973, 77] on div "Clôturer le ticket" at bounding box center [979, 80] width 84 height 16
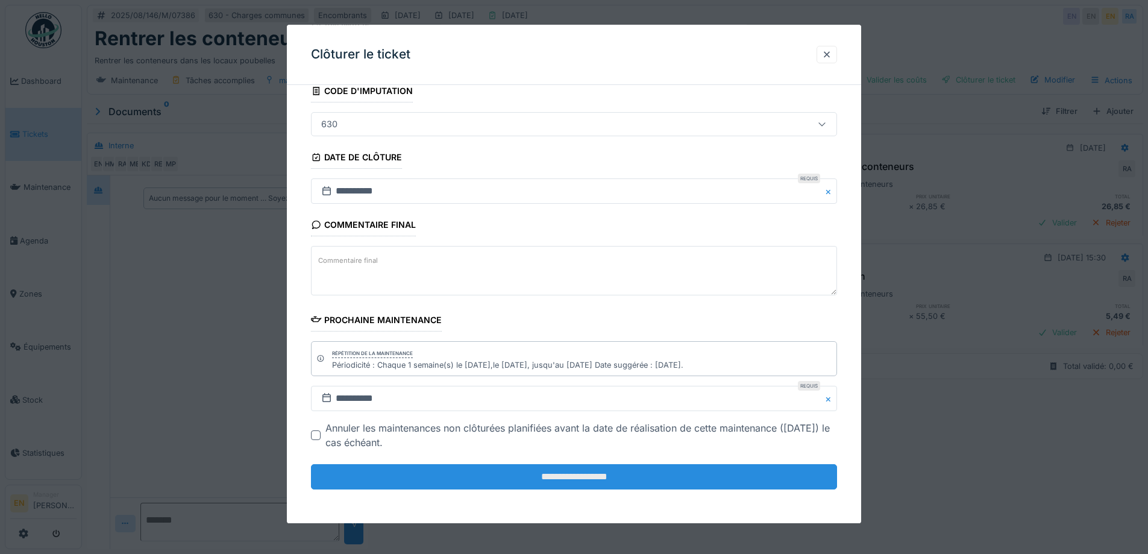
scroll to position [9, 0]
click at [590, 471] on input "**********" at bounding box center [574, 476] width 526 height 25
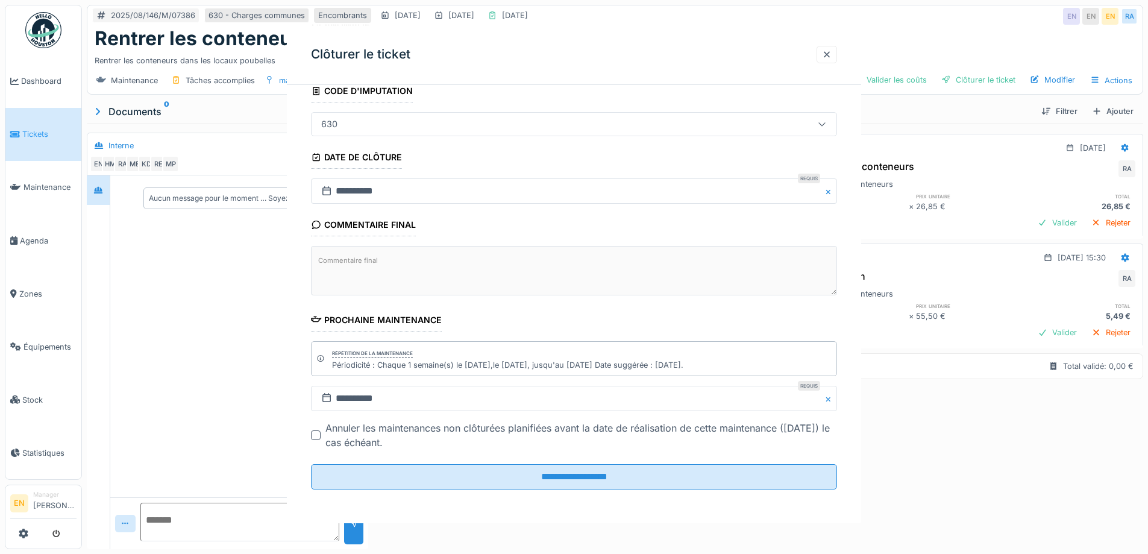
scroll to position [0, 0]
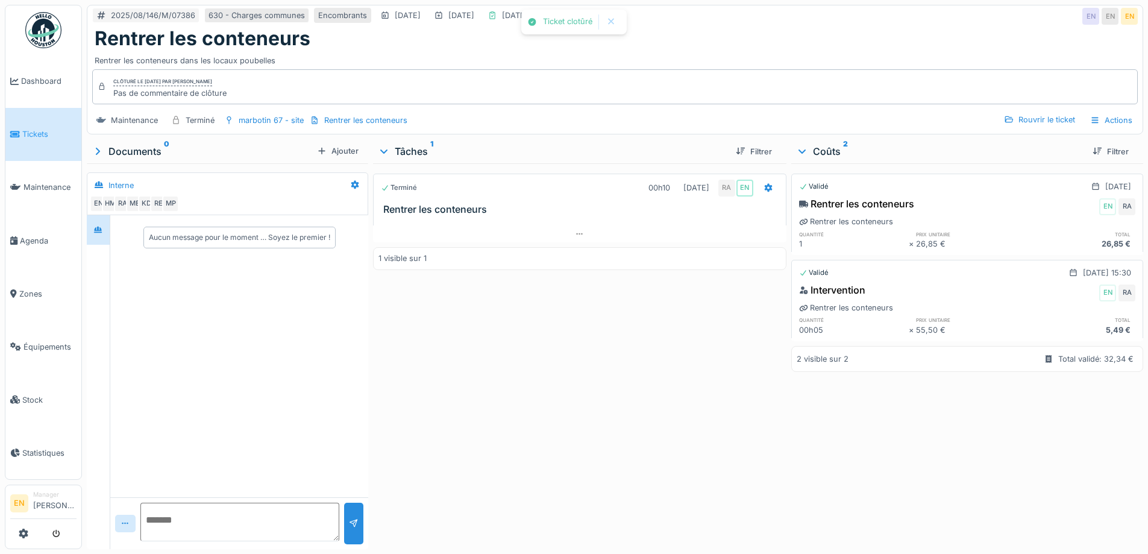
click at [627, 422] on div "Terminé 00h10 [DATE] RA EN Rentrer les conteneurs 1 visible sur 1" at bounding box center [579, 353] width 413 height 381
click at [45, 30] on img at bounding box center [43, 30] width 36 height 36
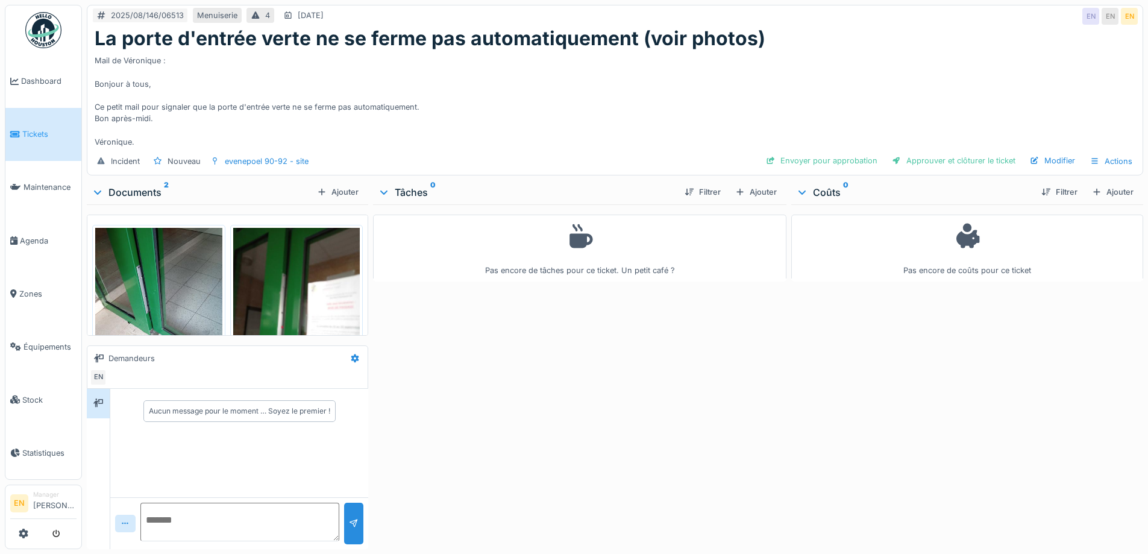
click at [485, 384] on div "Pas encore de tâches pour ce ticket. Un petit café ?" at bounding box center [579, 374] width 413 height 340
click at [659, 49] on h1 "La porte d'entrée verte ne se ferme pas automatiquement (voir photos)" at bounding box center [430, 38] width 671 height 23
click at [493, 107] on div "Mail de Véronique : Bonjour à tous, Ce petit mail pour signaler que la porte d'…" at bounding box center [615, 99] width 1041 height 98
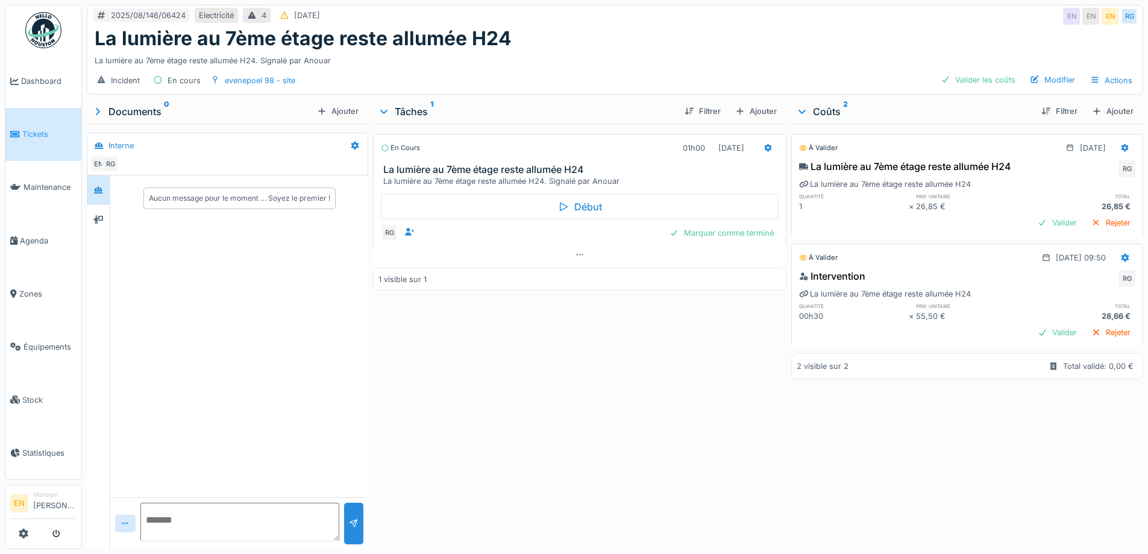
click at [613, 44] on div "La lumière au 7ème étage reste allumée H24" at bounding box center [615, 38] width 1041 height 23
click at [545, 374] on div "En cours 01h00 19/08/2025 La lumière au 7ème étage reste allumée H24 La lumière…" at bounding box center [579, 334] width 413 height 421
drag, startPoint x: 468, startPoint y: 499, endPoint x: 462, endPoint y: 501, distance: 6.3
click at [468, 498] on div "En cours 01h00 19/08/2025 La lumière au 7ème étage reste allumée H24 La lumière…" at bounding box center [579, 334] width 413 height 421
click at [543, 462] on div "En cours 01h00 19/08/2025 La lumière au 7ème étage reste allumée H24 La lumière…" at bounding box center [579, 334] width 413 height 421
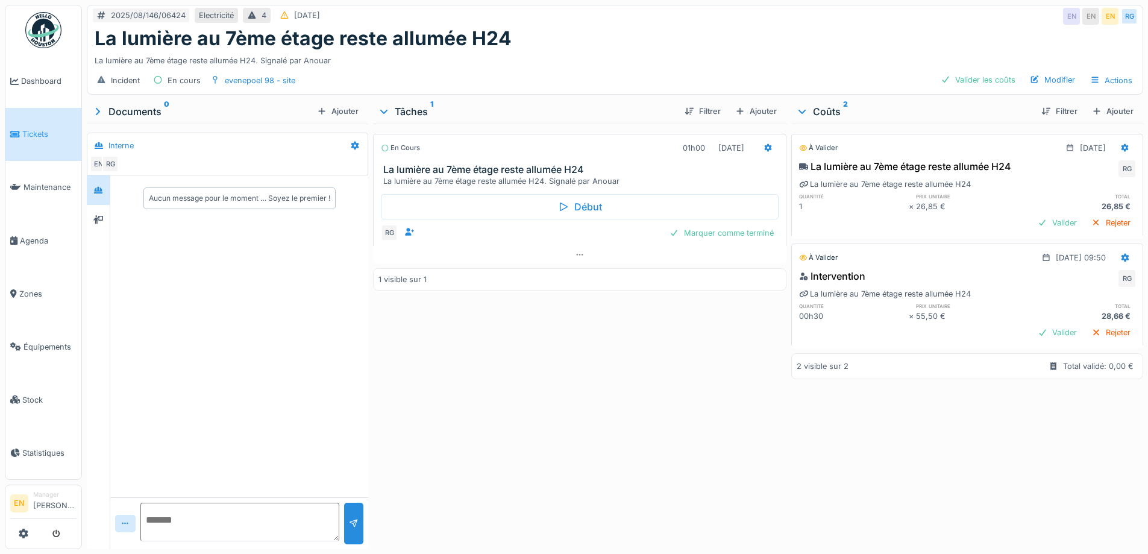
click at [502, 473] on div "En cours 01h00 19/08/2025 La lumière au 7ème étage reste allumée H24 La lumière…" at bounding box center [579, 334] width 413 height 421
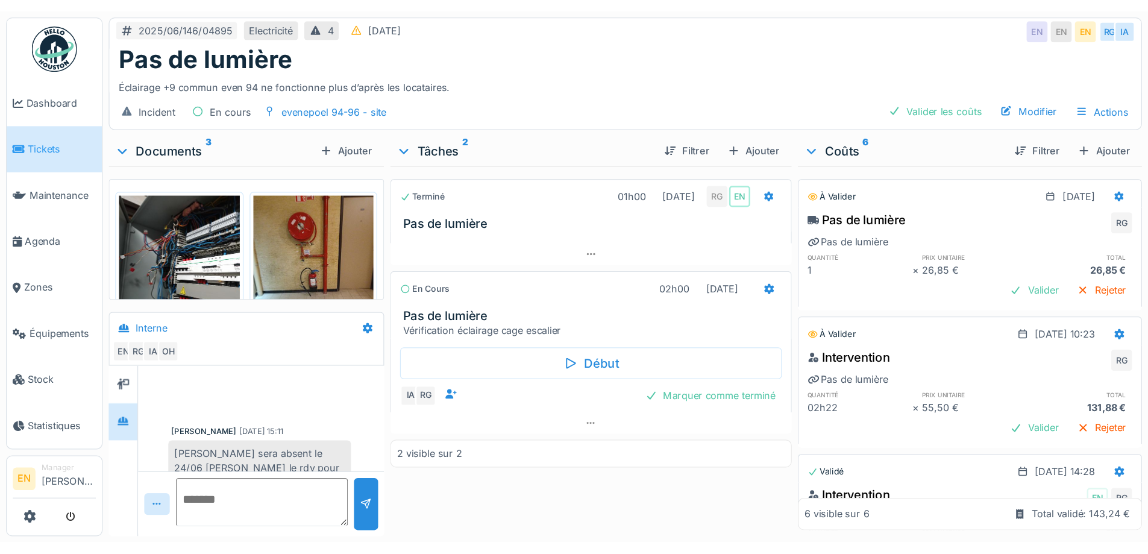
scroll to position [230, 0]
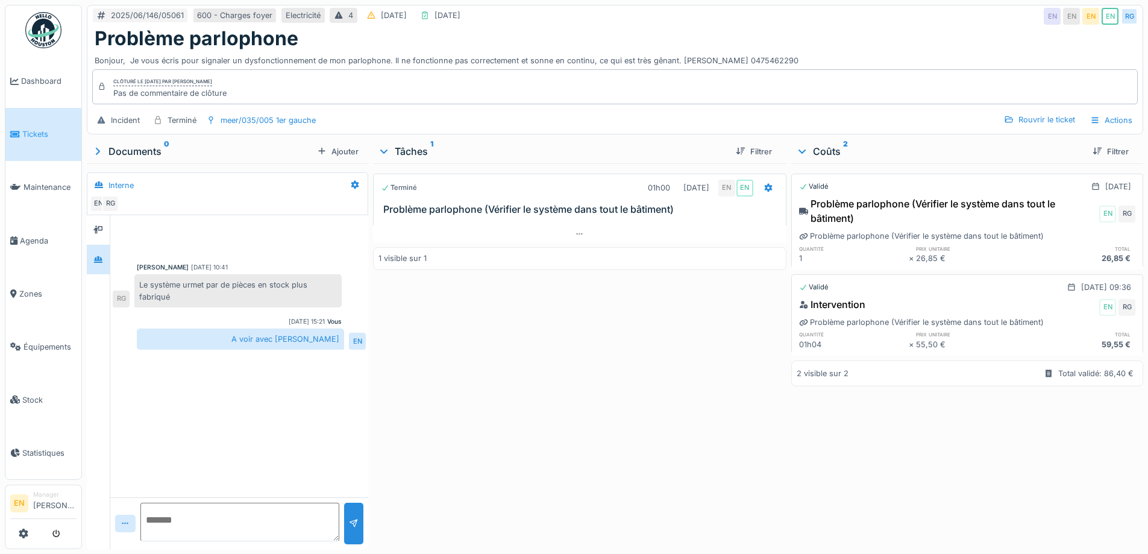
click at [527, 403] on div "Terminé 01h00 04/07/2025 EN EN Problème parlophone (Vérifier le système dans to…" at bounding box center [579, 353] width 413 height 381
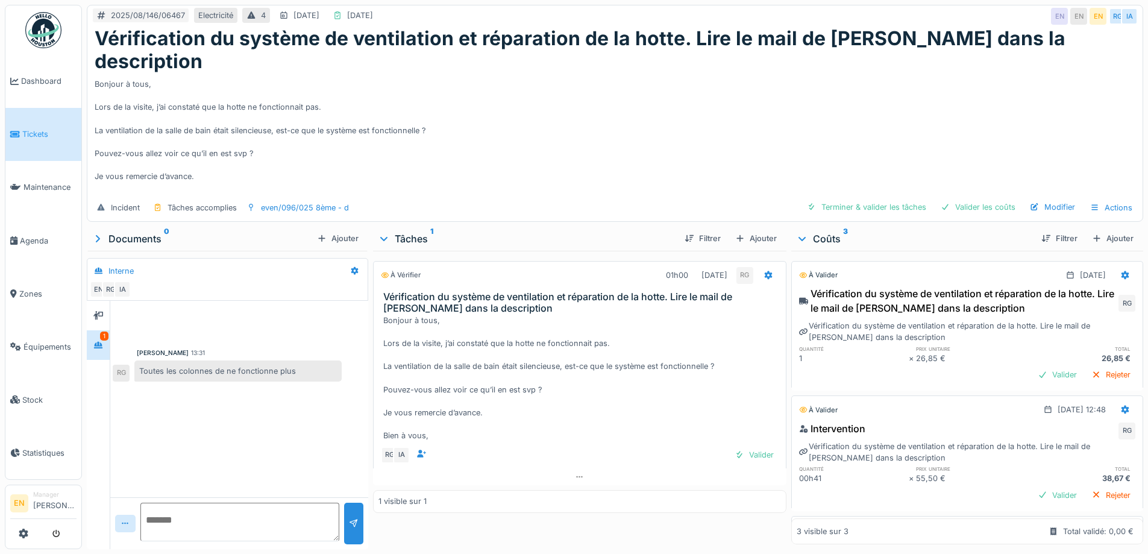
scroll to position [111, 0]
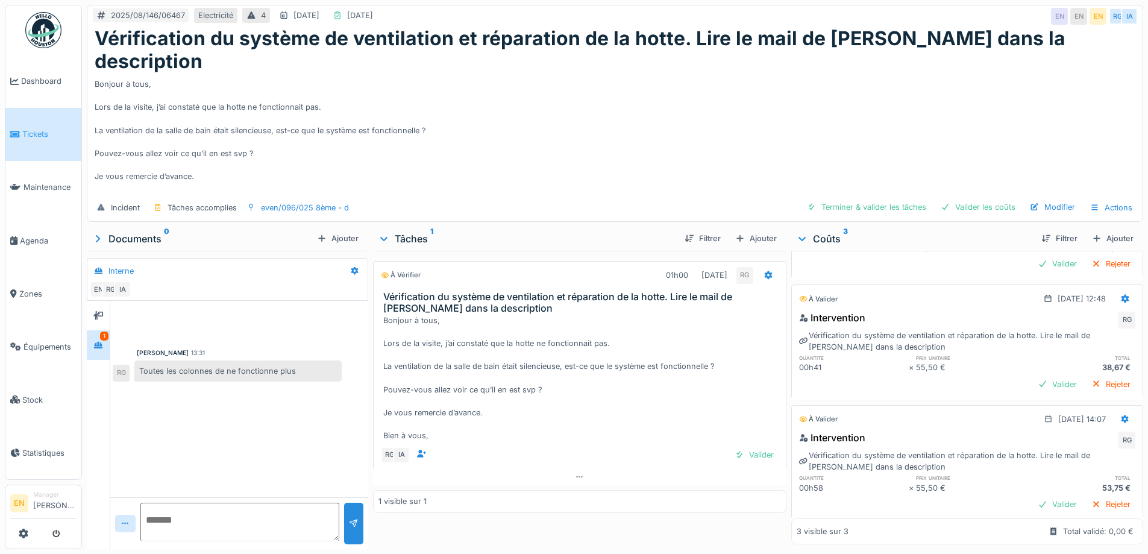
drag, startPoint x: 547, startPoint y: 122, endPoint x: 424, endPoint y: 225, distance: 159.6
click at [547, 124] on div "Bonjour à tous, Lors de la visite, j’ai constaté que la hotte ne fonctionnait p…" at bounding box center [615, 134] width 1041 height 121
click at [465, 495] on div "À vérifier 01h00 18/08/2025 RG Vérification du système de ventilation et répara…" at bounding box center [579, 398] width 413 height 294
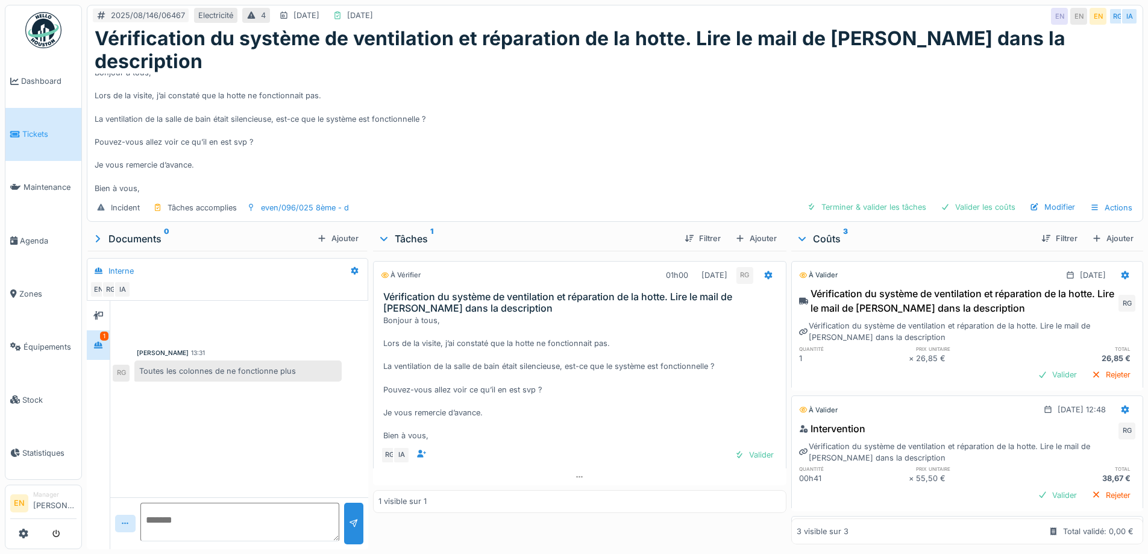
click at [601, 506] on div "À vérifier 01h00 18/08/2025 RG Vérification du système de ventilation et répara…" at bounding box center [579, 398] width 413 height 294
click at [752, 447] on div "Valider" at bounding box center [754, 455] width 49 height 16
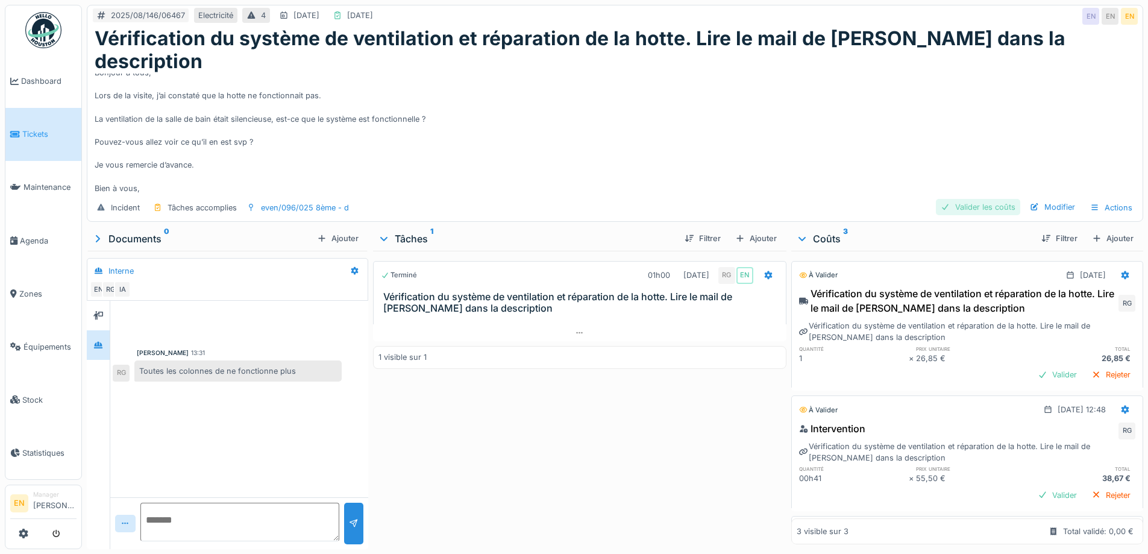
click at [962, 199] on div "Valider les coûts" at bounding box center [978, 207] width 84 height 16
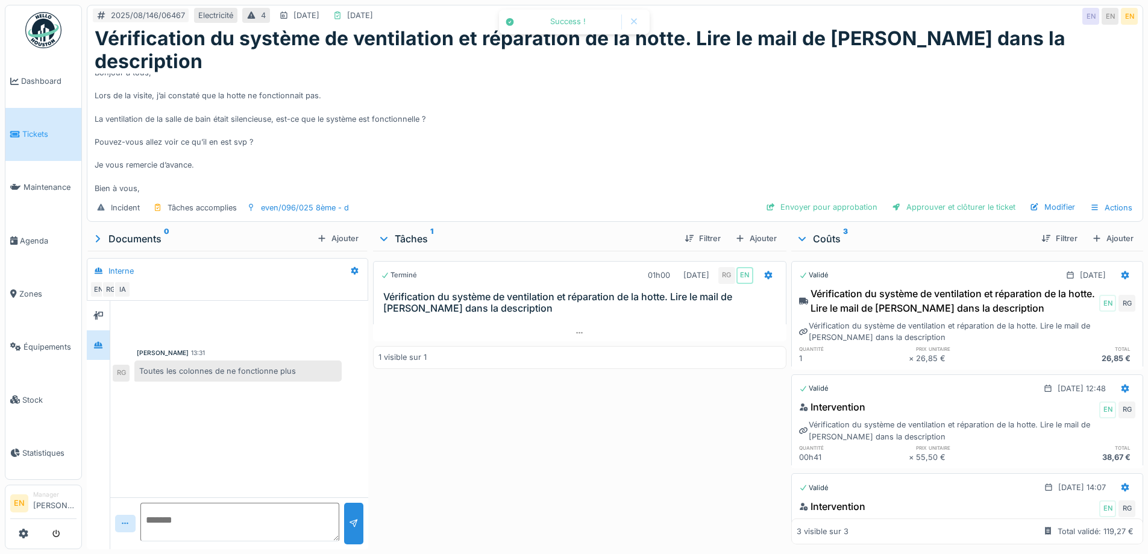
click at [693, 137] on div "Bonjour à tous, Lors de la visite, j’ai constaté que la hotte ne fonctionnait p…" at bounding box center [615, 134] width 1041 height 121
click at [1048, 199] on div "Modifier" at bounding box center [1052, 207] width 55 height 16
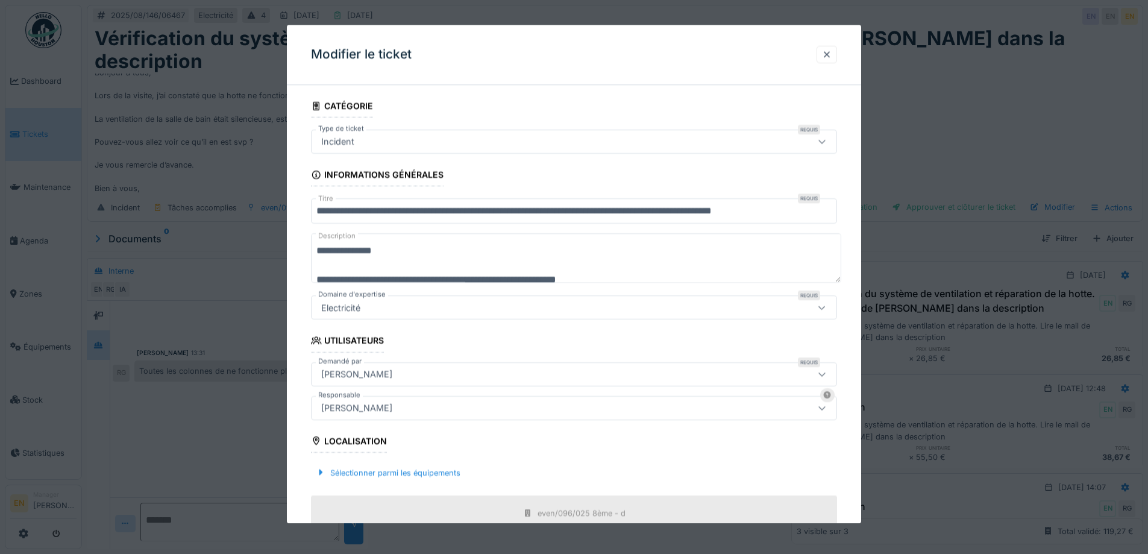
click at [437, 409] on div "[PERSON_NAME]" at bounding box center [543, 407] width 454 height 13
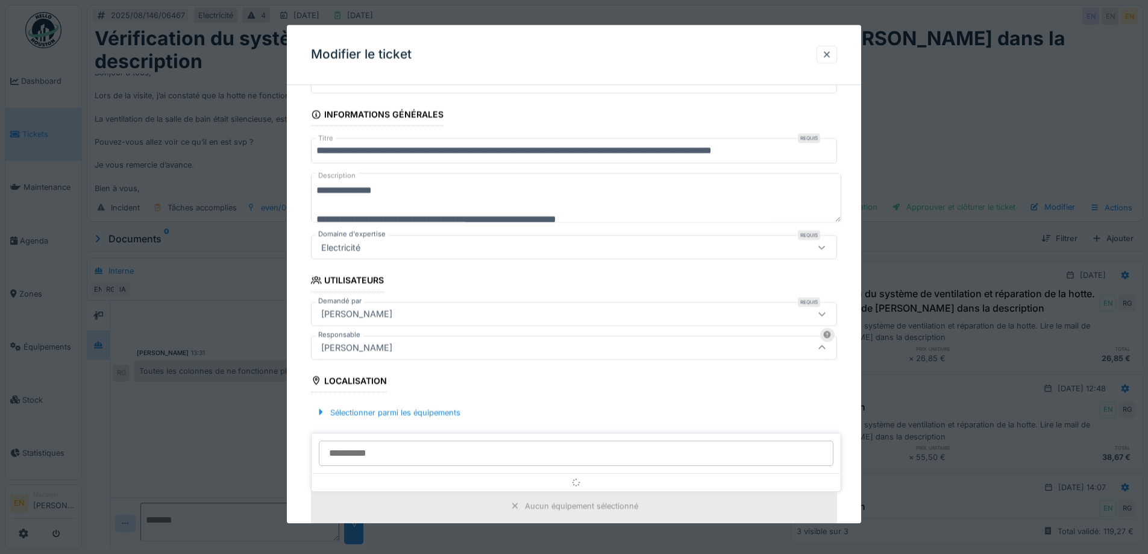
scroll to position [134, 0]
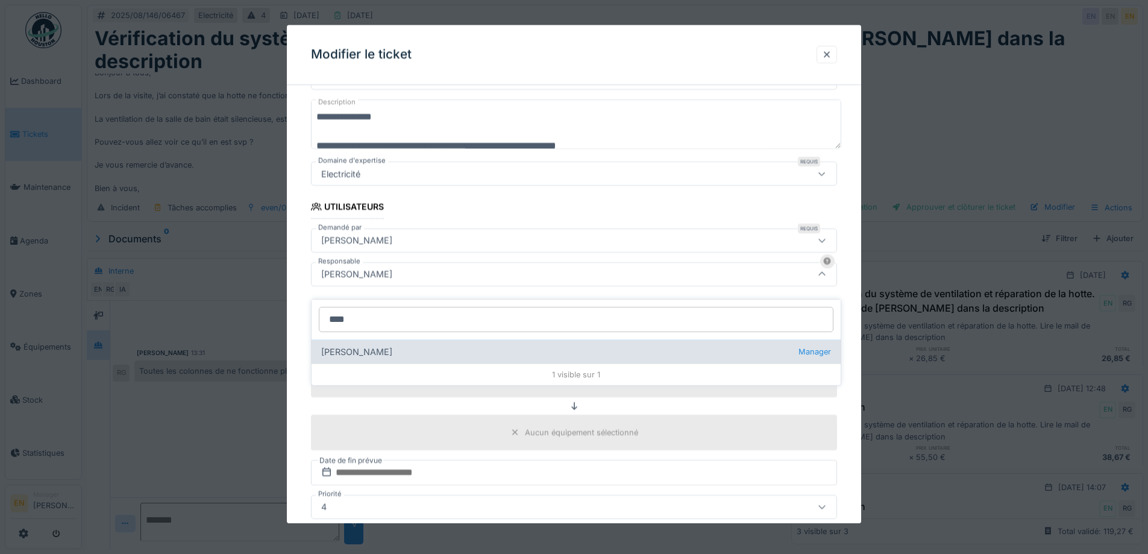
type input "****"
click at [354, 339] on div "Christian Bassette Manager" at bounding box center [576, 351] width 529 height 24
type input "****"
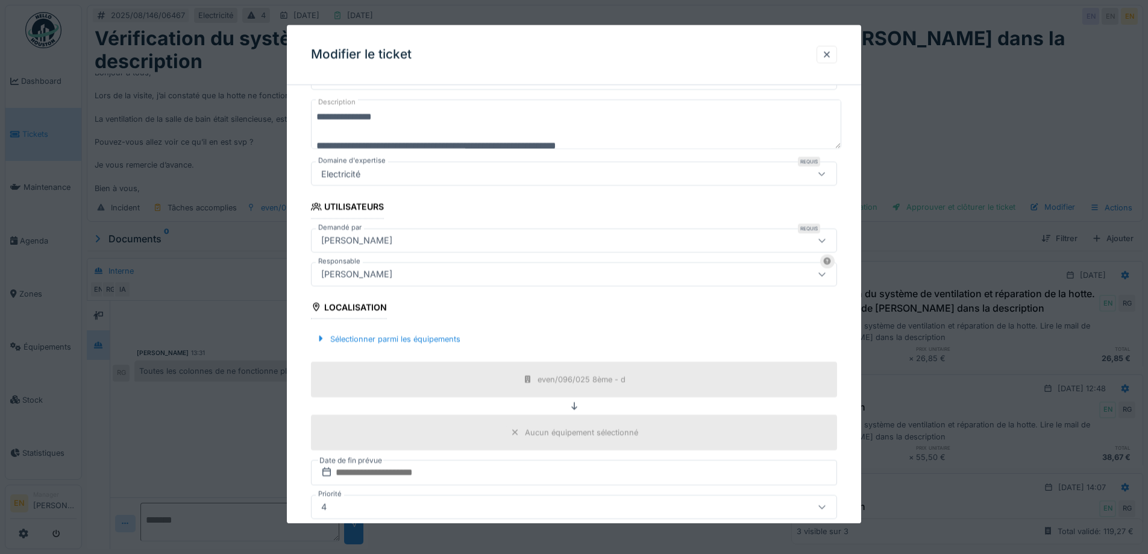
click at [810, 312] on fieldset "**********" at bounding box center [574, 309] width 526 height 696
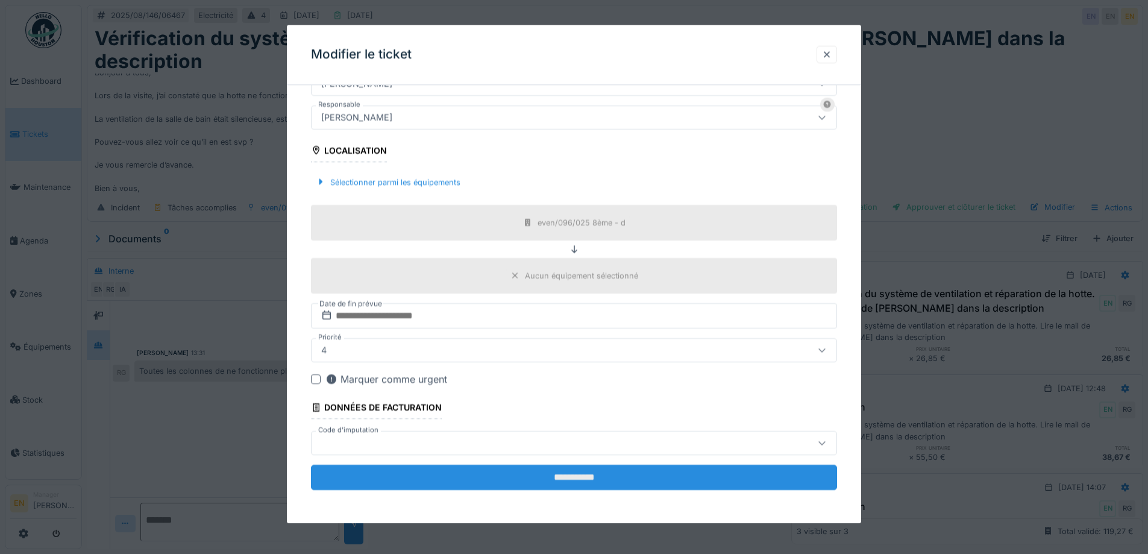
scroll to position [291, 0]
click at [552, 475] on input "**********" at bounding box center [574, 476] width 526 height 25
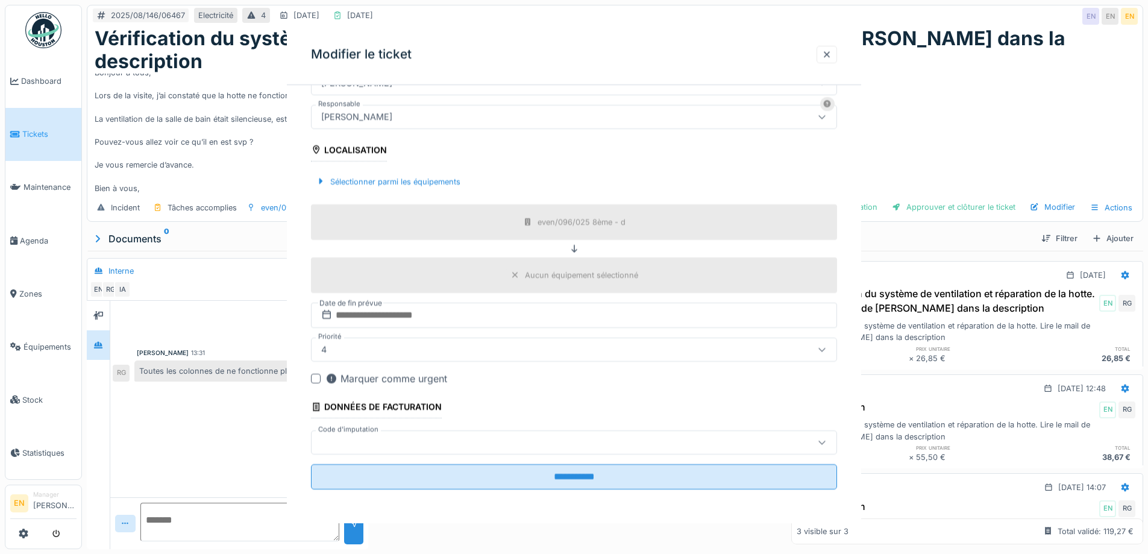
scroll to position [0, 0]
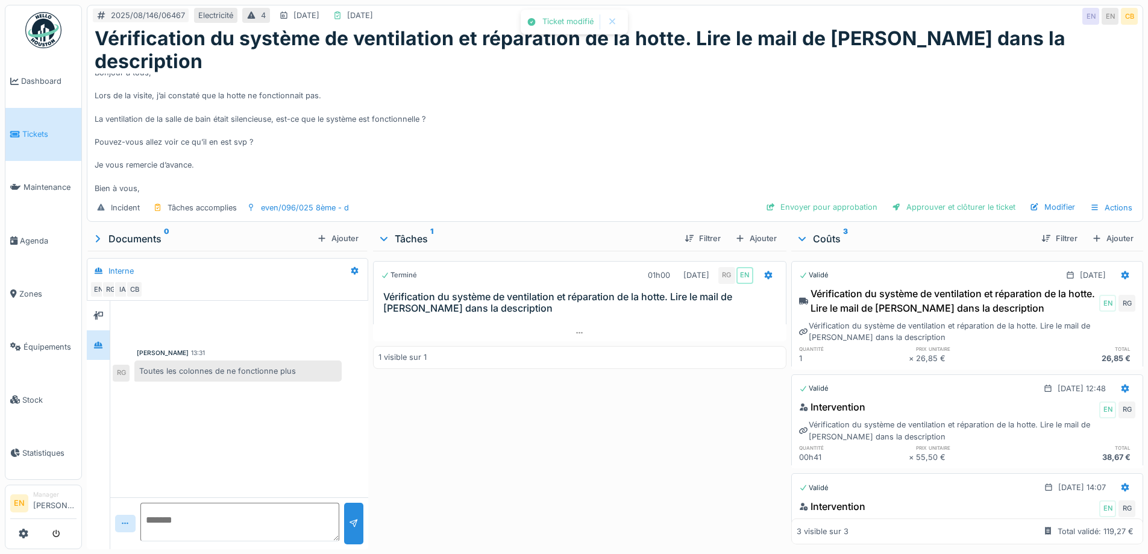
click at [582, 464] on div "Terminé 01h00 18/08/2025 RG EN Vérification du système de ventilation et répara…" at bounding box center [579, 398] width 413 height 294
drag, startPoint x: 854, startPoint y: 121, endPoint x: 1070, endPoint y: 151, distance: 218.5
click at [855, 121] on div "Bonjour à tous, Lors de la visite, j’ai constaté que la hotte ne fonctionnait p…" at bounding box center [615, 134] width 1041 height 121
drag, startPoint x: 622, startPoint y: 107, endPoint x: 614, endPoint y: 114, distance: 10.7
click at [615, 113] on div "Bonjour à tous, Lors de la visite, j’ai constaté que la hotte ne fonctionnait p…" at bounding box center [615, 134] width 1041 height 121
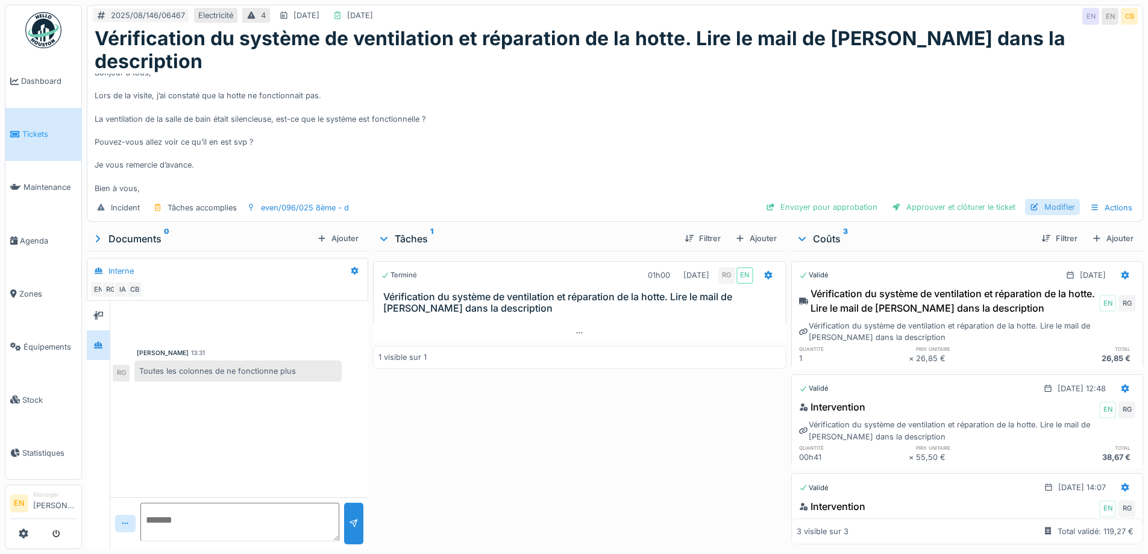
click at [1043, 199] on div "Modifier" at bounding box center [1052, 207] width 55 height 16
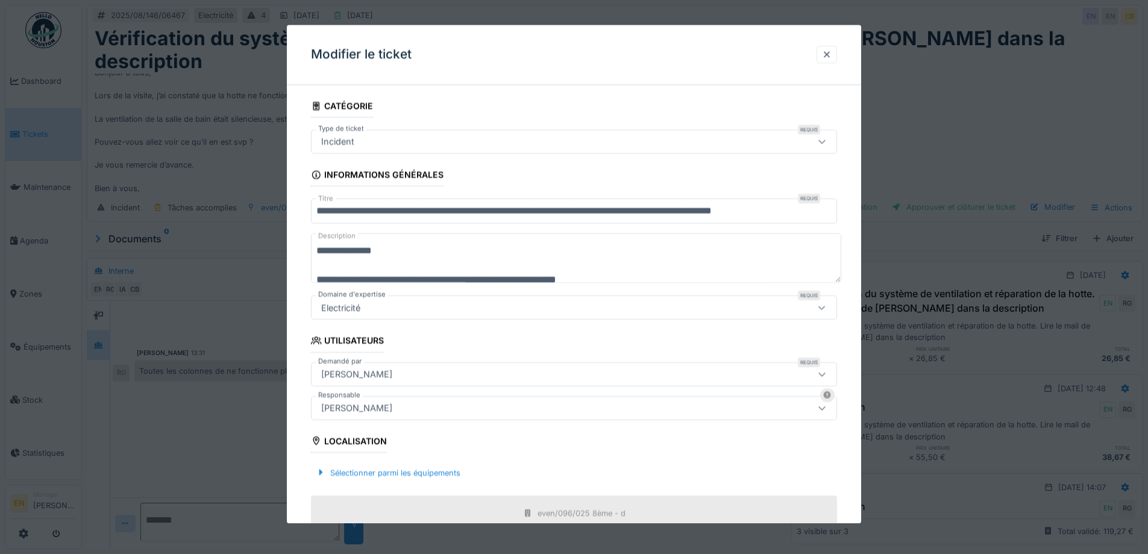
click at [404, 407] on div "Christian Bassette" at bounding box center [543, 407] width 454 height 13
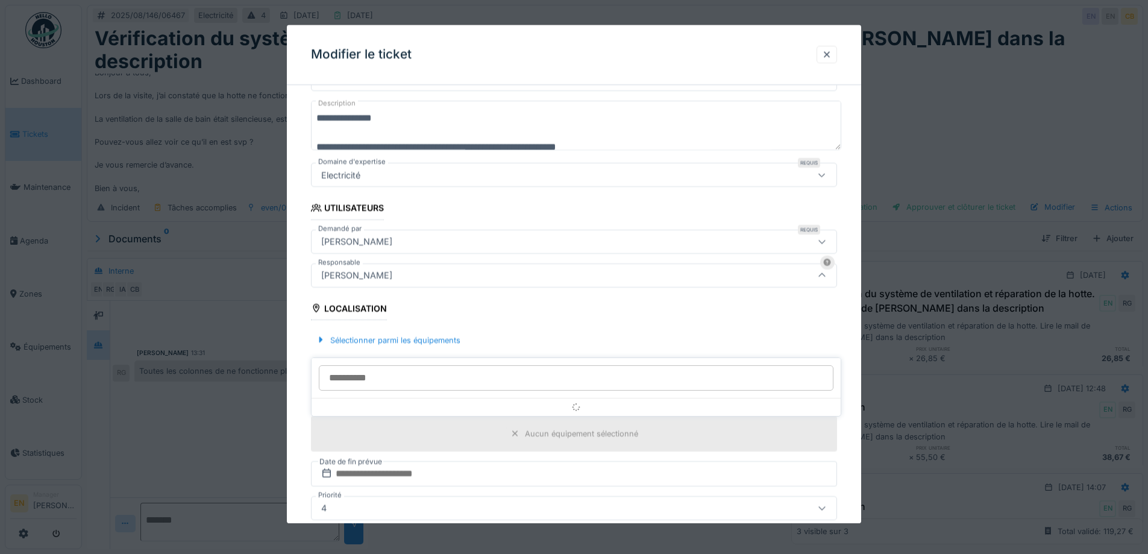
scroll to position [134, 0]
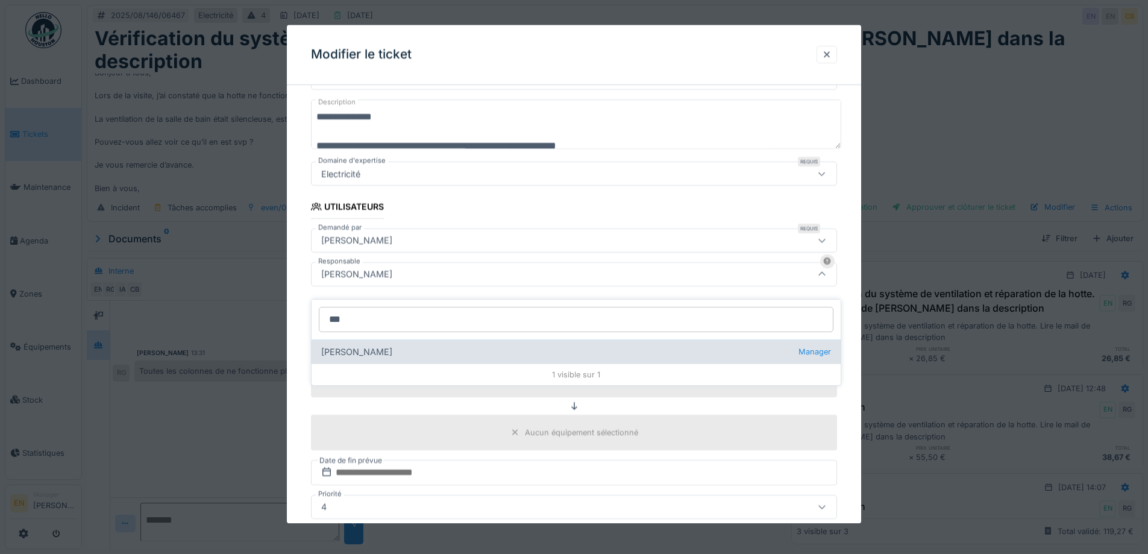
type input "***"
click at [396, 343] on div "Emmanuelle Ndomandji Manager" at bounding box center [576, 351] width 529 height 24
type input "*****"
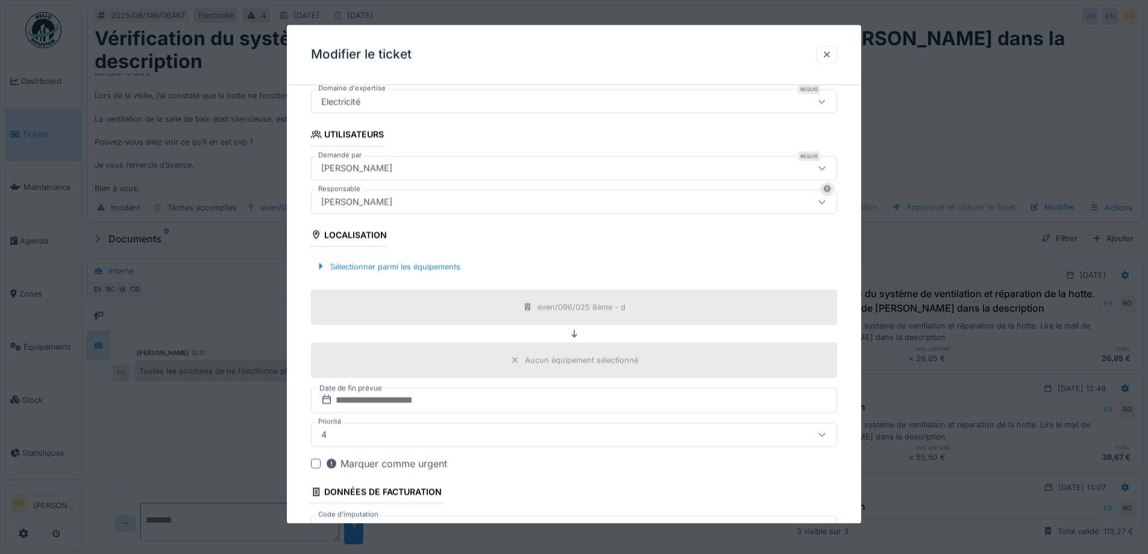
scroll to position [291, 0]
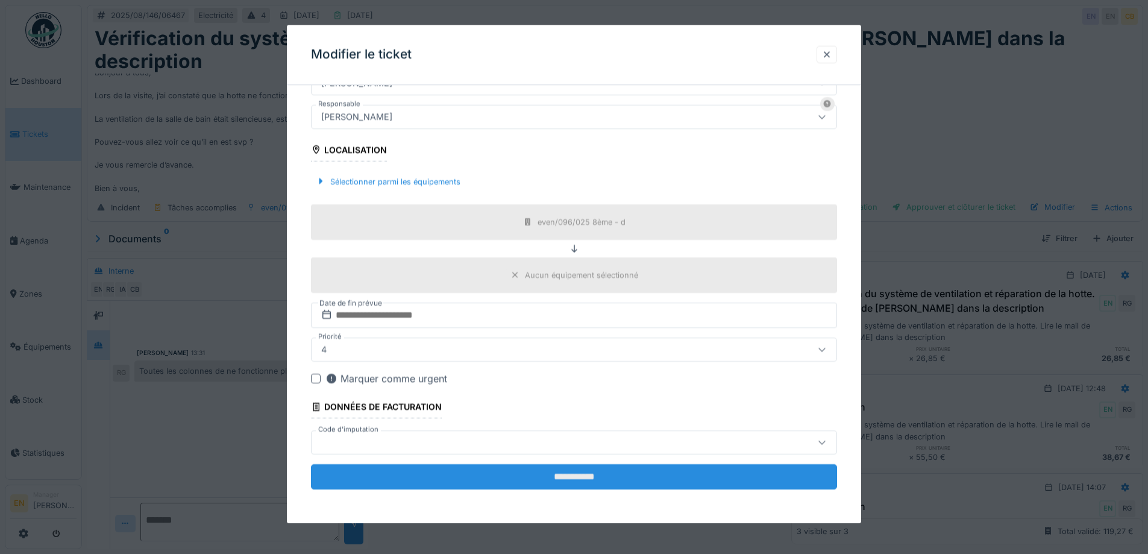
click at [587, 483] on input "**********" at bounding box center [574, 476] width 526 height 25
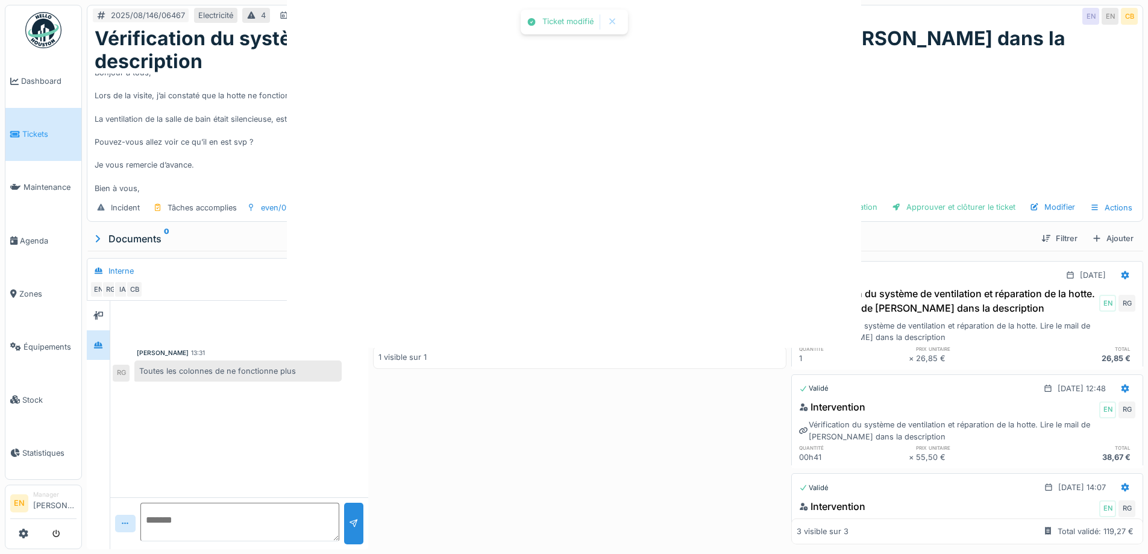
scroll to position [0, 0]
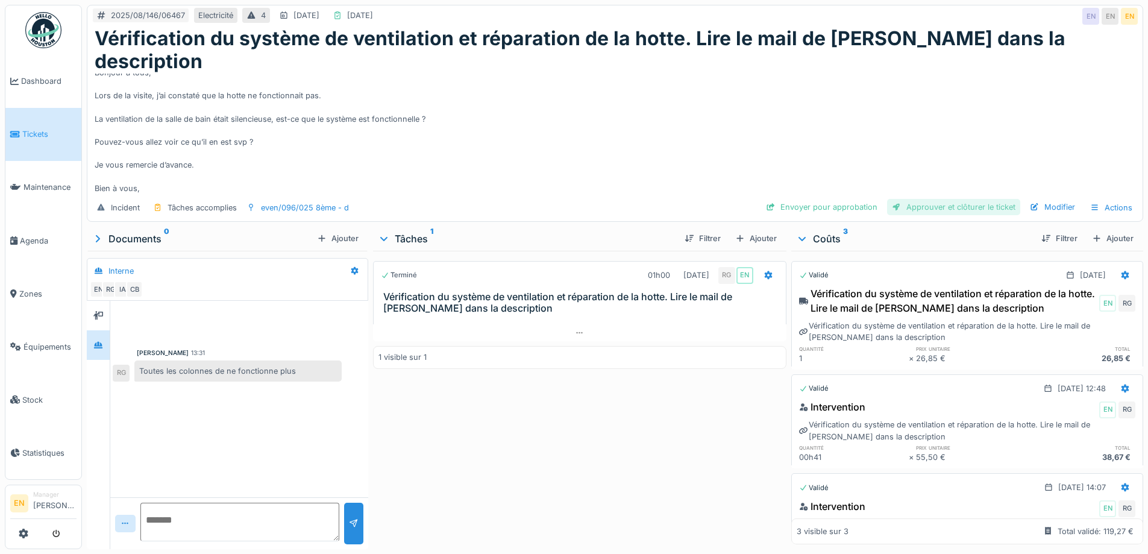
click at [925, 199] on div "Approuver et clôturer le ticket" at bounding box center [953, 207] width 133 height 16
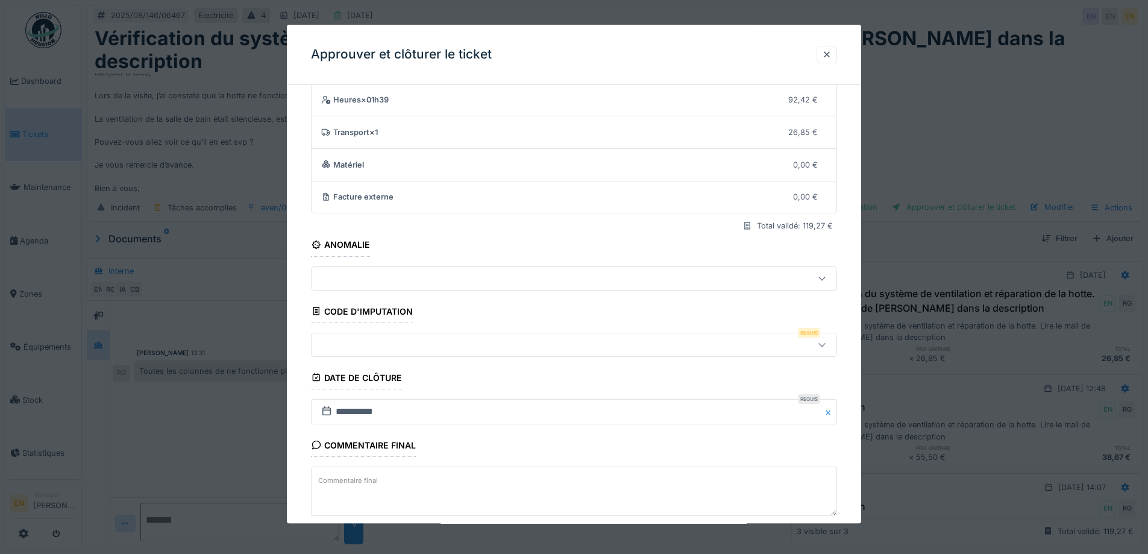
scroll to position [60, 0]
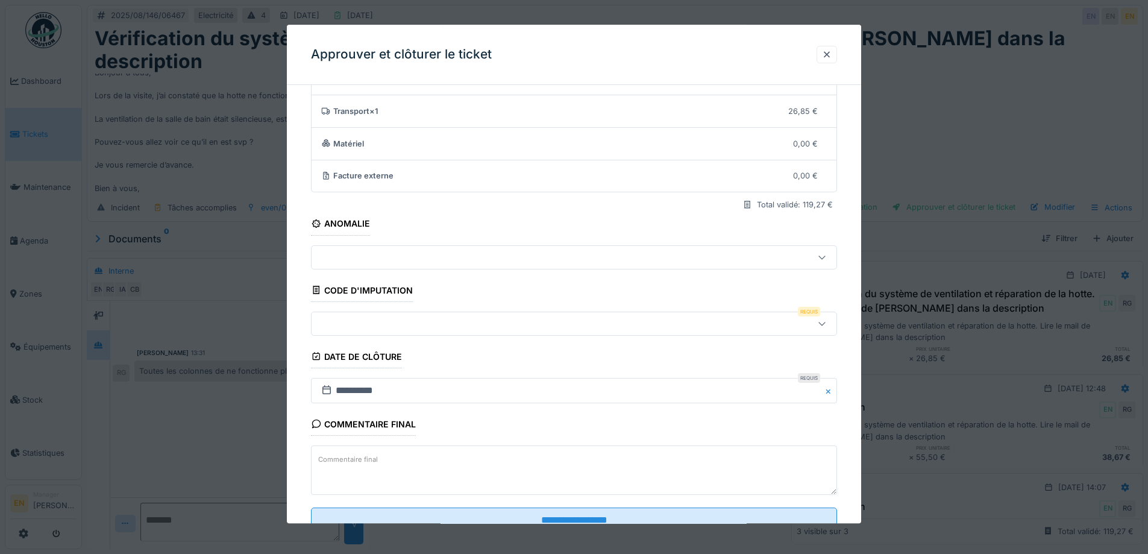
click at [825, 325] on icon at bounding box center [822, 324] width 7 height 4
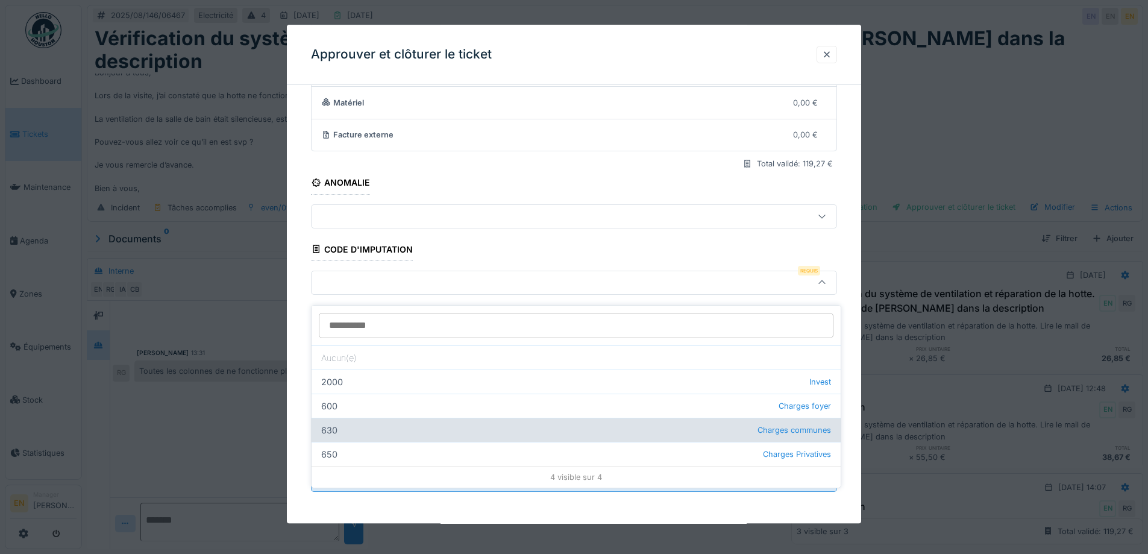
scroll to position [104, 0]
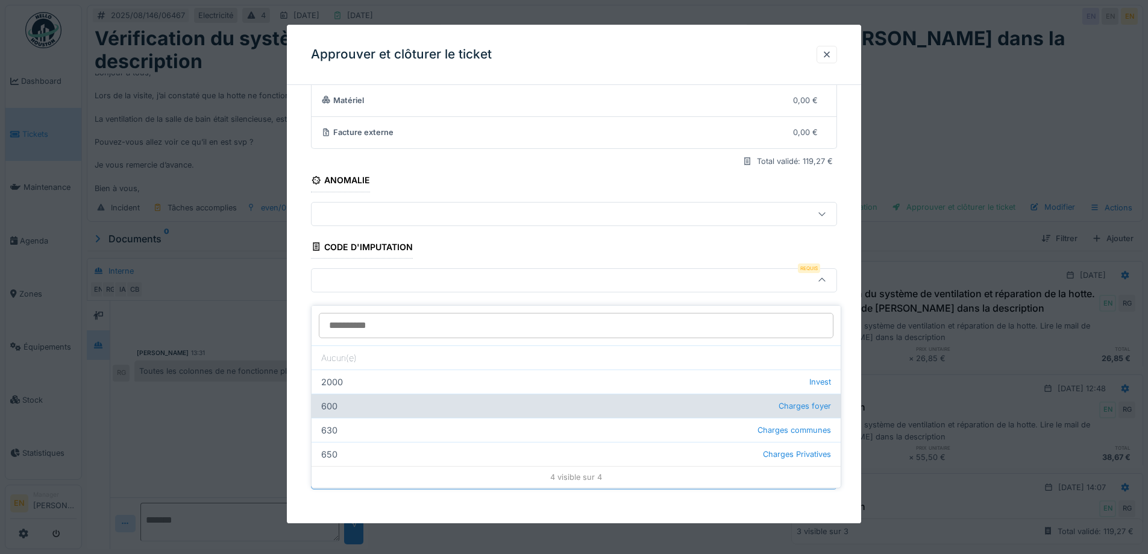
click at [413, 403] on div "600 Charges foyer" at bounding box center [576, 406] width 529 height 24
type input "***"
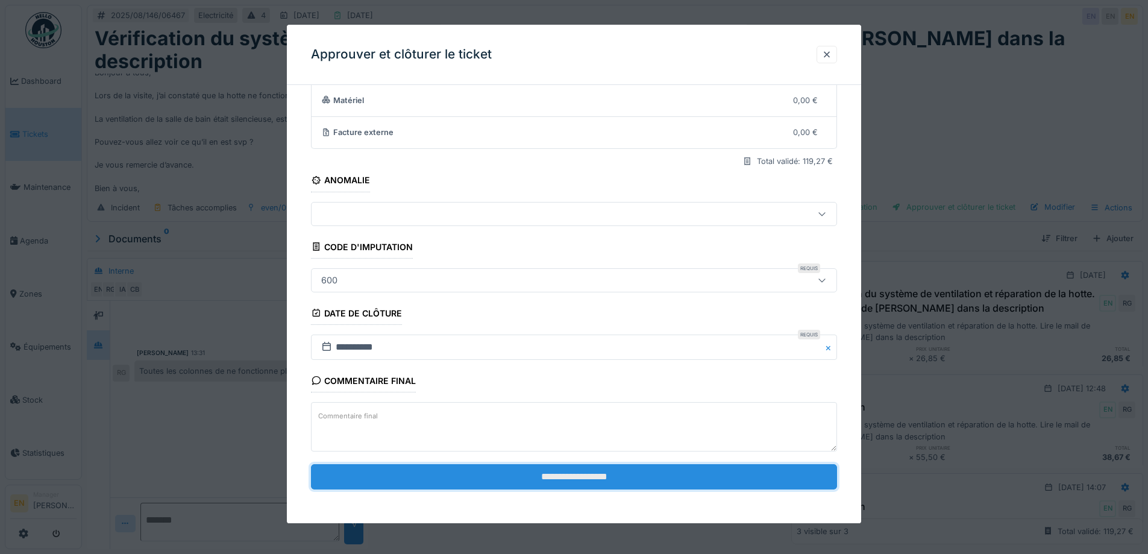
click at [547, 473] on input "**********" at bounding box center [574, 476] width 526 height 25
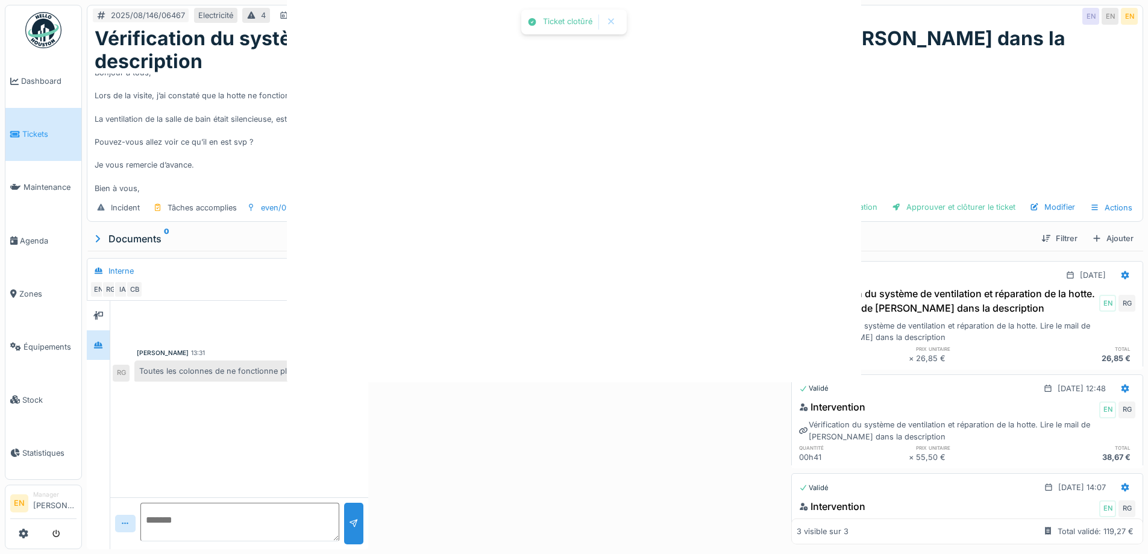
scroll to position [0, 0]
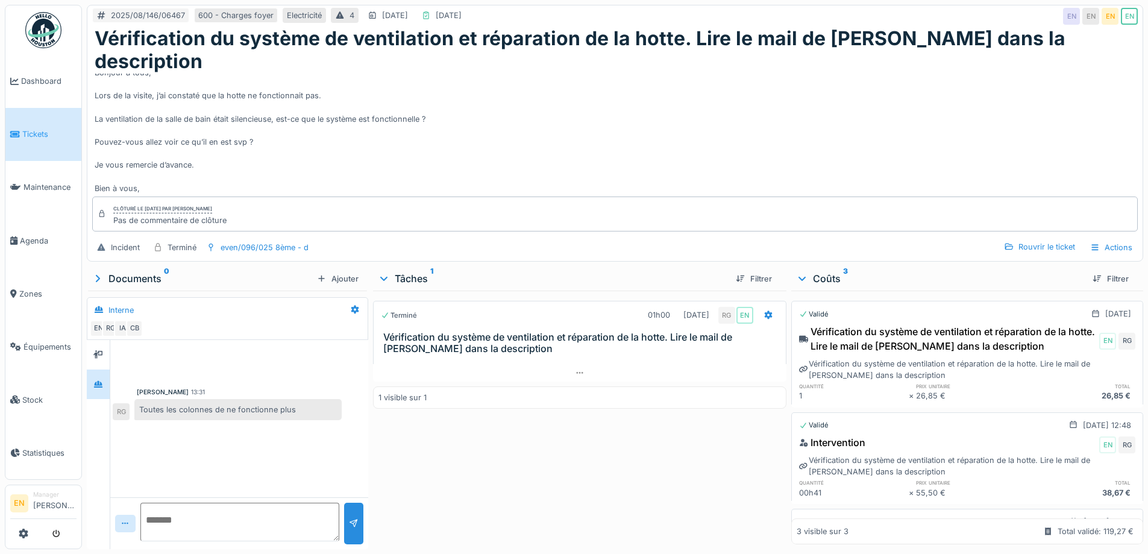
click at [564, 467] on div "Terminé 01h00 18/08/2025 RG EN Vérification du système de ventilation et répara…" at bounding box center [579, 418] width 413 height 254
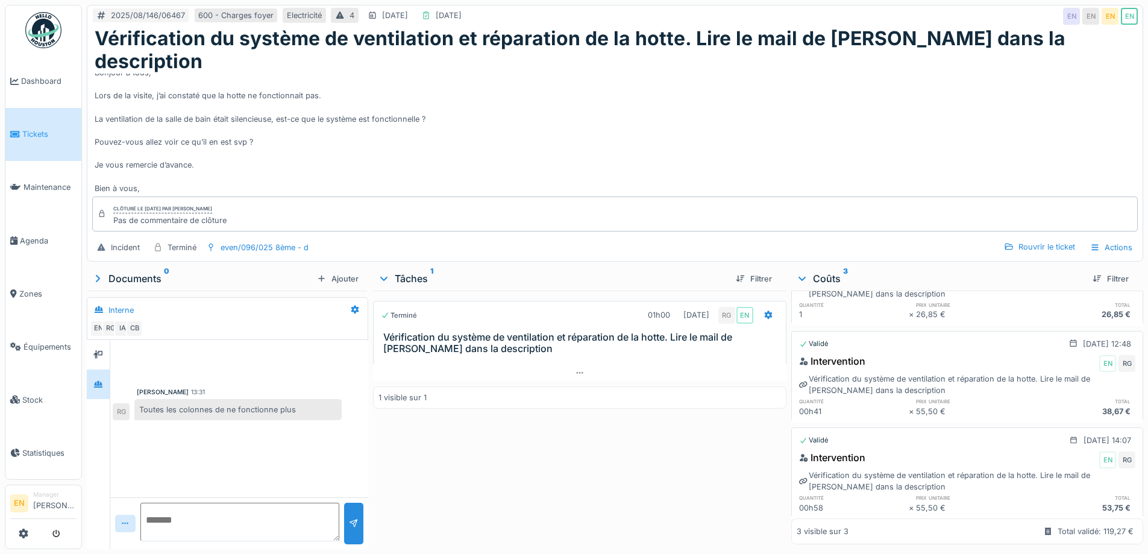
scroll to position [82, 0]
click at [517, 459] on div "Terminé 01h00 18/08/2025 RG EN Vérification du système de ventilation et répara…" at bounding box center [579, 418] width 413 height 254
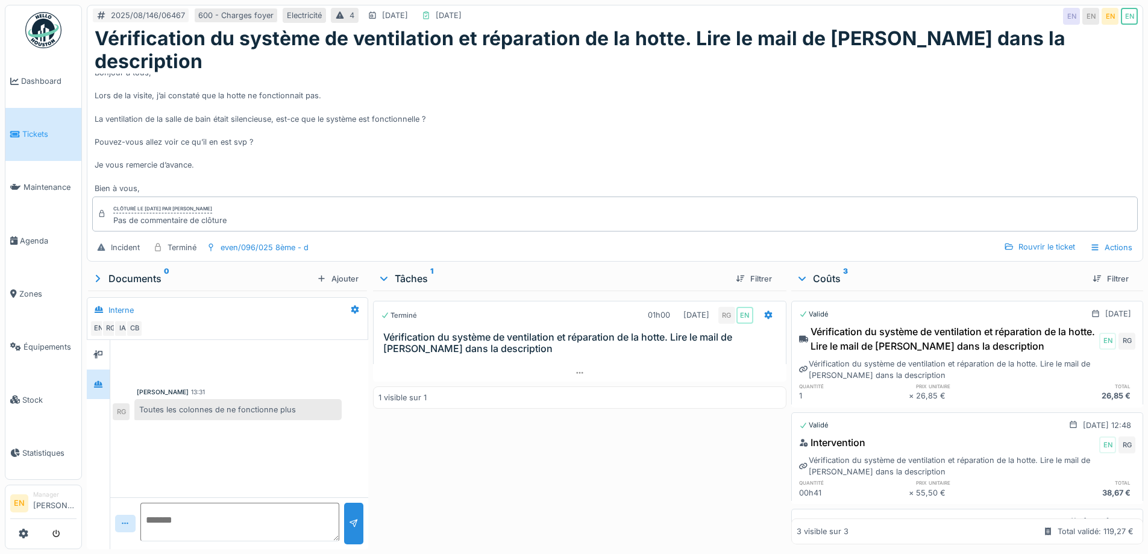
scroll to position [0, 0]
click at [762, 93] on div "Bonjour à tous, Lors de la visite, j’ai constaté que la hotte ne fonctionnait p…" at bounding box center [615, 134] width 1041 height 121
click at [869, 85] on div "Bonjour à tous, Lors de la visite, j’ai constaté que la hotte ne fonctionnait p…" at bounding box center [615, 134] width 1041 height 121
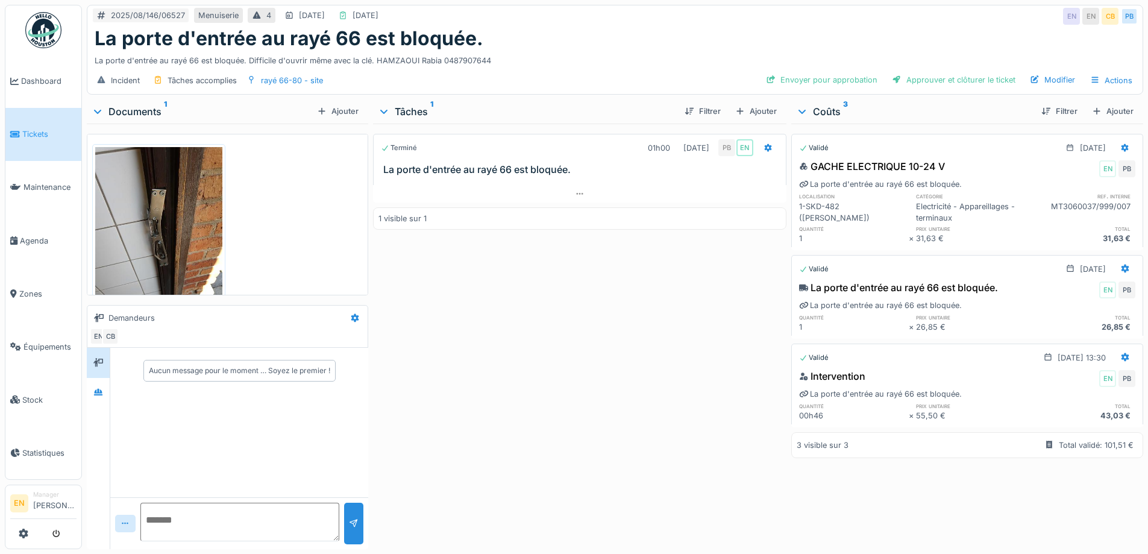
click at [459, 417] on div "Terminé 01h00 [DATE] PB EN La porte d'entrée au rayé 66 est bloquée. 1 visible …" at bounding box center [579, 334] width 413 height 421
click at [98, 393] on icon at bounding box center [98, 392] width 8 height 7
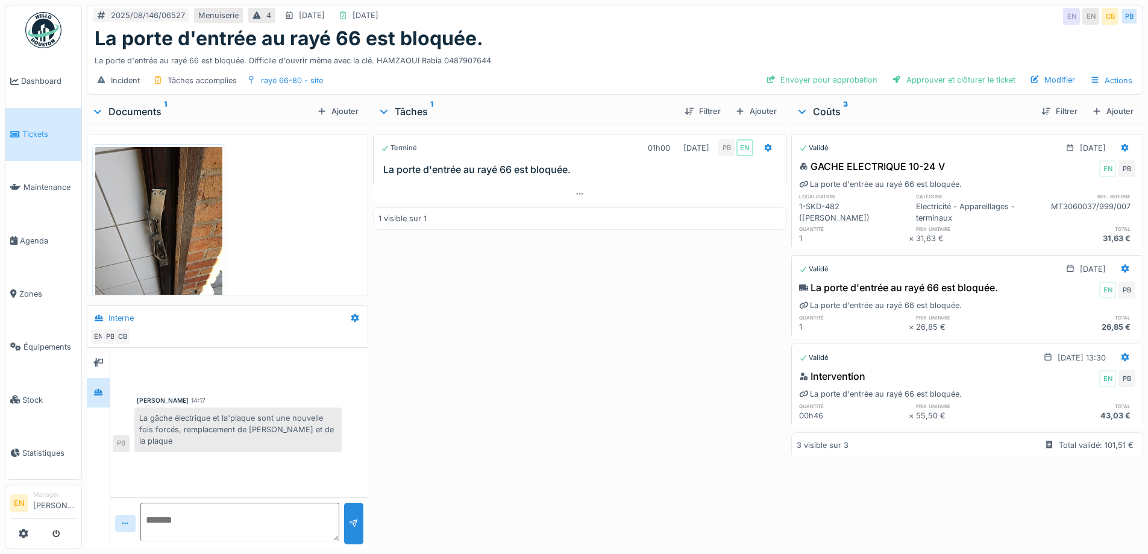
click at [462, 391] on div "Terminé 01h00 [DATE] PB EN La porte d'entrée au rayé 66 est bloquée. 1 visible …" at bounding box center [579, 334] width 413 height 421
click at [473, 415] on div "Terminé 01h00 [DATE] PB EN La porte d'entrée au rayé 66 est bloquée. 1 visible …" at bounding box center [579, 334] width 413 height 421
drag, startPoint x: 494, startPoint y: 360, endPoint x: 268, endPoint y: 36, distance: 395.2
click at [470, 336] on div "Terminé 01h00 [DATE] PB EN La porte d'entrée au rayé 66 est bloquée. 1 visible …" at bounding box center [579, 334] width 413 height 421
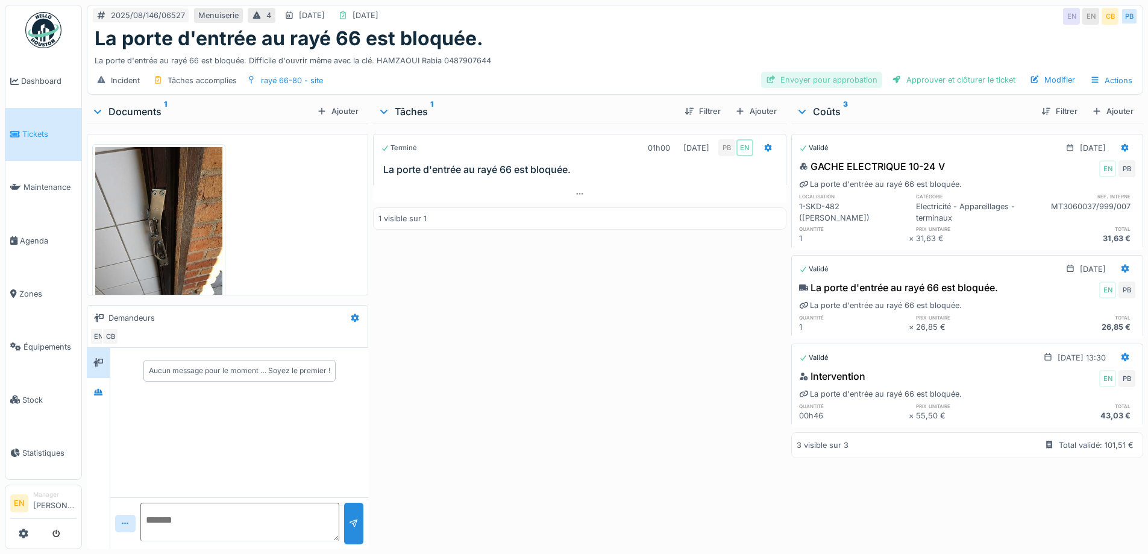
click at [841, 78] on div "Envoyer pour approbation" at bounding box center [821, 80] width 121 height 16
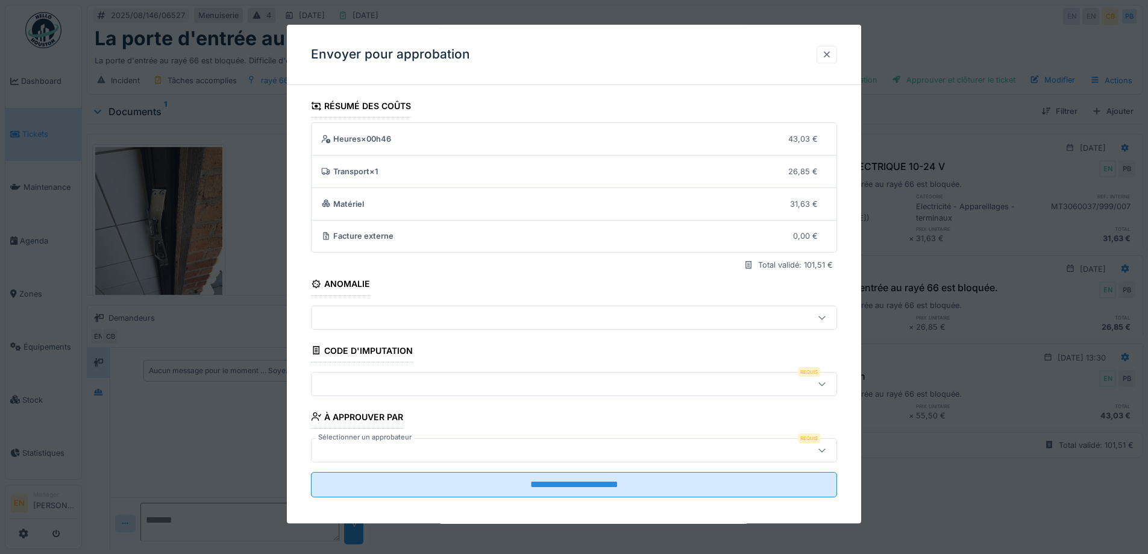
click at [829, 57] on div at bounding box center [827, 54] width 10 height 11
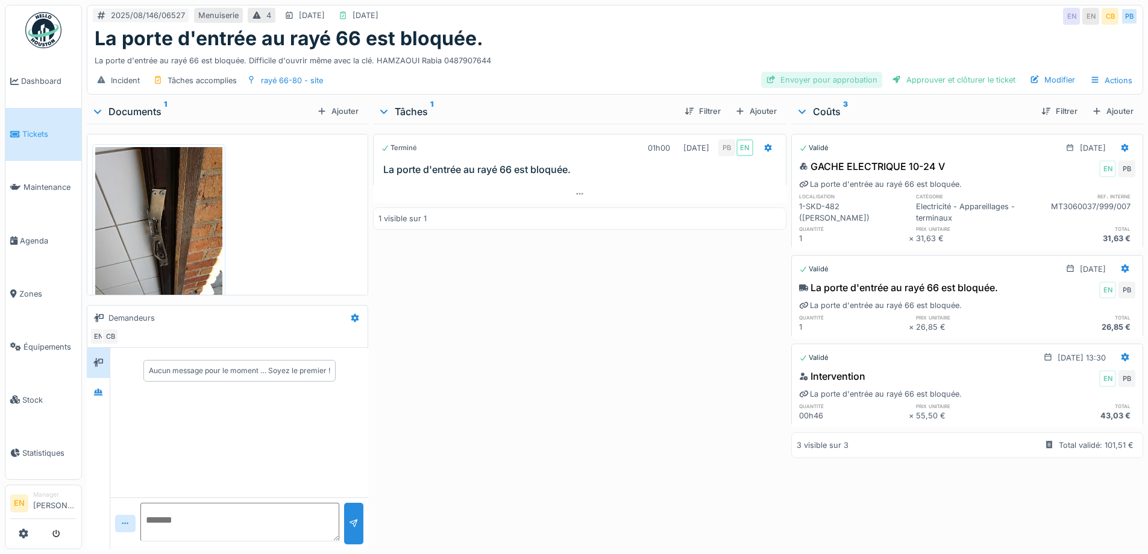
click at [845, 80] on div "Envoyer pour approbation" at bounding box center [821, 80] width 121 height 16
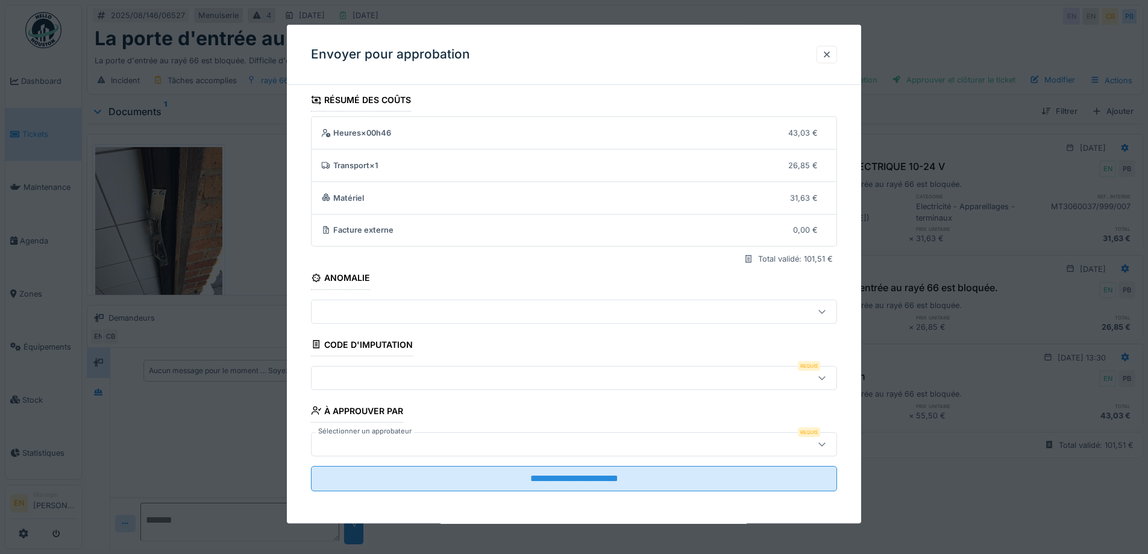
scroll to position [8, 0]
click at [827, 378] on icon at bounding box center [822, 376] width 10 height 8
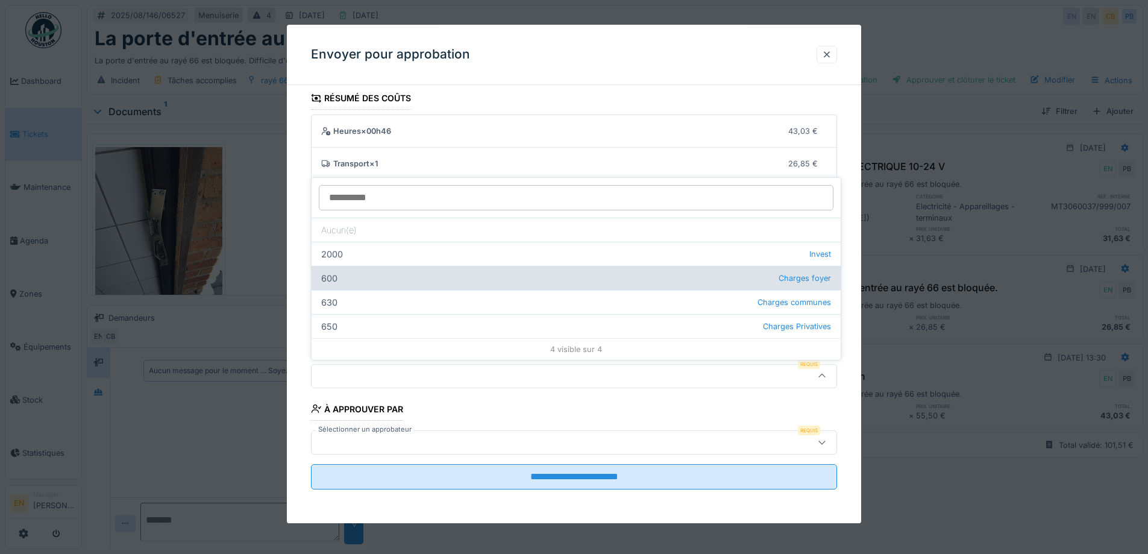
click at [338, 280] on div "600 Charges foyer" at bounding box center [576, 278] width 529 height 24
type input "***"
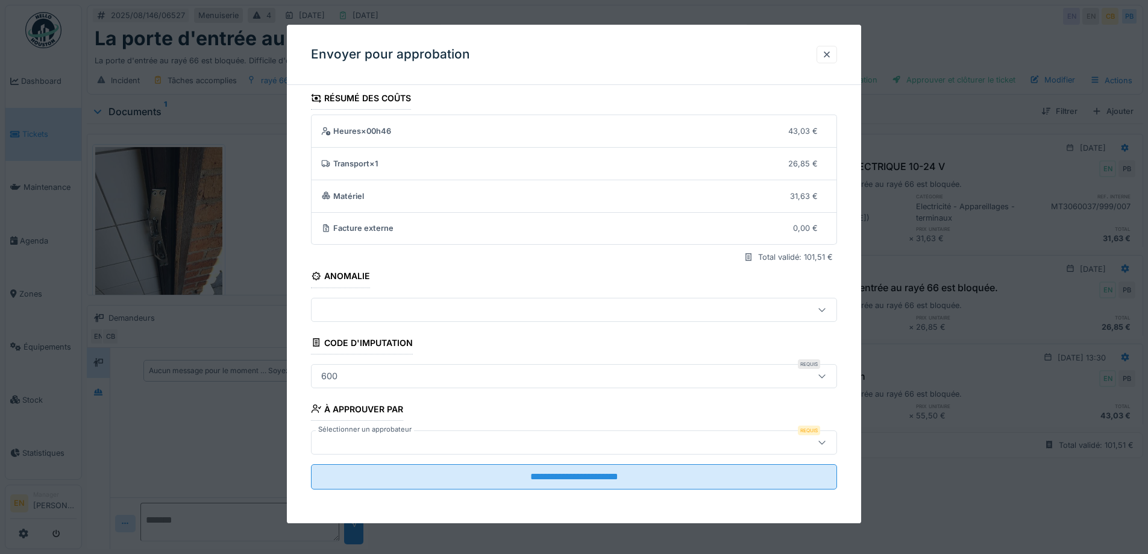
click at [649, 452] on div at bounding box center [574, 442] width 526 height 24
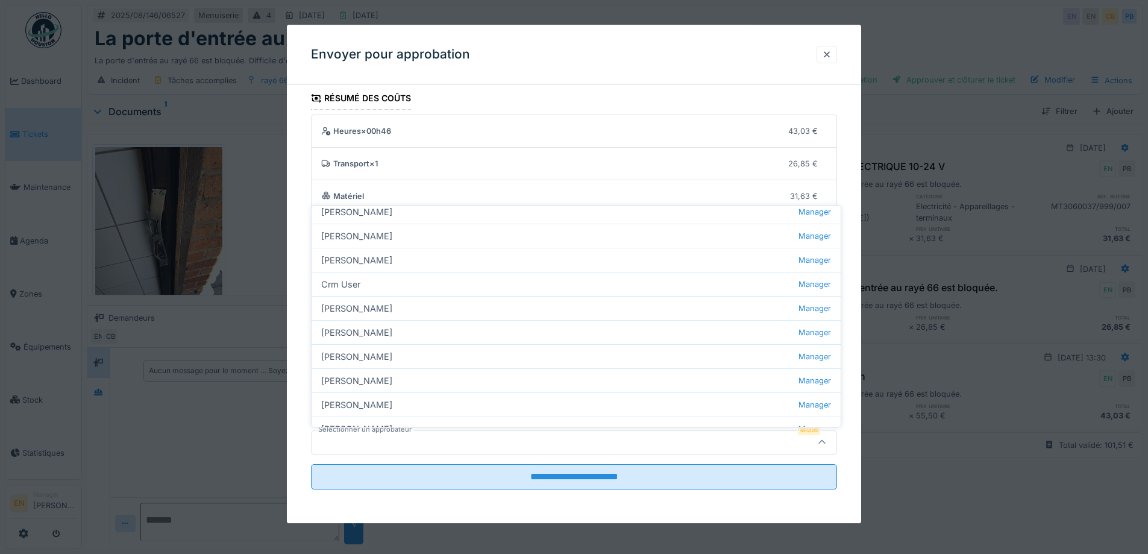
scroll to position [162, 0]
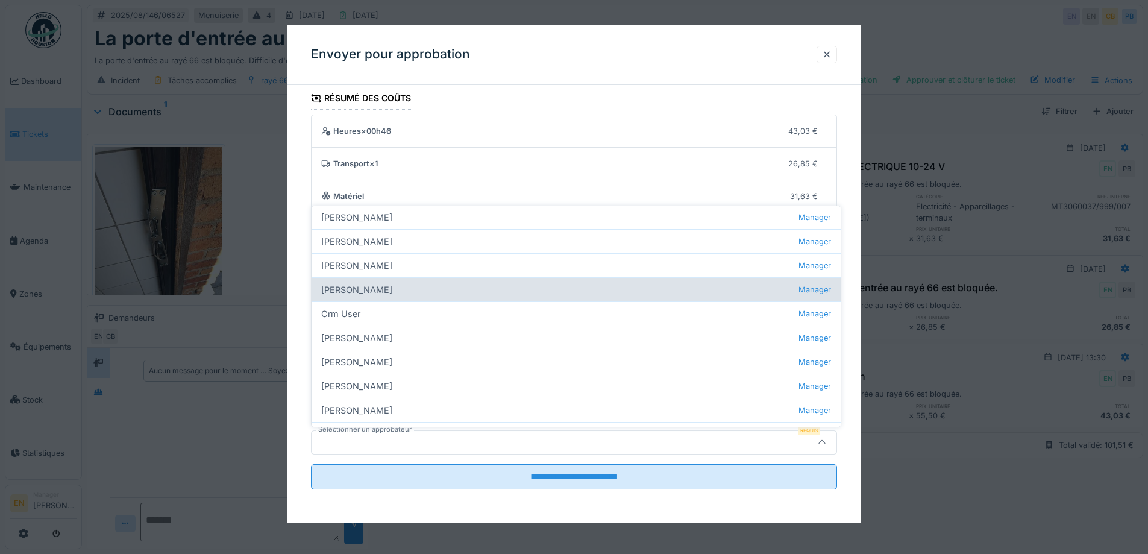
type input "***"
click at [392, 291] on div "Christian Bassette Manager" at bounding box center [576, 289] width 529 height 24
type input "****"
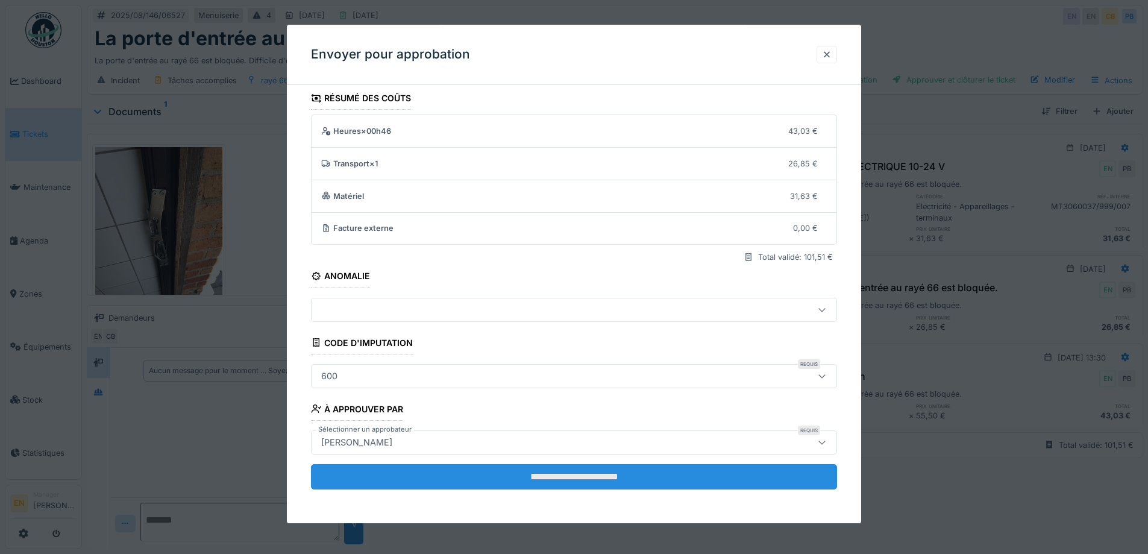
click at [571, 476] on input "**********" at bounding box center [574, 476] width 526 height 25
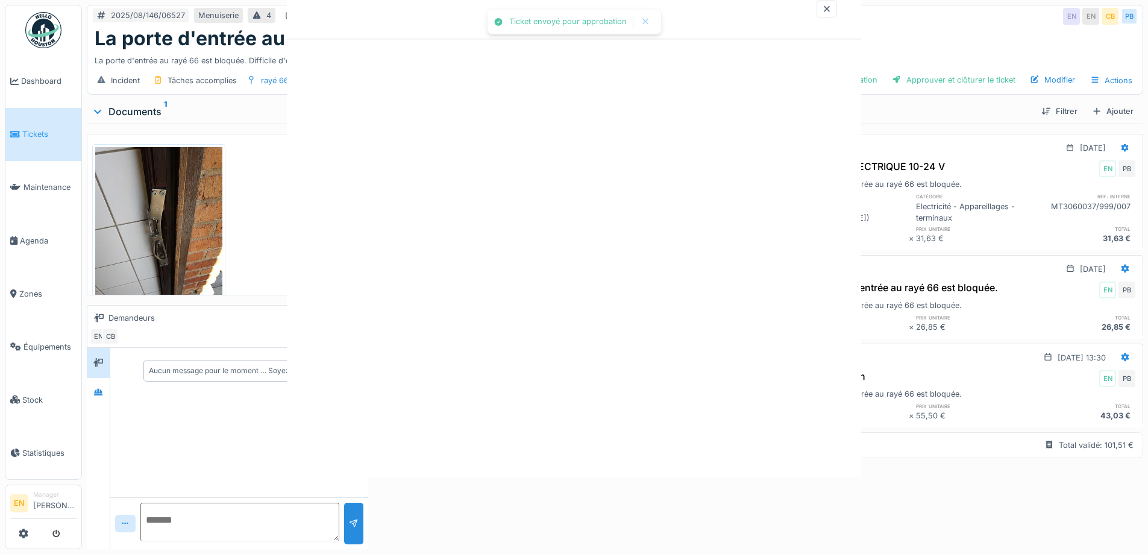
scroll to position [0, 0]
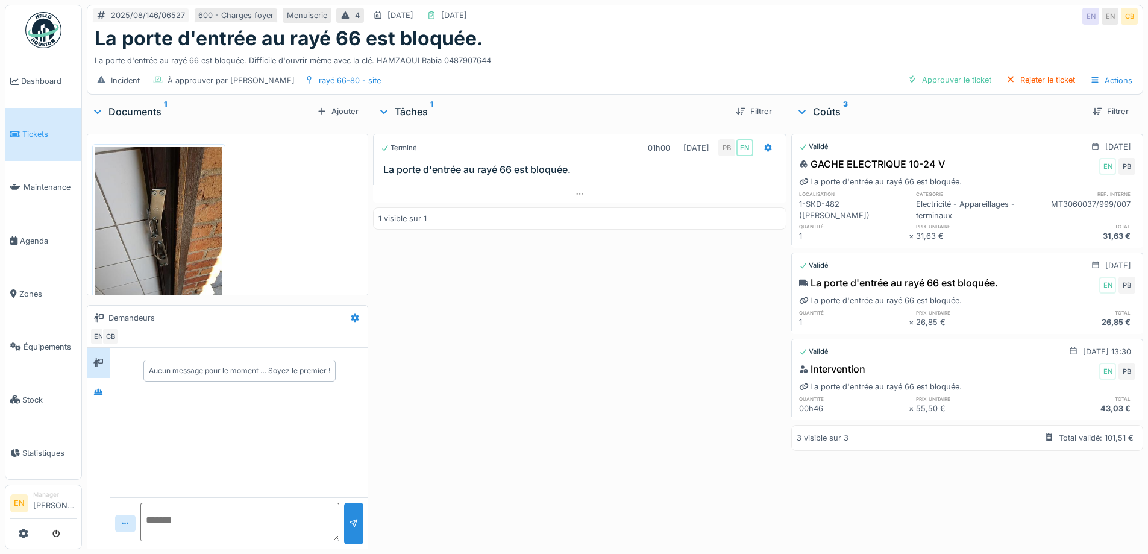
click at [568, 365] on div "Terminé 01h00 19/08/2025 PB EN La porte d'entrée au rayé 66 est bloquée. 1 visi…" at bounding box center [579, 334] width 413 height 421
click at [550, 339] on div "Terminé 01h00 19/08/2025 PB EN La porte d'entrée au rayé 66 est bloquée. 1 visi…" at bounding box center [579, 334] width 413 height 421
click at [633, 55] on div "La porte d'entrée au rayé 66 est bloquée. Difficile d'ouvrir même avec la clé. …" at bounding box center [615, 58] width 1041 height 16
drag, startPoint x: 540, startPoint y: 389, endPoint x: 543, endPoint y: 400, distance: 11.4
click at [540, 391] on div "Terminé 01h00 19/08/2025 PB EN La porte d'entrée au rayé 66 est bloquée. 1 visi…" at bounding box center [579, 334] width 413 height 421
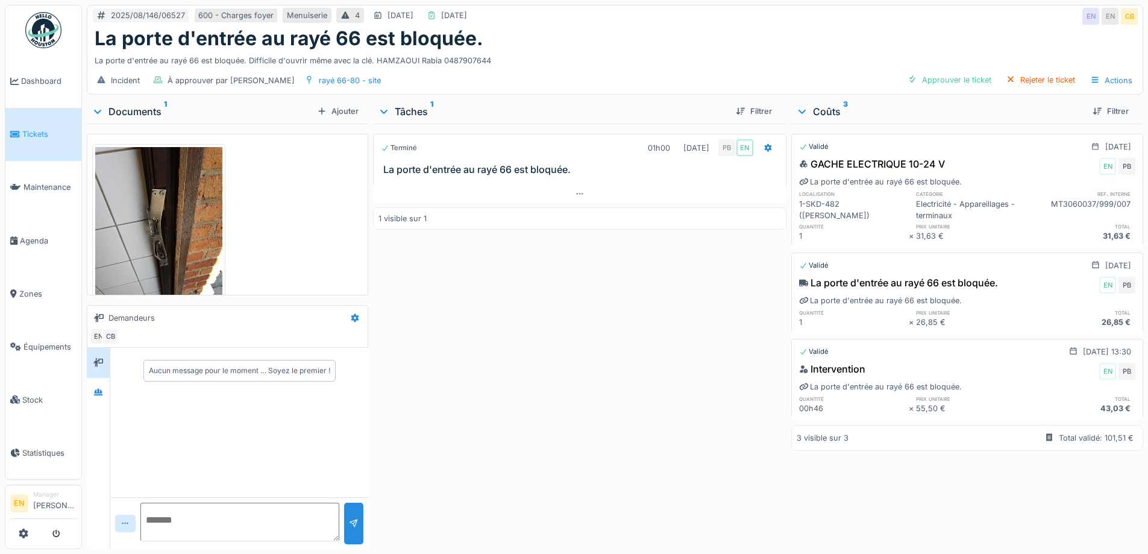
click at [681, 382] on div "Terminé 01h00 19/08/2025 PB EN La porte d'entrée au rayé 66 est bloquée. 1 visi…" at bounding box center [579, 334] width 413 height 421
click at [676, 369] on div "Terminé 01h00 19/08/2025 PB EN La porte d'entrée au rayé 66 est bloquée. 1 visi…" at bounding box center [579, 334] width 413 height 421
drag, startPoint x: 586, startPoint y: 53, endPoint x: 411, endPoint y: 1, distance: 182.9
click at [584, 53] on div "La porte d'entrée au rayé 66 est bloquée. Difficile d'ouvrir même avec la clé. …" at bounding box center [615, 58] width 1041 height 16
click at [654, 51] on div "La porte d'entrée au rayé 66 est bloquée. Difficile d'ouvrir même avec la clé. …" at bounding box center [615, 58] width 1041 height 16
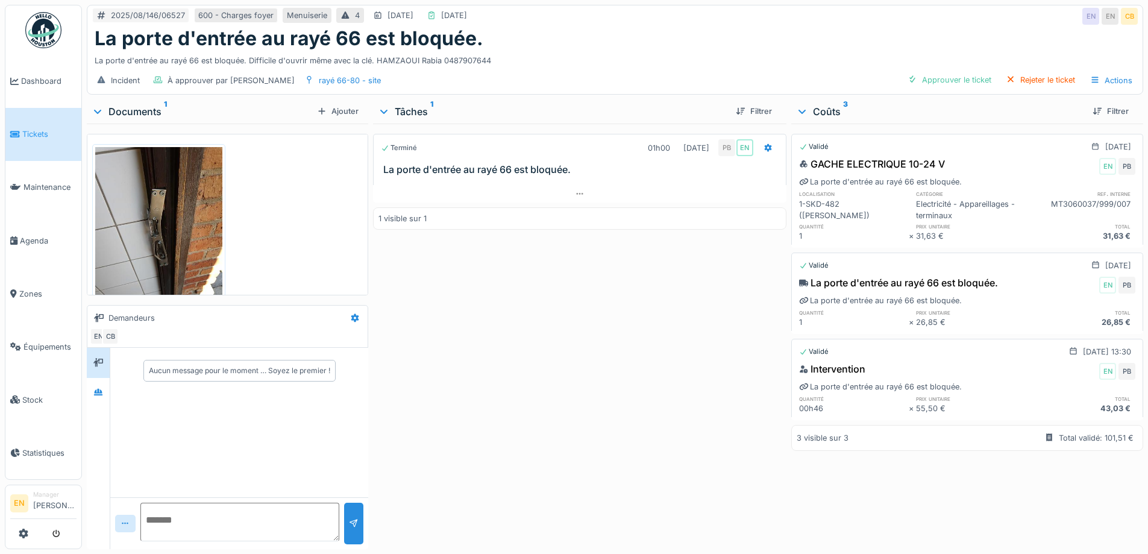
click at [460, 307] on div "Terminé 01h00 19/08/2025 PB EN La porte d'entrée au rayé 66 est bloquée. 1 visi…" at bounding box center [579, 334] width 413 height 421
click at [635, 37] on div "La porte d'entrée au rayé 66 est bloquée." at bounding box center [615, 38] width 1041 height 23
click at [499, 291] on div "Terminé 01h00 19/08/2025 PB EN La porte d'entrée au rayé 66 est bloquée. 1 visi…" at bounding box center [579, 334] width 413 height 421
click at [580, 190] on icon at bounding box center [580, 194] width 10 height 8
click at [527, 323] on div "Terminé 01h00 19/08/2025 PB EN La porte d'entrée au rayé 66 est bloquée. La por…" at bounding box center [579, 334] width 413 height 421
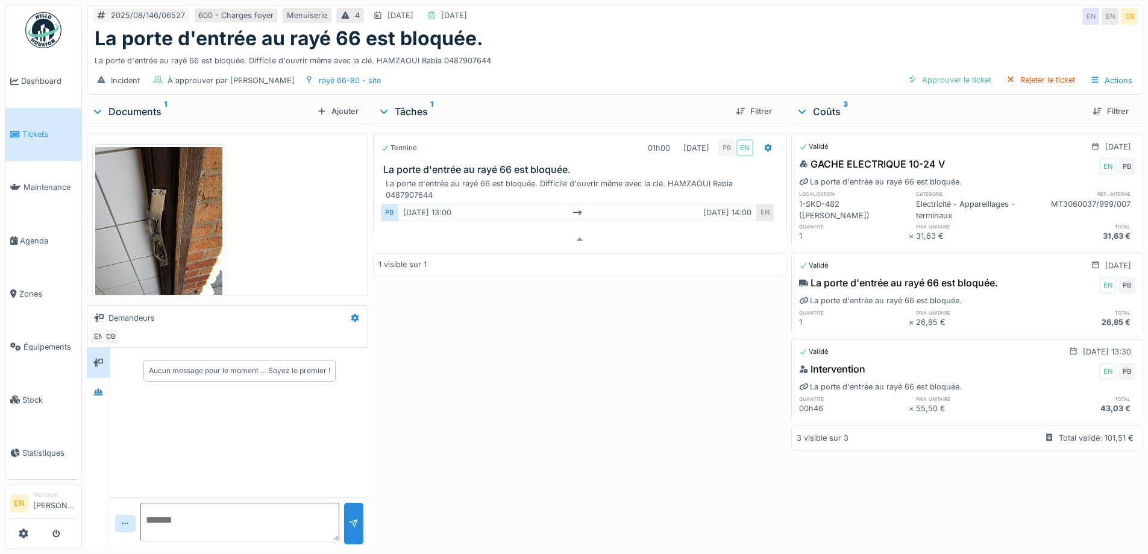
click at [521, 323] on div "Terminé 01h00 19/08/2025 PB EN La porte d'entrée au rayé 66 est bloquée. La por…" at bounding box center [579, 334] width 413 height 421
click at [606, 50] on div "La porte d'entrée au rayé 66 est bloquée. Difficile d'ouvrir même avec la clé. …" at bounding box center [615, 58] width 1041 height 16
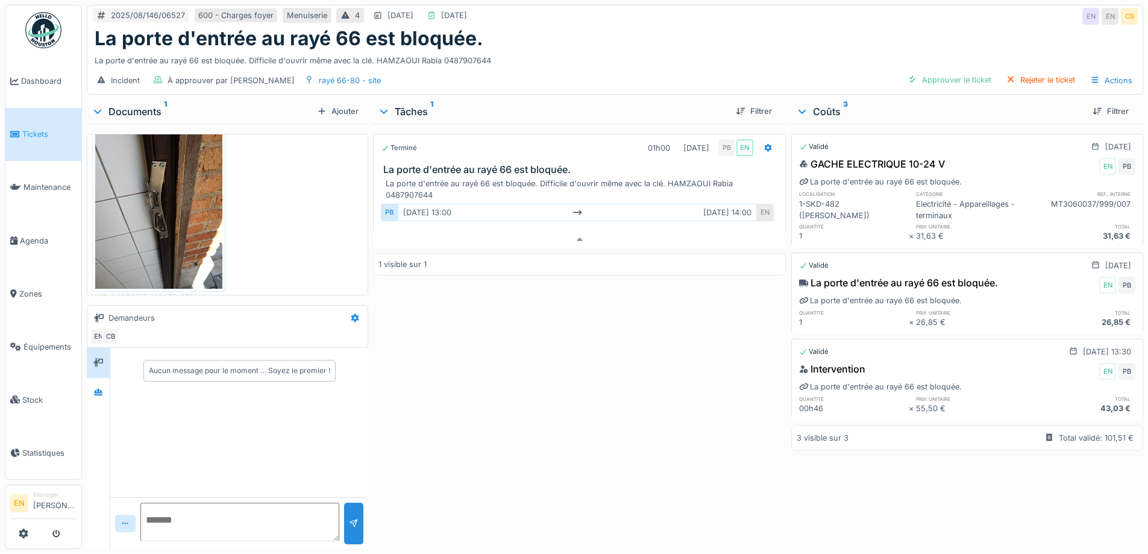
scroll to position [38, 0]
click div "Terminé 01h00 19/08/2025 PB EN La porte d'entrée au rayé 66 est bloquée. La por…"
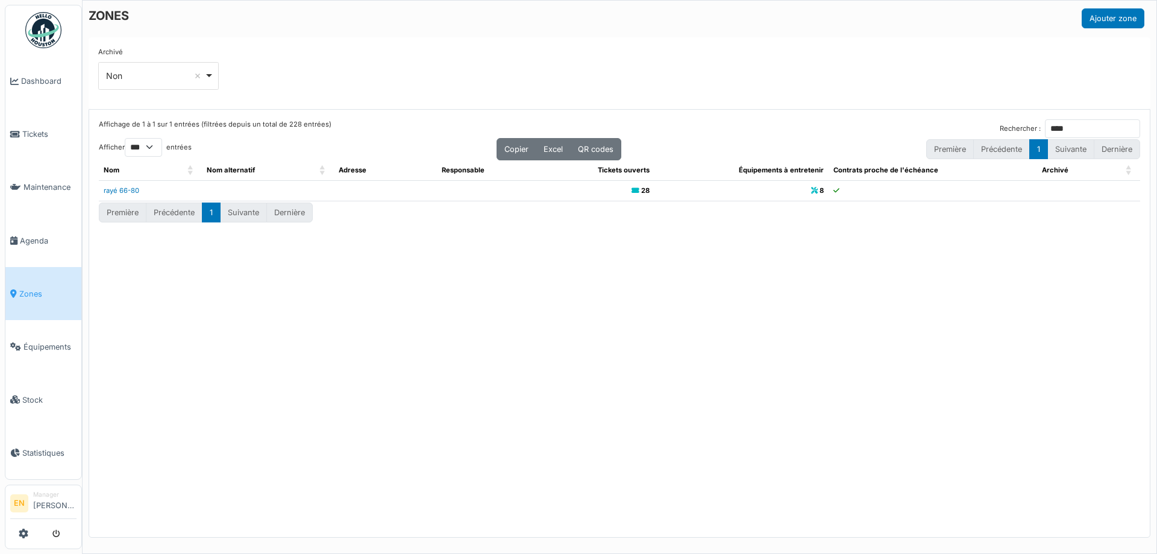
select select "***"
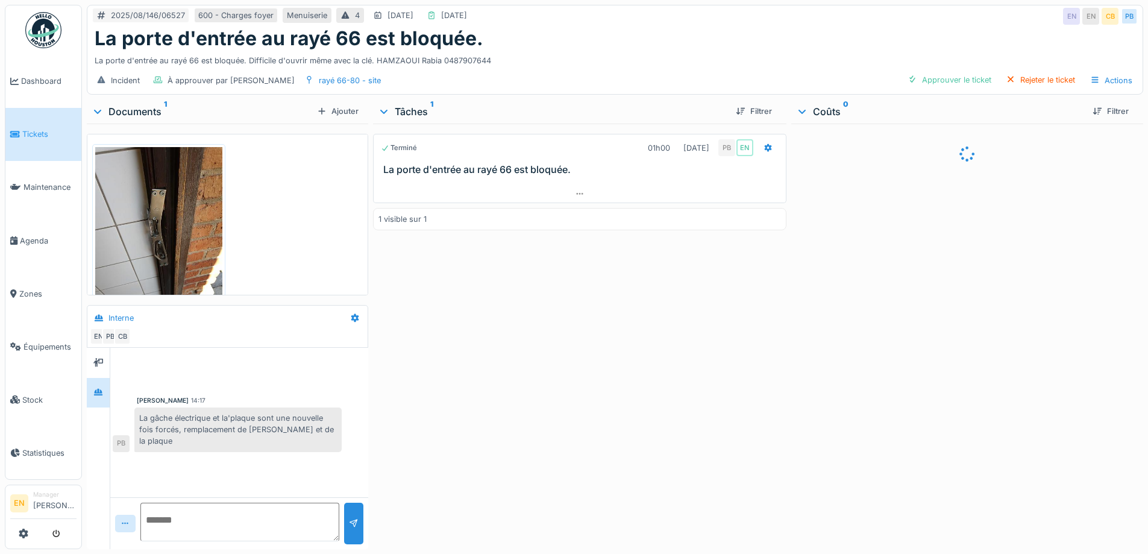
click at [730, 208] on div "1 visible sur 1" at bounding box center [579, 219] width 413 height 22
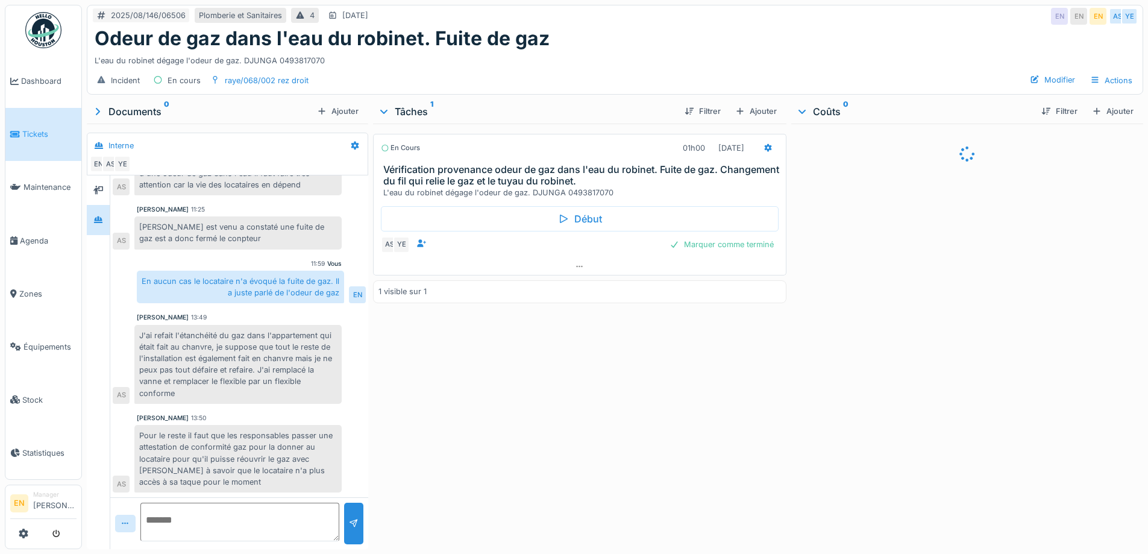
scroll to position [9, 0]
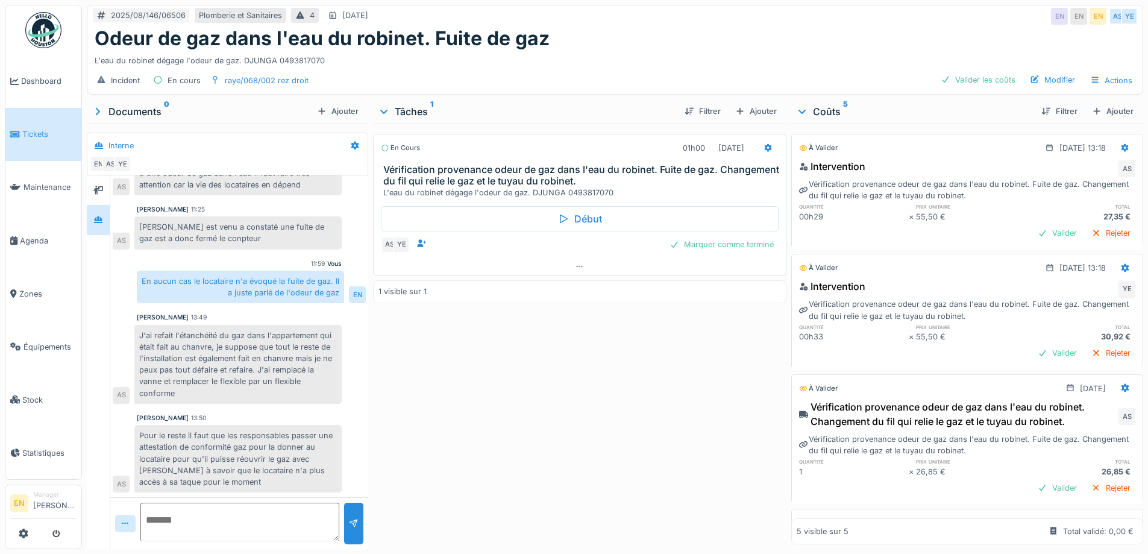
drag, startPoint x: 500, startPoint y: 458, endPoint x: 851, endPoint y: 91, distance: 507.8
click at [520, 411] on div "En cours 01h00 [DATE] Vérification provenance odeur de gaz dans l'eau du robine…" at bounding box center [579, 334] width 413 height 421
click at [593, 396] on div "En cours 01h00 [DATE] Vérification provenance odeur de gaz dans l'eau du robine…" at bounding box center [579, 334] width 413 height 421
click at [540, 322] on div "En cours 01h00 [DATE] Vérification provenance odeur de gaz dans l'eau du robine…" at bounding box center [579, 334] width 413 height 421
click at [575, 440] on div "En cours 01h00 [DATE] Vérification provenance odeur de gaz dans l'eau du robine…" at bounding box center [579, 334] width 413 height 421
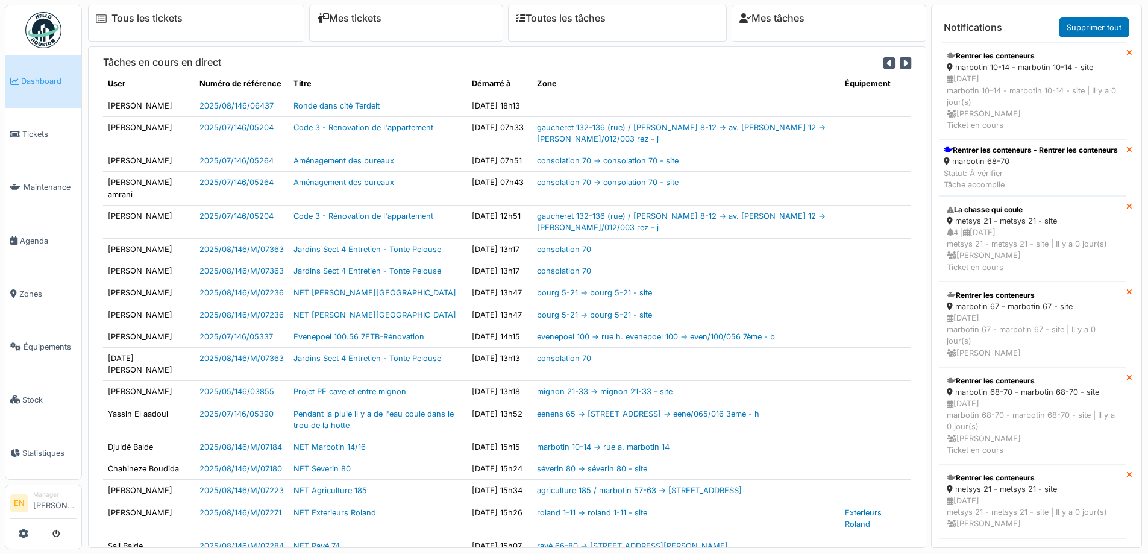
click at [978, 156] on div "Rentrer les conteneurs - Rentrer les conteneurs" at bounding box center [1031, 150] width 174 height 11
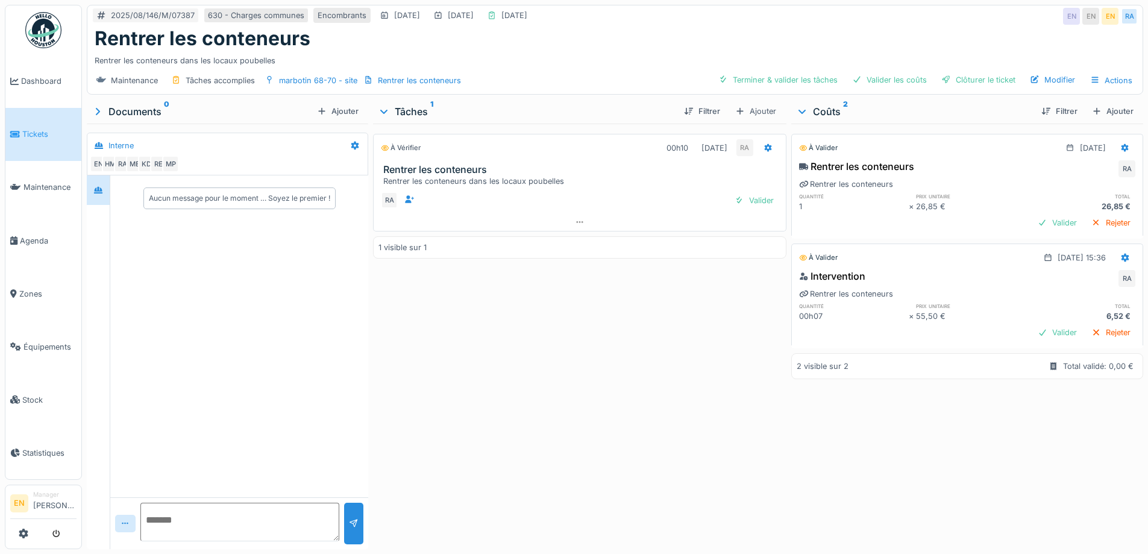
click at [643, 370] on div "À vérifier 00h10 [DATE] RA Rentrer les conteneurs Rentrer les conteneurs dans l…" at bounding box center [579, 334] width 413 height 421
click at [968, 81] on div "Clôturer le ticket" at bounding box center [979, 80] width 84 height 16
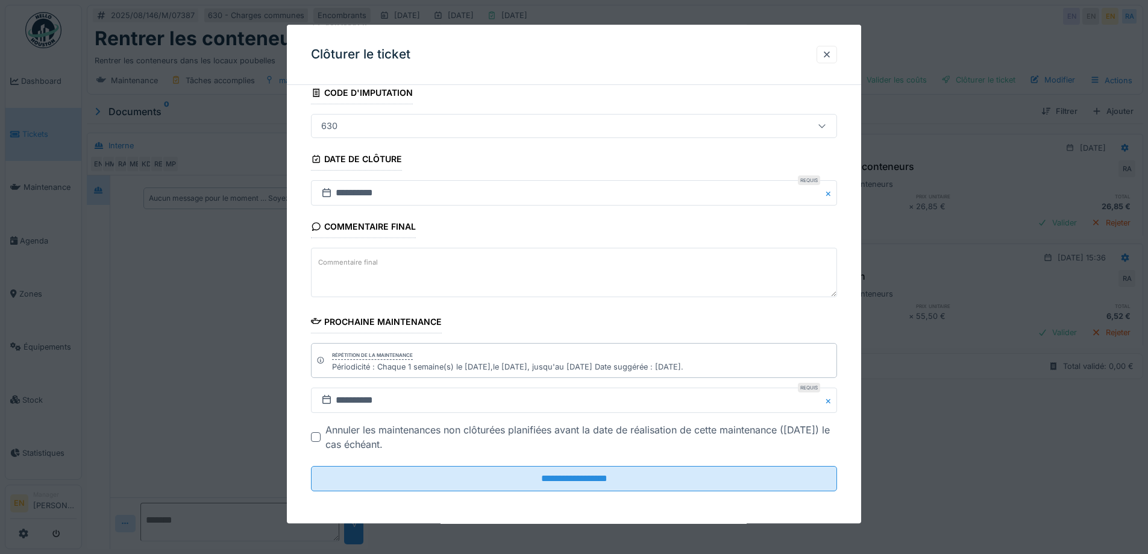
scroll to position [81, 0]
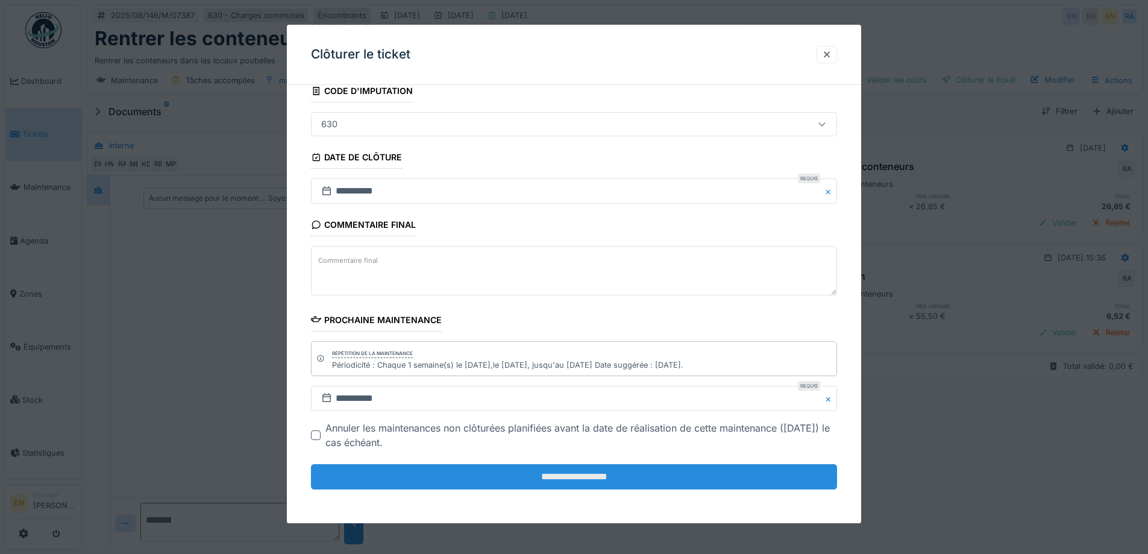
click at [587, 478] on input "**********" at bounding box center [574, 476] width 526 height 25
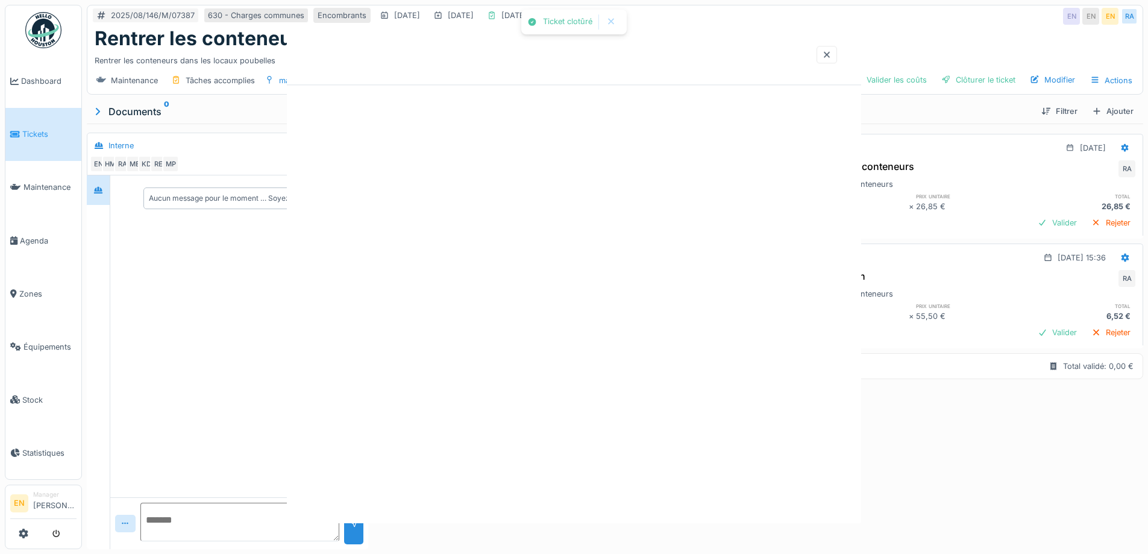
scroll to position [0, 0]
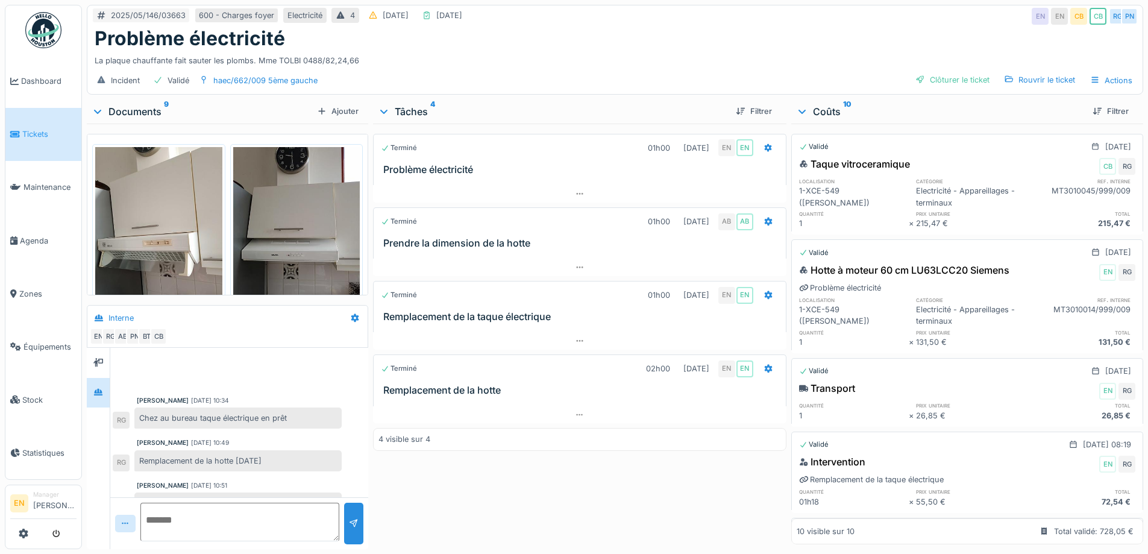
scroll to position [249, 0]
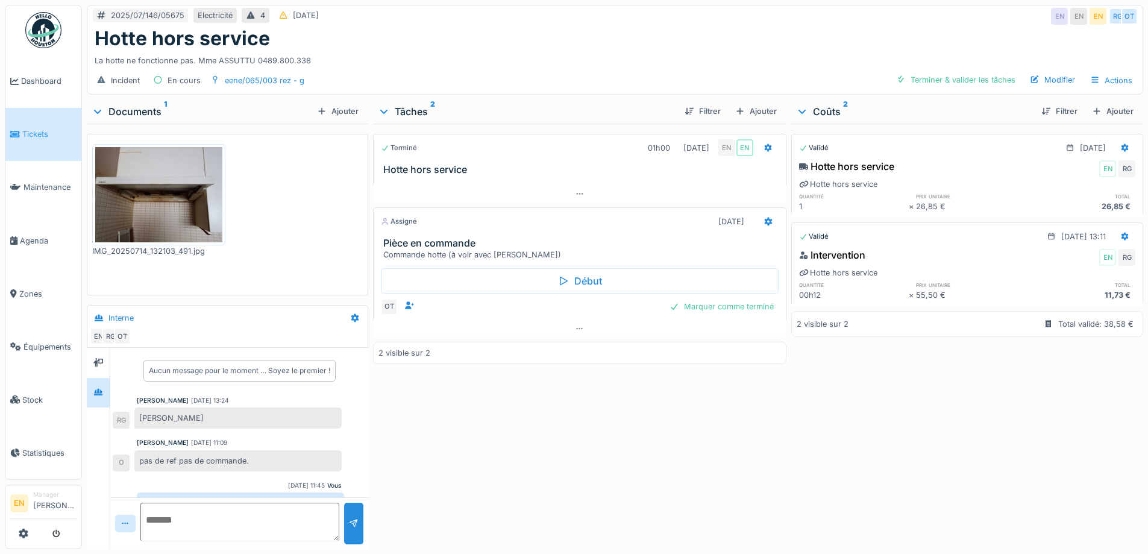
scroll to position [22, 0]
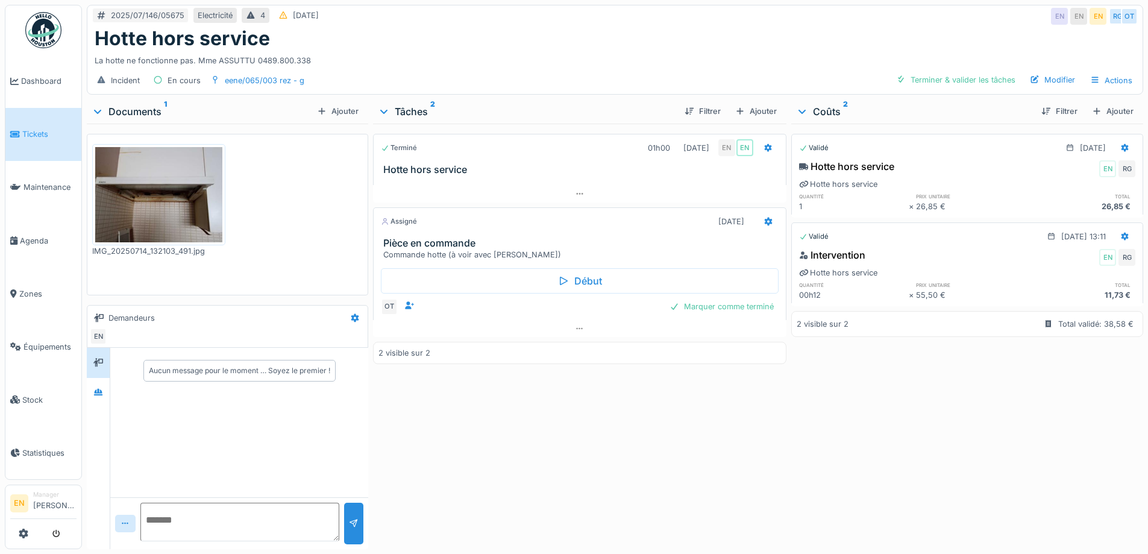
click at [667, 455] on div "Terminé 01h00 [DATE] EN EN Hotte hors service Assigné [DATE] Pièce en commande …" at bounding box center [579, 334] width 413 height 421
click at [598, 58] on div "La hotte ne fonctionne pas. Mme ASSUTTU 0489.800.338" at bounding box center [615, 58] width 1041 height 16
click at [448, 43] on div "Hotte hors service" at bounding box center [615, 38] width 1041 height 23
click at [95, 387] on div at bounding box center [98, 392] width 10 height 11
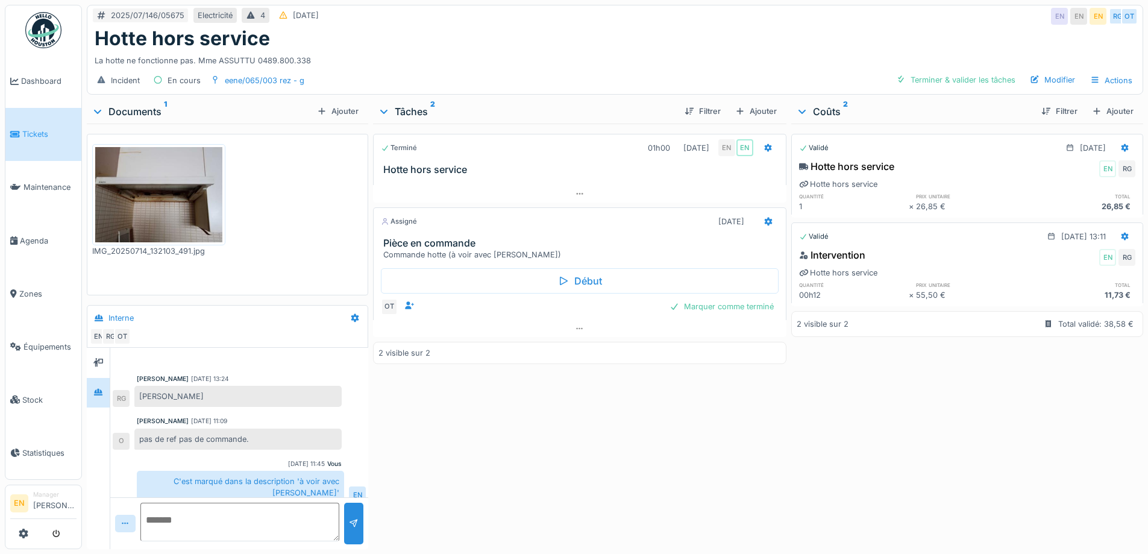
click at [532, 397] on div "Terminé 01h00 [DATE] EN EN Hotte hors service Assigné [DATE] Pièce en commande …" at bounding box center [579, 334] width 413 height 421
click at [164, 215] on img at bounding box center [158, 194] width 127 height 95
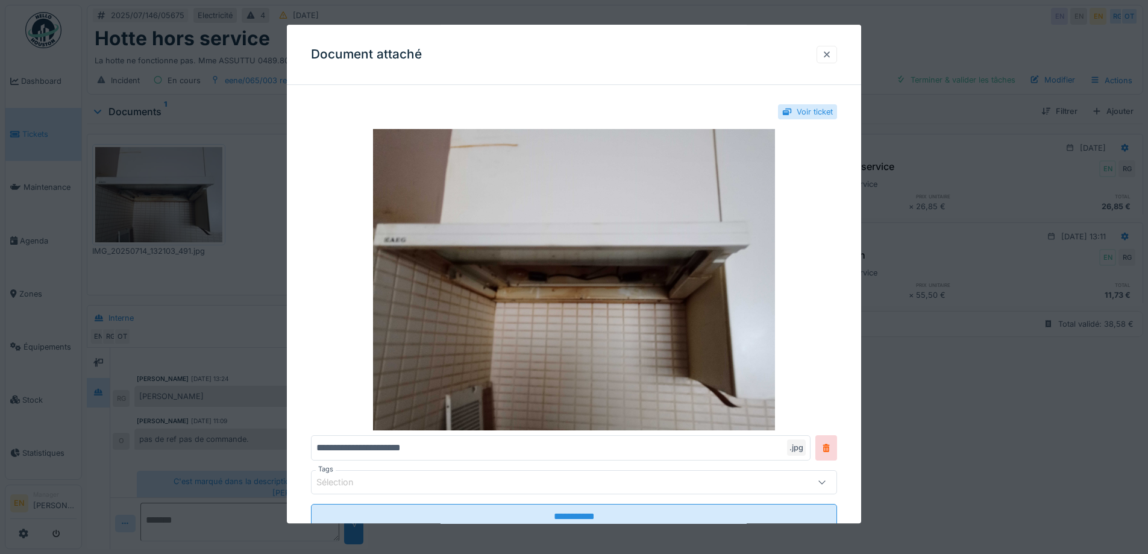
click at [832, 56] on div at bounding box center [827, 54] width 10 height 11
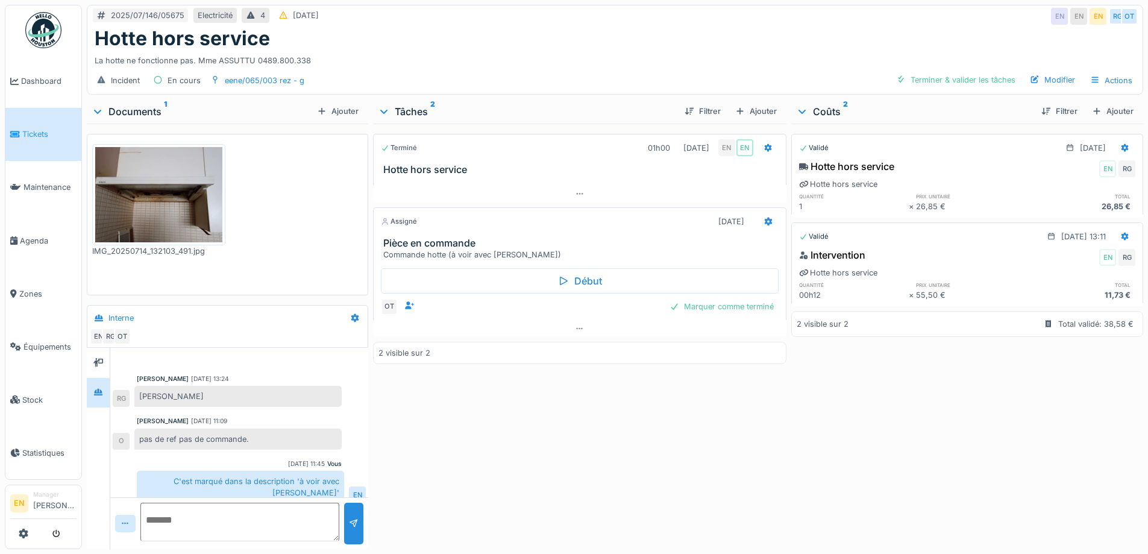
click at [497, 447] on div "Terminé 01h00 [DATE] EN EN Hotte hors service Assigné [DATE] Pièce en commande …" at bounding box center [579, 334] width 413 height 421
click at [170, 204] on img at bounding box center [158, 194] width 127 height 95
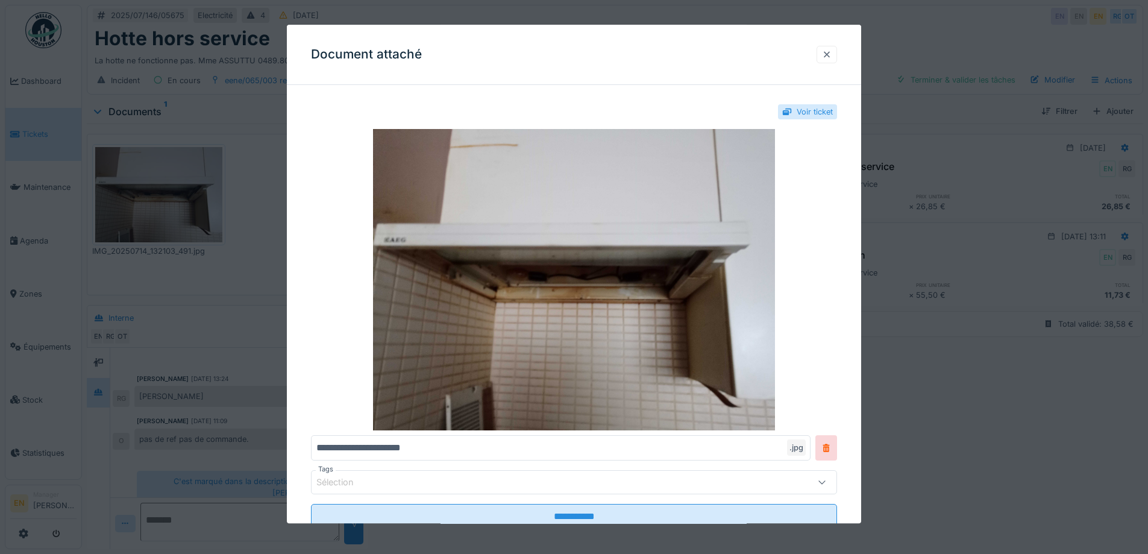
click at [837, 58] on div at bounding box center [827, 54] width 20 height 17
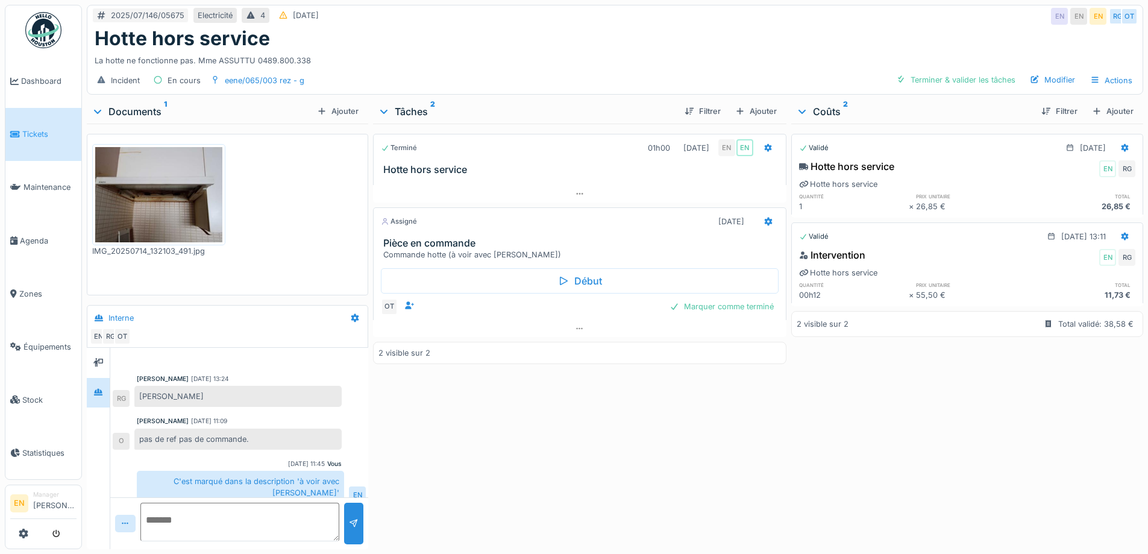
click at [468, 449] on div "Terminé 01h00 [DATE] EN EN Hotte hors service Assigné [DATE] Pièce en commande …" at bounding box center [579, 334] width 413 height 421
click at [489, 491] on div "Terminé 01h00 [DATE] EN EN Hotte hors service Assigné [DATE] Pièce en commande …" at bounding box center [579, 334] width 413 height 421
click at [512, 467] on div "Terminé 01h00 [DATE] EN EN Hotte hors service Assigné [DATE] Pièce en commande …" at bounding box center [579, 334] width 413 height 421
click at [477, 459] on div "Terminé 01h00 [DATE] EN EN Hotte hors service Assigné [DATE] Pièce en commande …" at bounding box center [579, 334] width 413 height 421
click at [435, 448] on div "Terminé 01h00 [DATE] EN EN Hotte hors service Assigné [DATE] Pièce en commande …" at bounding box center [579, 334] width 413 height 421
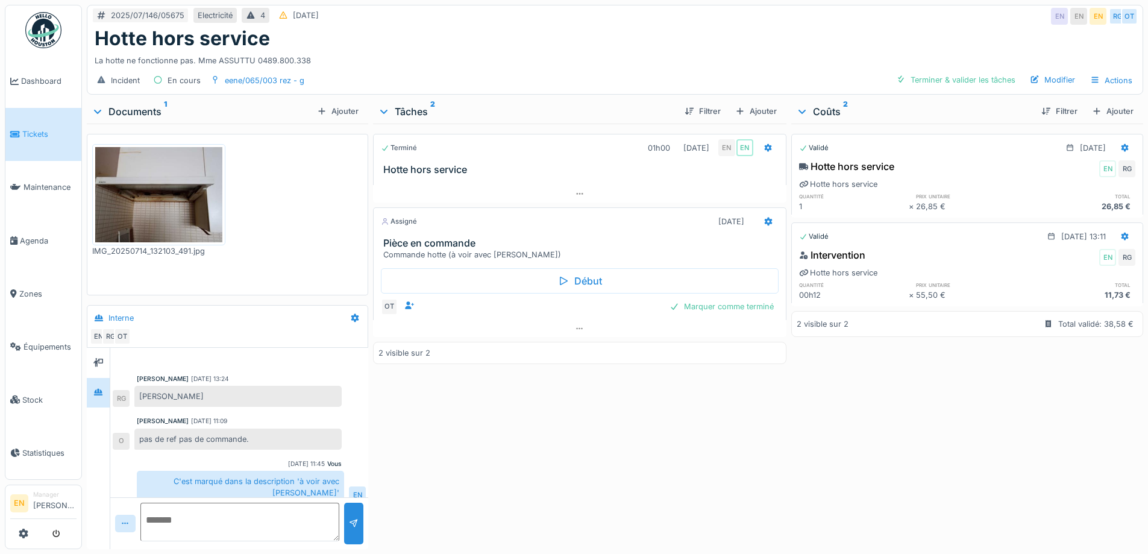
click at [590, 427] on div "Terminé 01h00 [DATE] EN EN Hotte hors service Assigné [DATE] Pièce en commande …" at bounding box center [579, 334] width 413 height 421
click at [937, 87] on div "Terminer & valider les tâches" at bounding box center [956, 80] width 129 height 16
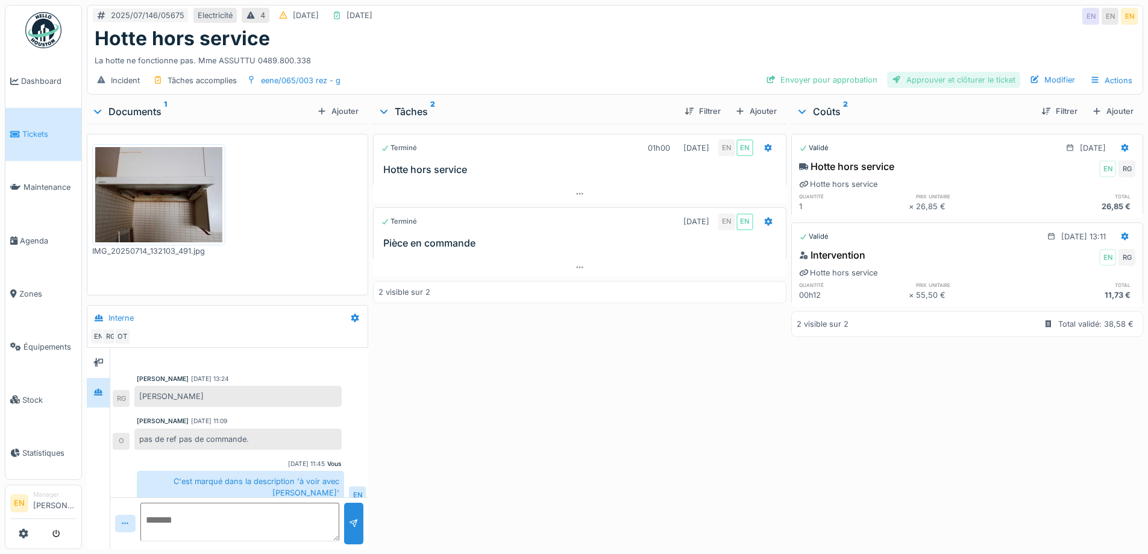
click at [949, 81] on div "Approuver et clôturer le ticket" at bounding box center [953, 80] width 133 height 16
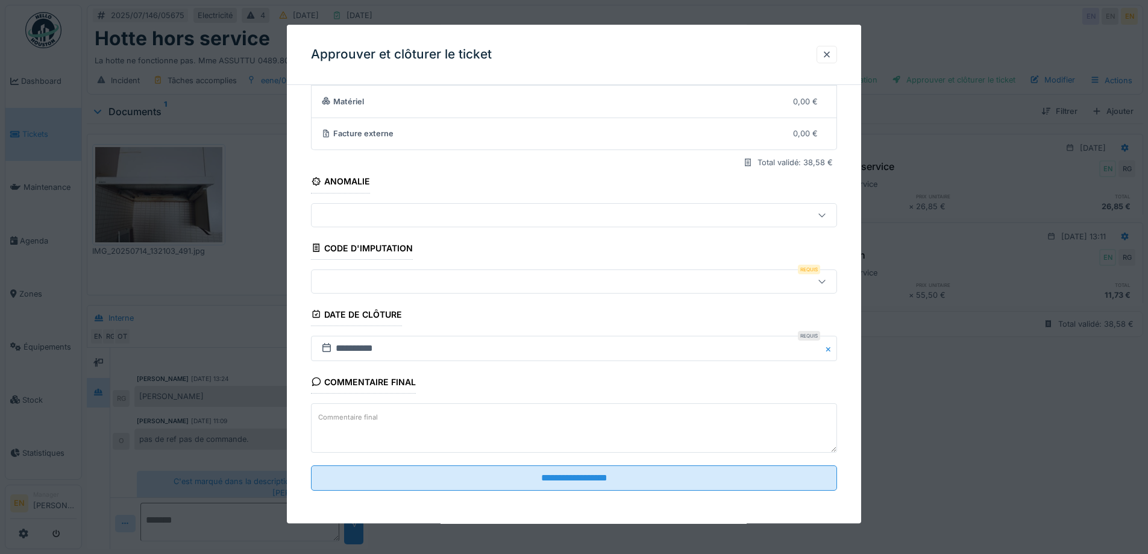
scroll to position [104, 0]
click at [492, 283] on div at bounding box center [543, 280] width 454 height 13
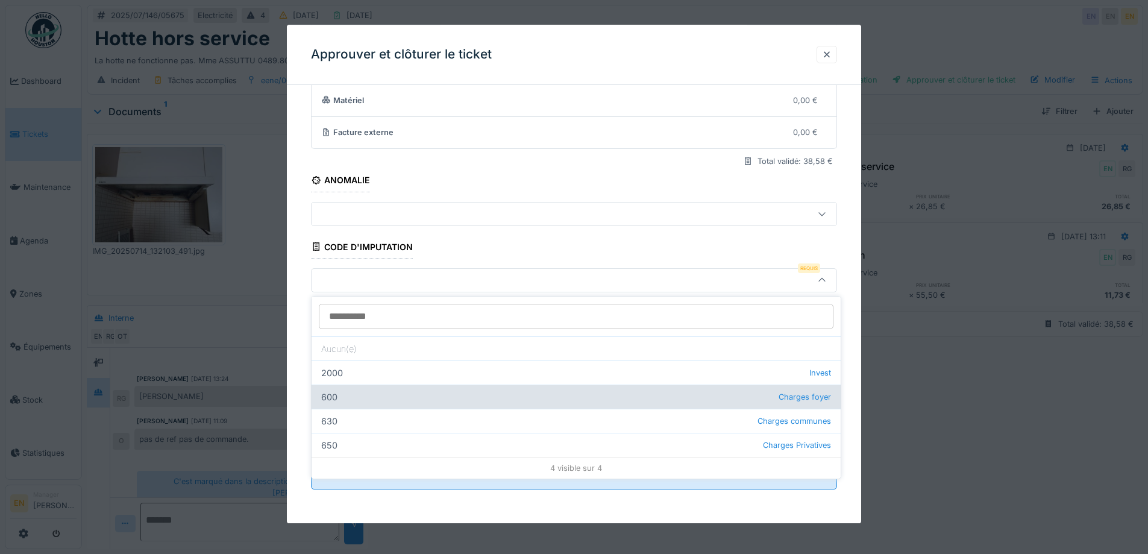
click at [414, 401] on div "600 Charges foyer" at bounding box center [576, 397] width 529 height 24
type input "***"
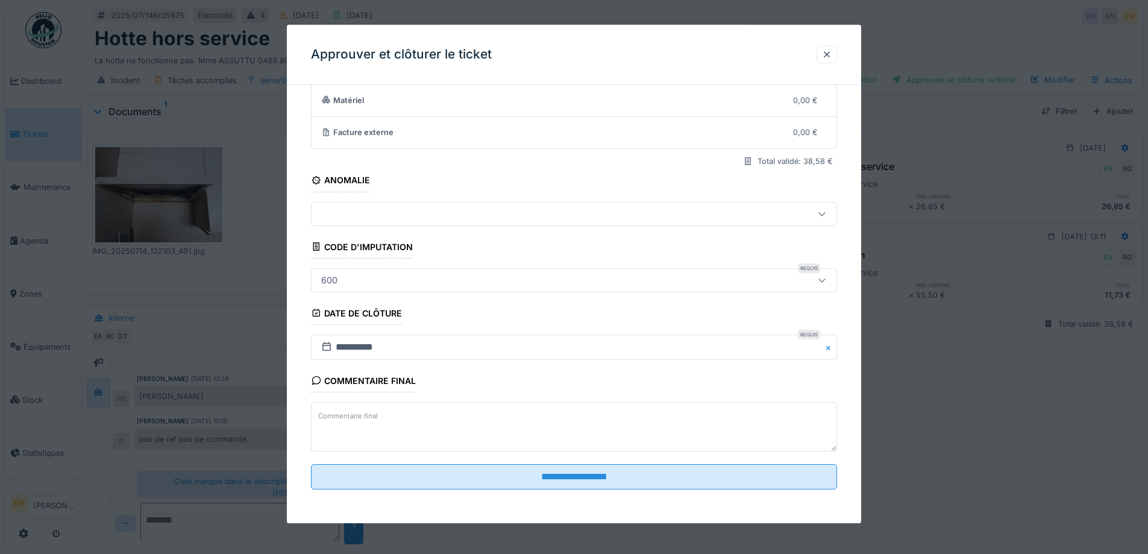
scroll to position [9, 0]
click at [617, 430] on textarea "Commentaire final" at bounding box center [574, 426] width 526 height 49
click at [505, 429] on textarea "Commentaire final" at bounding box center [574, 426] width 526 height 49
click at [492, 420] on textarea "**********" at bounding box center [574, 426] width 526 height 49
click at [551, 423] on textarea "**********" at bounding box center [574, 426] width 526 height 49
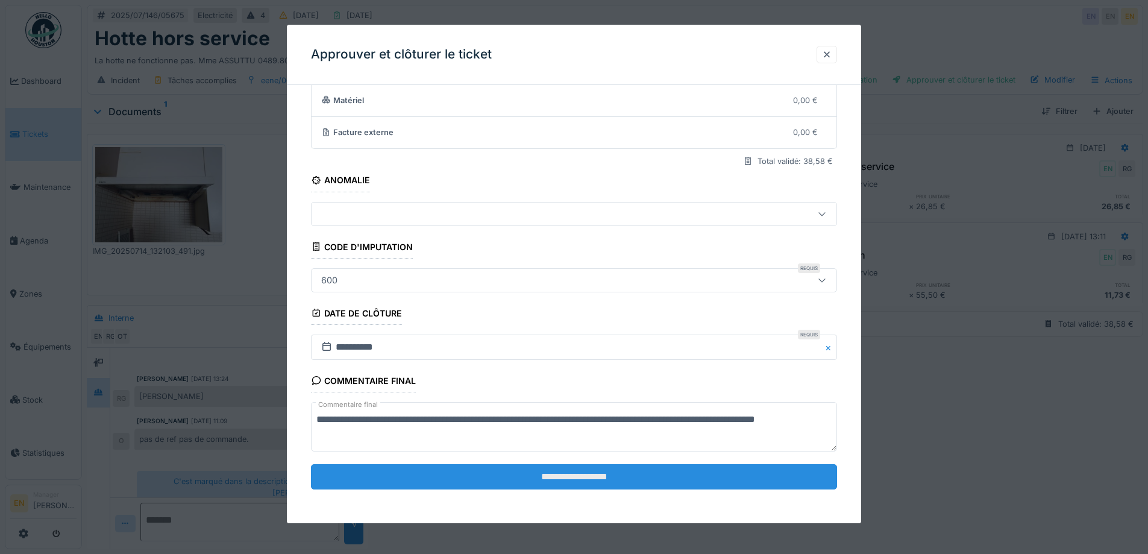
type textarea "**********"
click at [563, 473] on input "**********" at bounding box center [574, 476] width 526 height 25
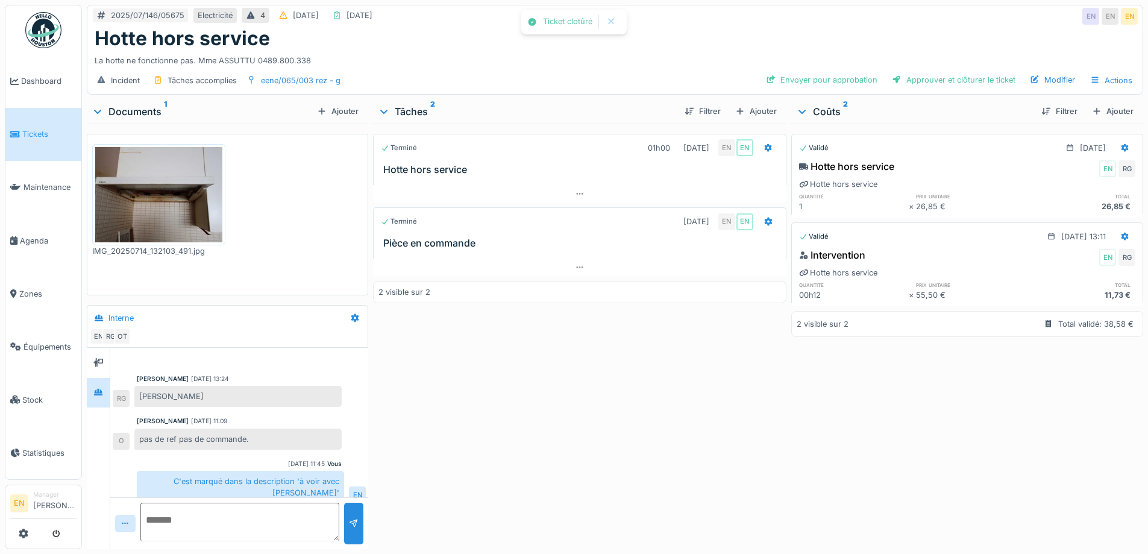
scroll to position [42, 0]
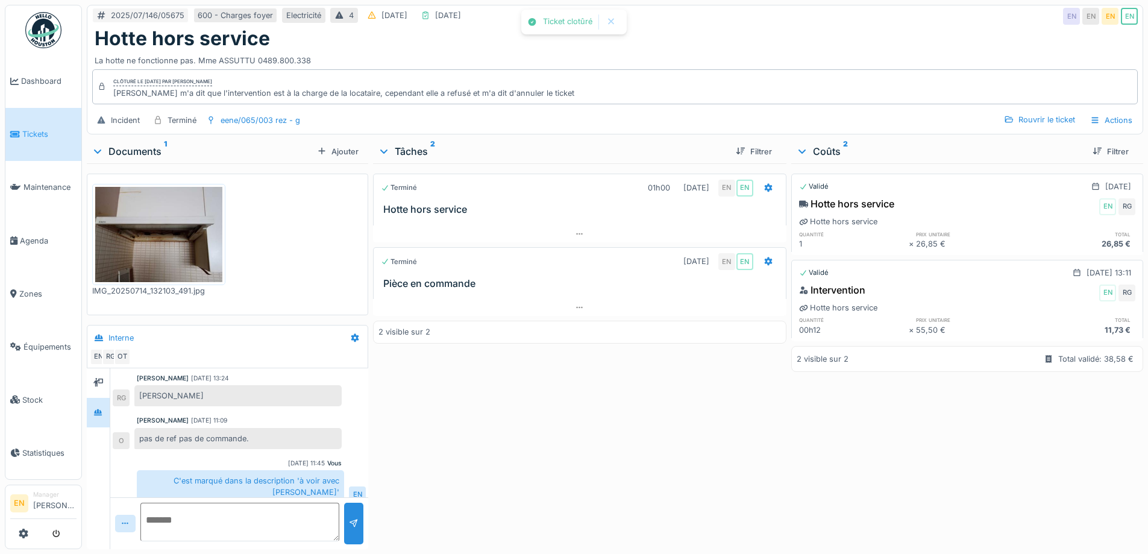
click at [556, 467] on div "Terminé 01h00 [DATE] EN EN Hotte hors service Terminé [DATE] EN EN Pièce en com…" at bounding box center [579, 353] width 413 height 381
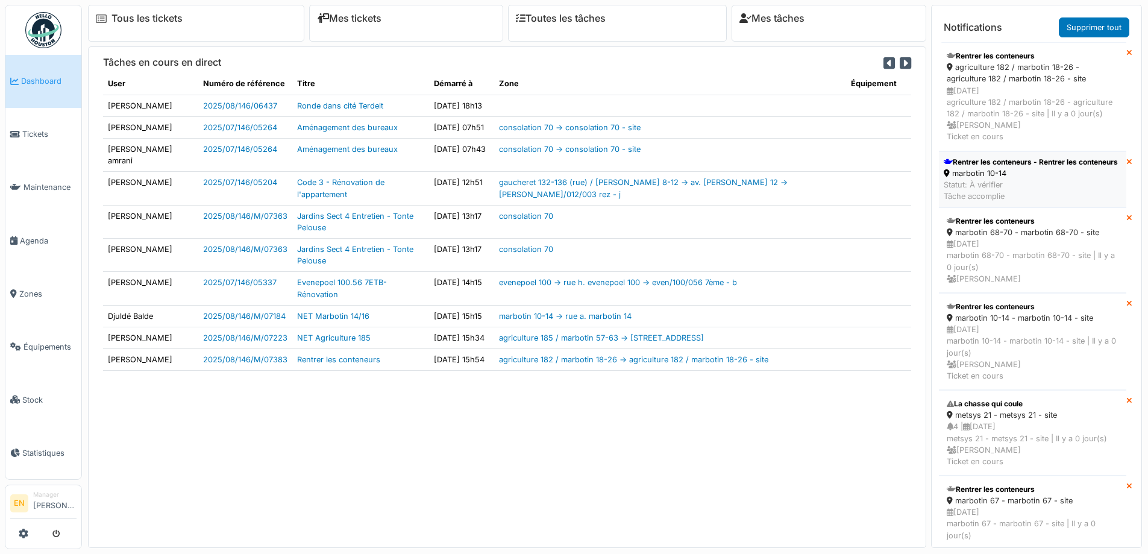
click at [1006, 179] on div "marbotin 10-14" at bounding box center [1031, 173] width 174 height 11
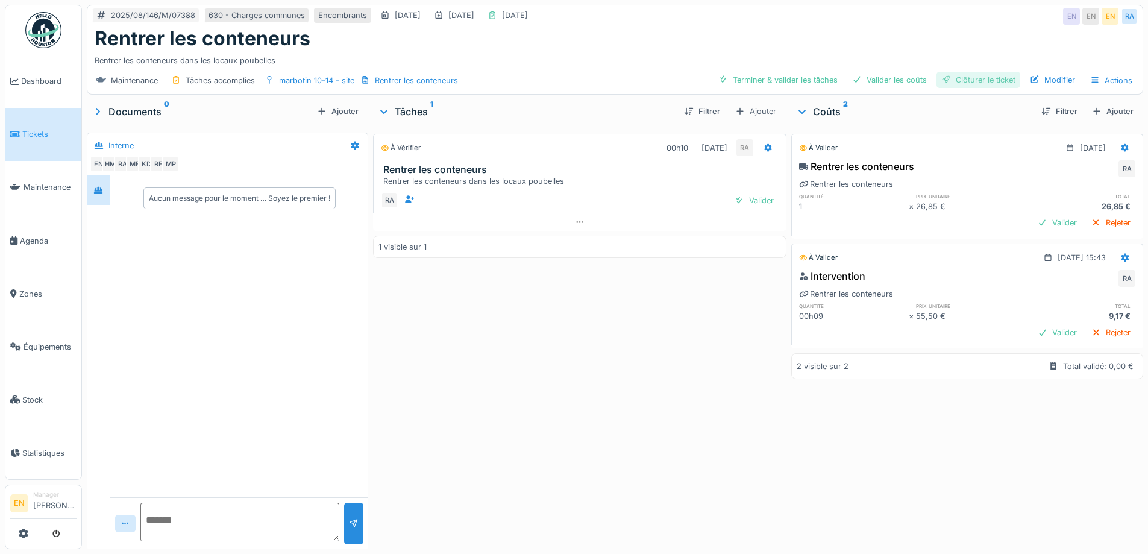
click at [967, 84] on div "Clôturer le ticket" at bounding box center [979, 80] width 84 height 16
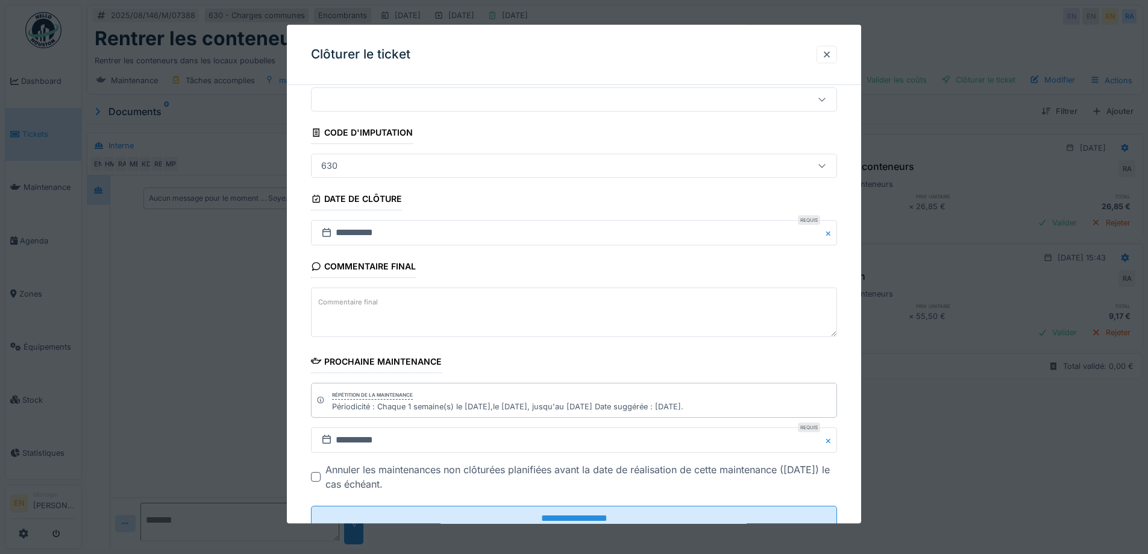
scroll to position [81, 0]
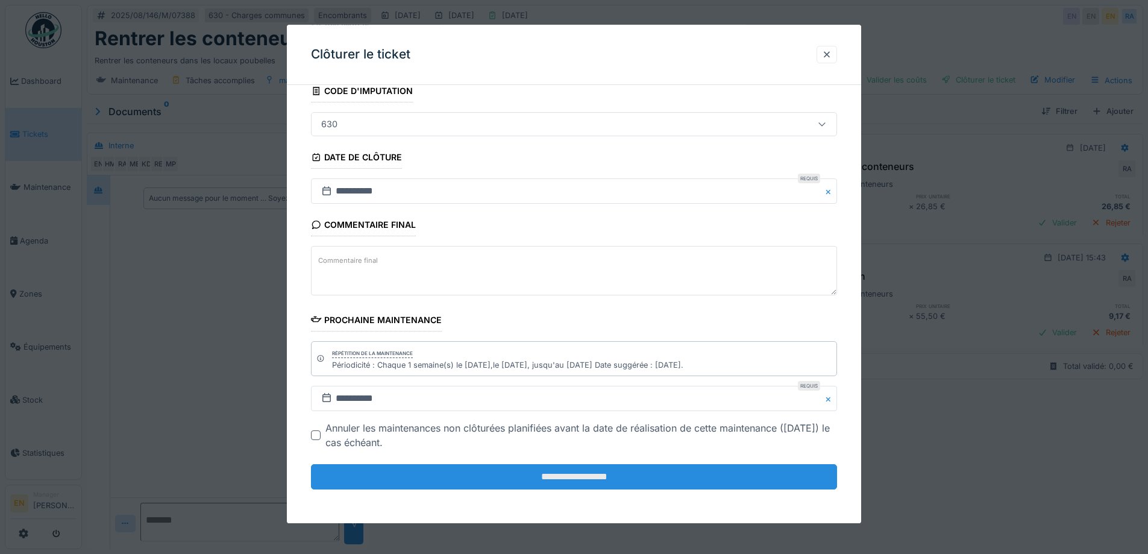
click at [599, 476] on input "**********" at bounding box center [574, 476] width 526 height 25
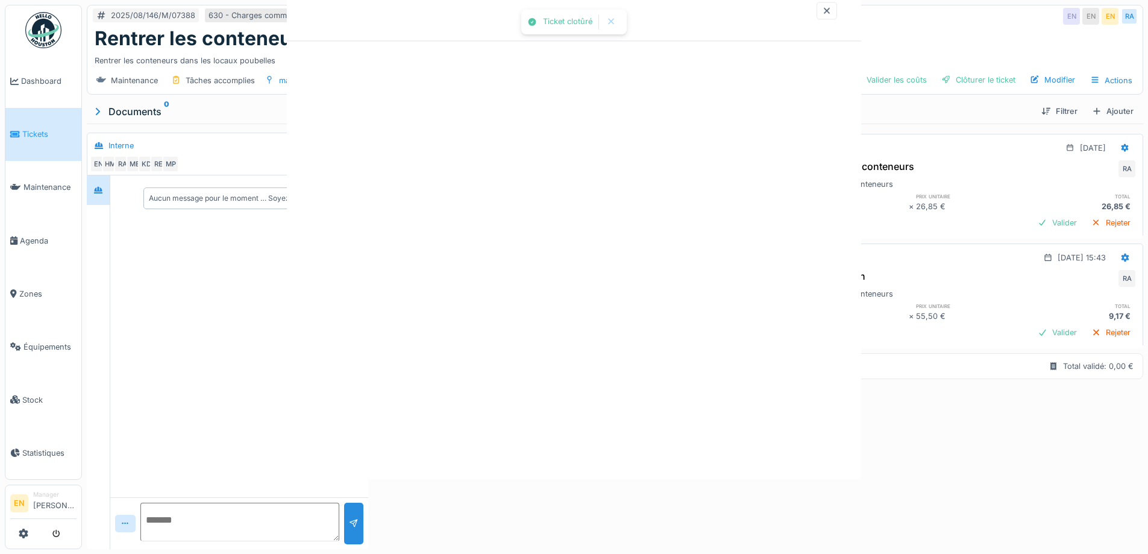
scroll to position [0, 0]
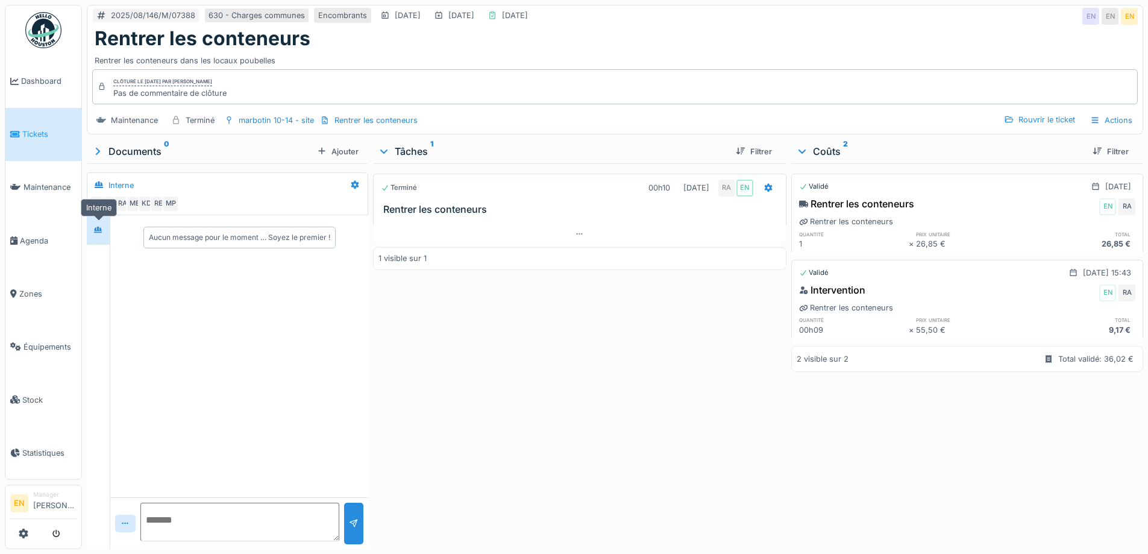
click at [102, 236] on div at bounding box center [98, 229] width 18 height 15
click at [448, 374] on div "Terminé 00h10 19/08/2025 RA EN Rentrer les conteneurs 1 visible sur 1" at bounding box center [579, 353] width 413 height 381
click at [32, 29] on img at bounding box center [43, 30] width 36 height 36
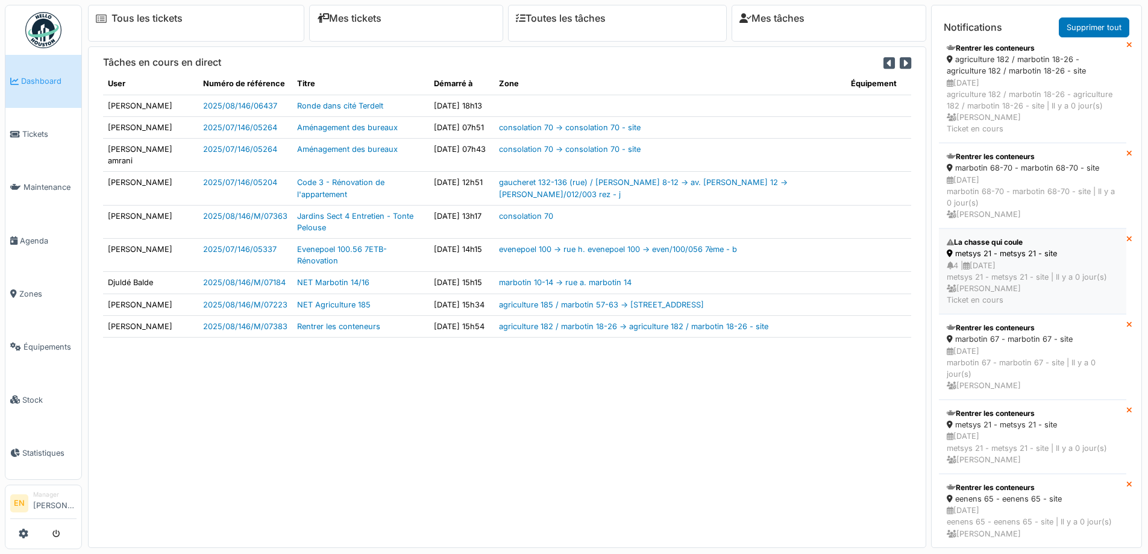
scroll to position [86, 0]
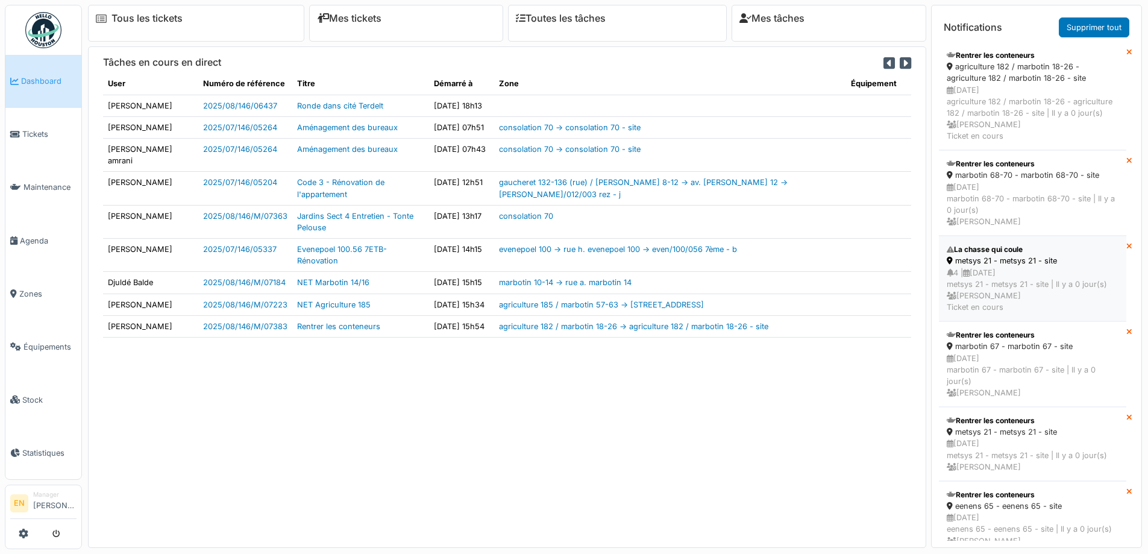
click at [999, 278] on div "4 | [DATE] metsys 21 - metsys 21 - site | [DATE] [PERSON_NAME] Ticket en cours" at bounding box center [1033, 290] width 172 height 46
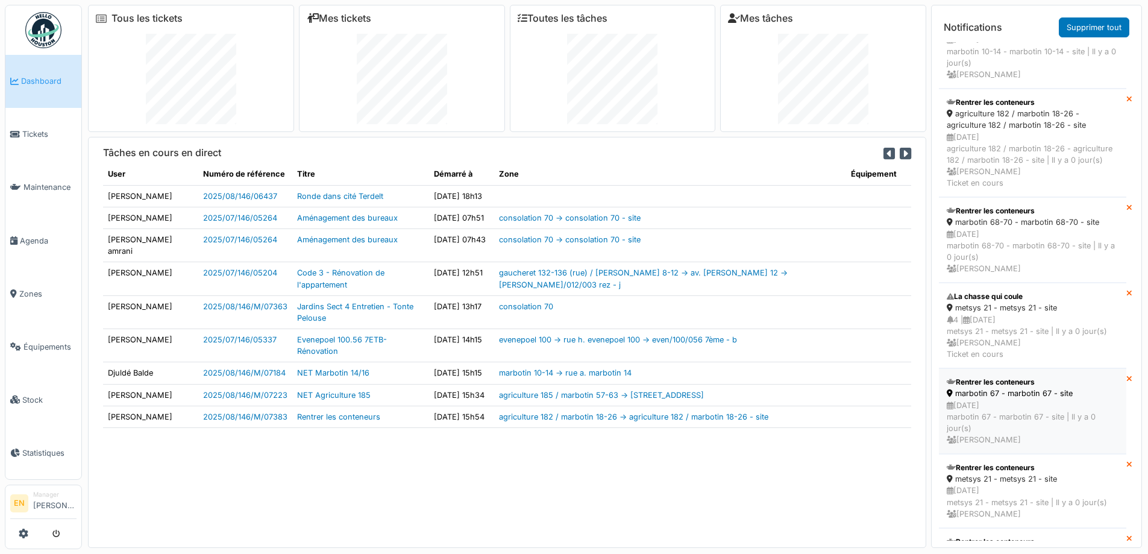
scroll to position [0, 0]
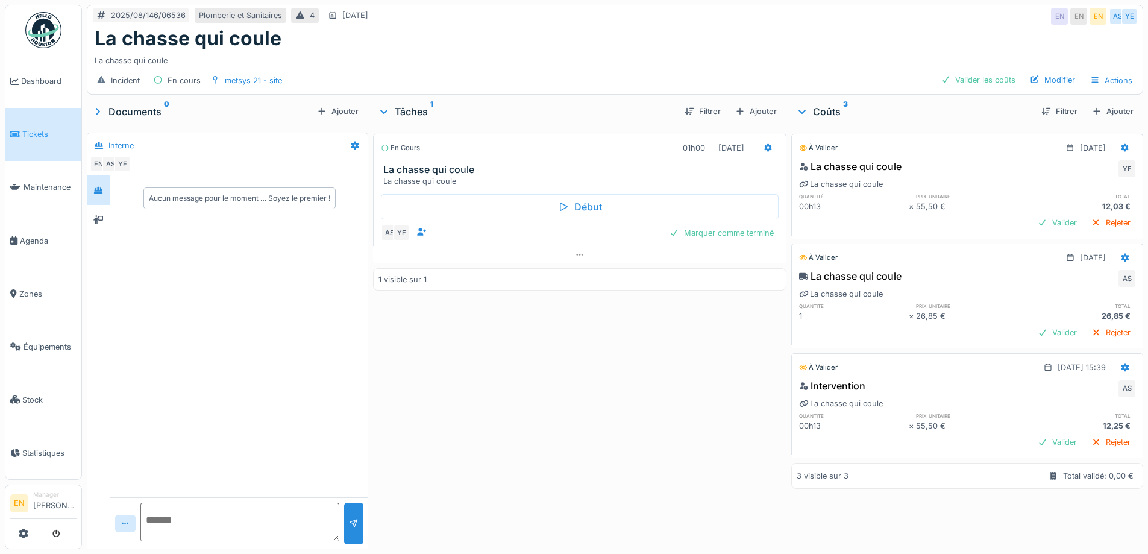
click at [658, 384] on div "En cours 01h00 19/08/2025 La chasse qui coule La chasse qui coule Début AS YE M…" at bounding box center [579, 334] width 413 height 421
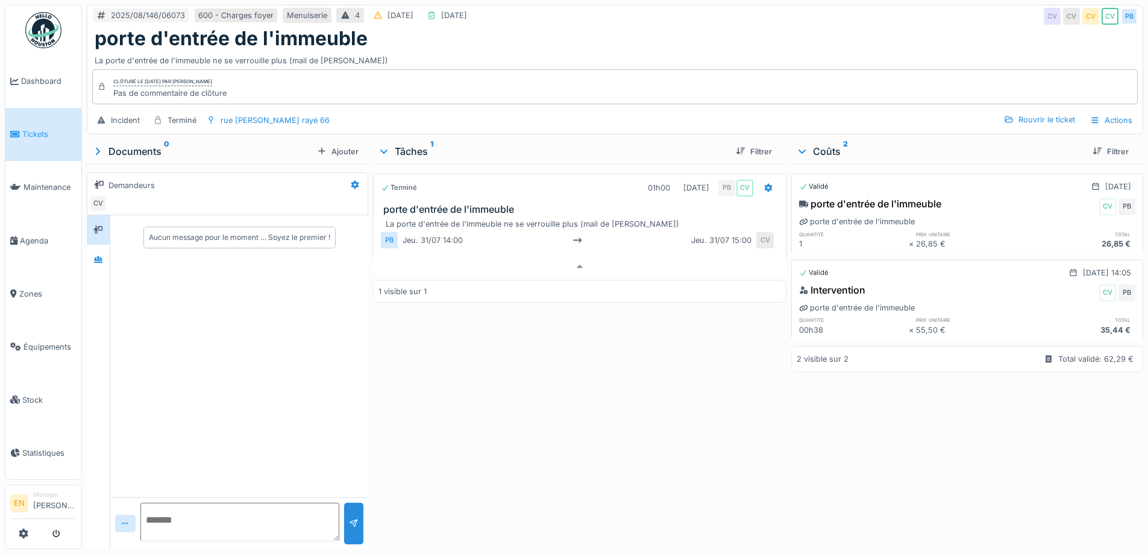
scroll to position [9, 0]
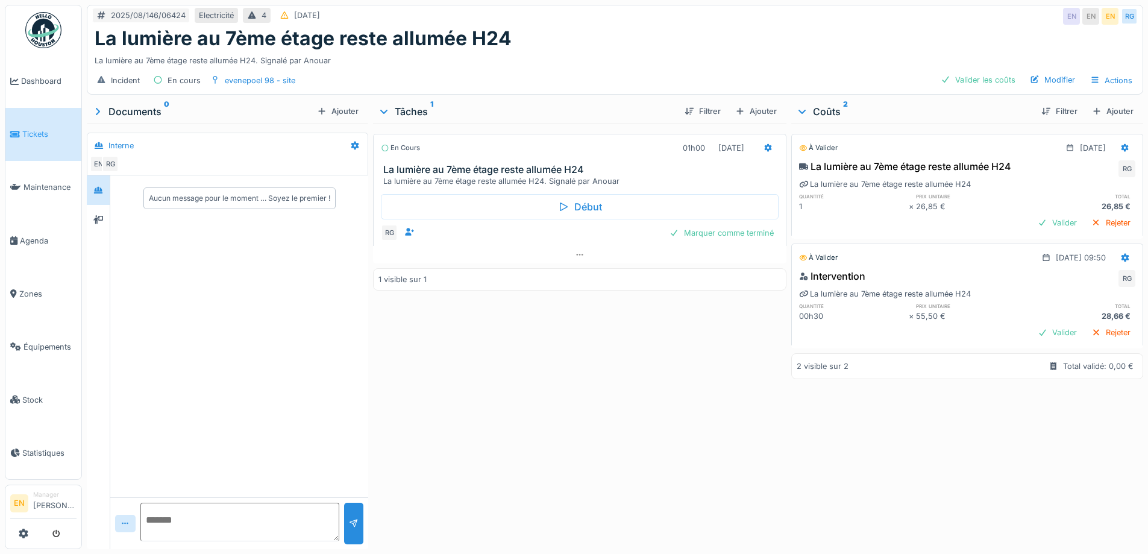
click at [611, 65] on div "La lumière au 7ème étage reste allumée H24. Signalé par Anouar" at bounding box center [615, 58] width 1041 height 16
